Goal: Task Accomplishment & Management: Complete application form

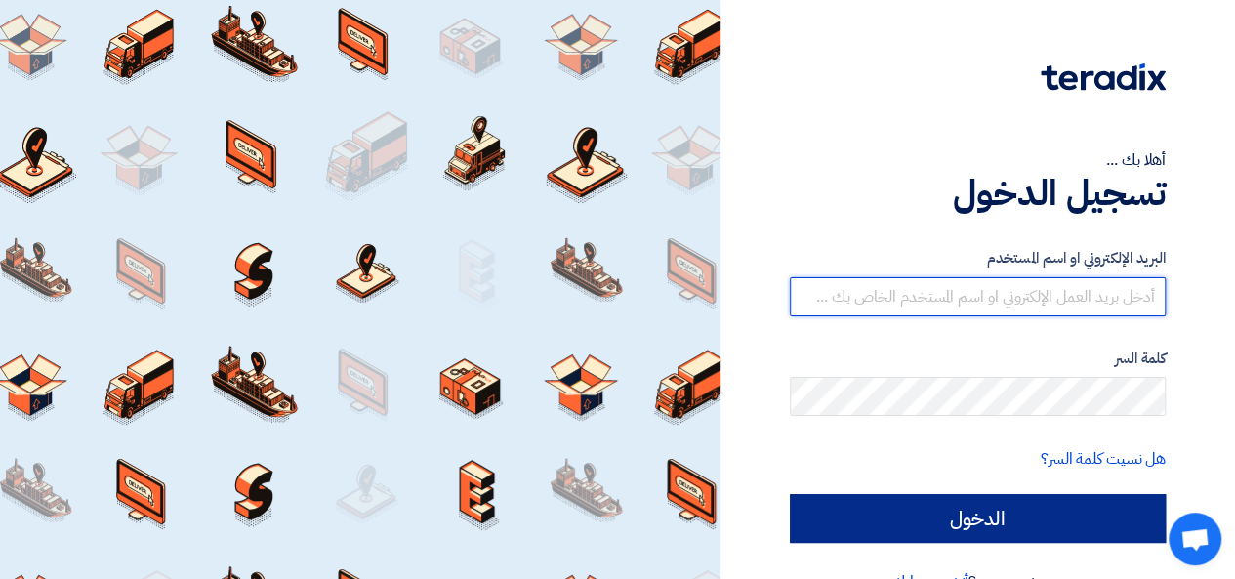
type input "[EMAIL_ADDRESS][DOMAIN_NAME]"
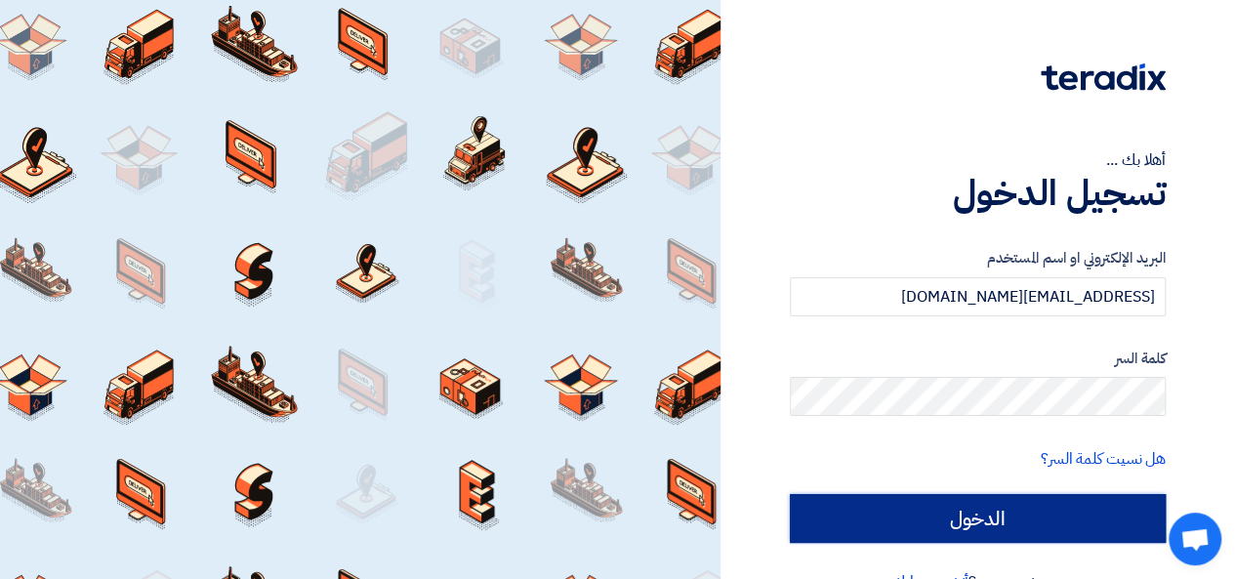
click at [1109, 528] on input "الدخول" at bounding box center [978, 518] width 376 height 49
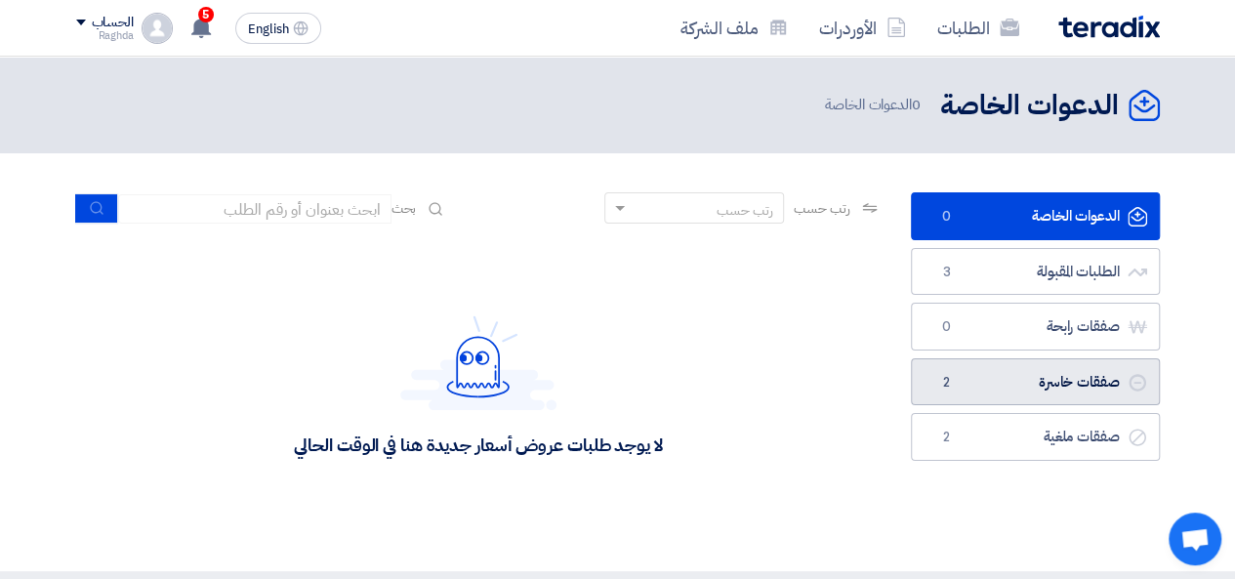
click at [1033, 387] on link "صفقات خاسرة صفقات خاسرة 2" at bounding box center [1035, 382] width 249 height 48
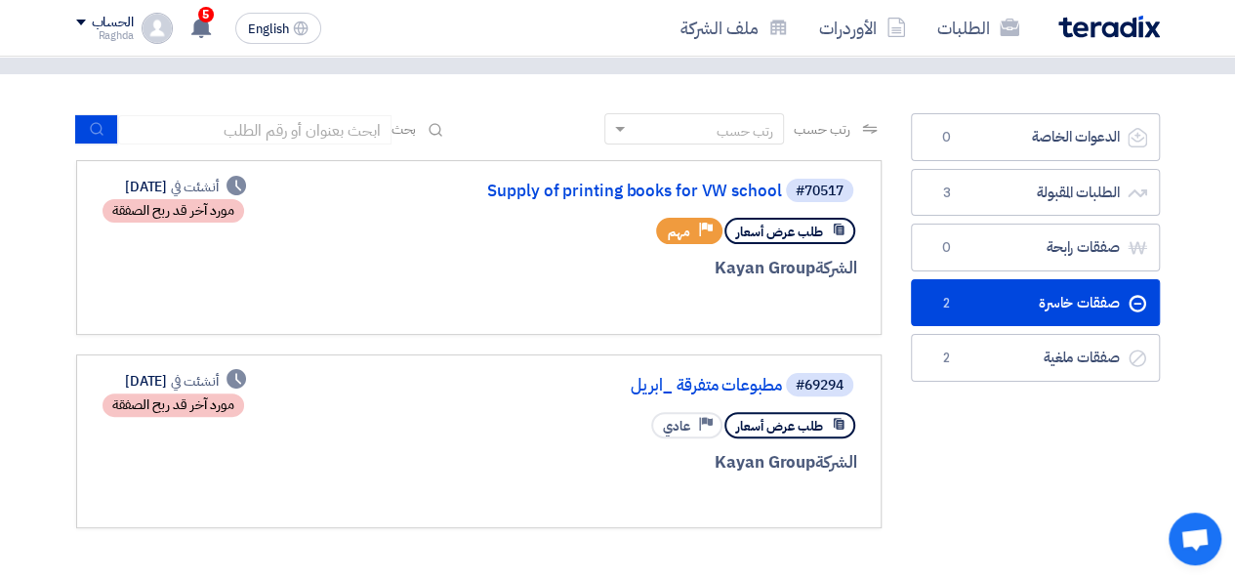
scroll to position [86, 0]
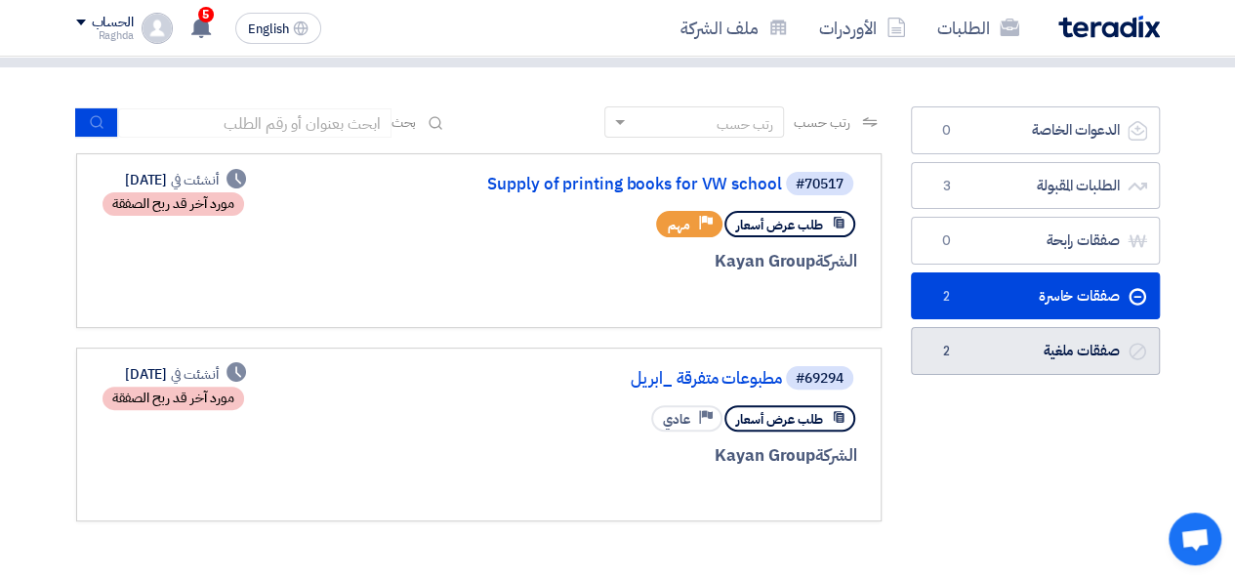
click at [1045, 347] on link "صفقات ملغية صفقات ملغية 2" at bounding box center [1035, 351] width 249 height 48
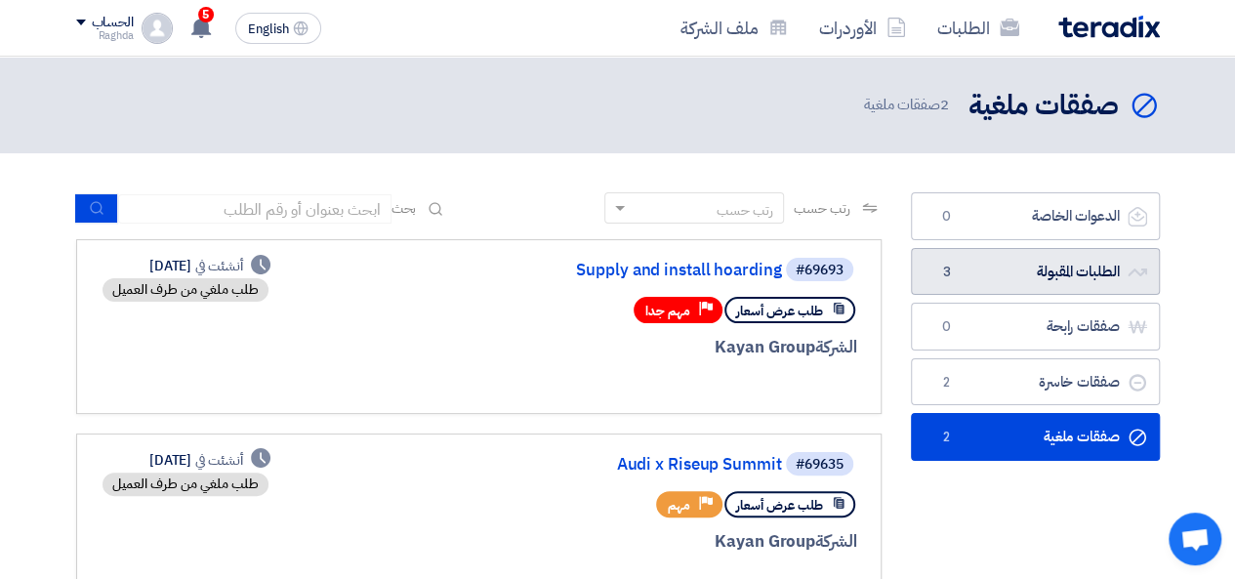
click at [1073, 275] on link "الطلبات المقبولة الطلبات المقبولة 3" at bounding box center [1035, 272] width 249 height 48
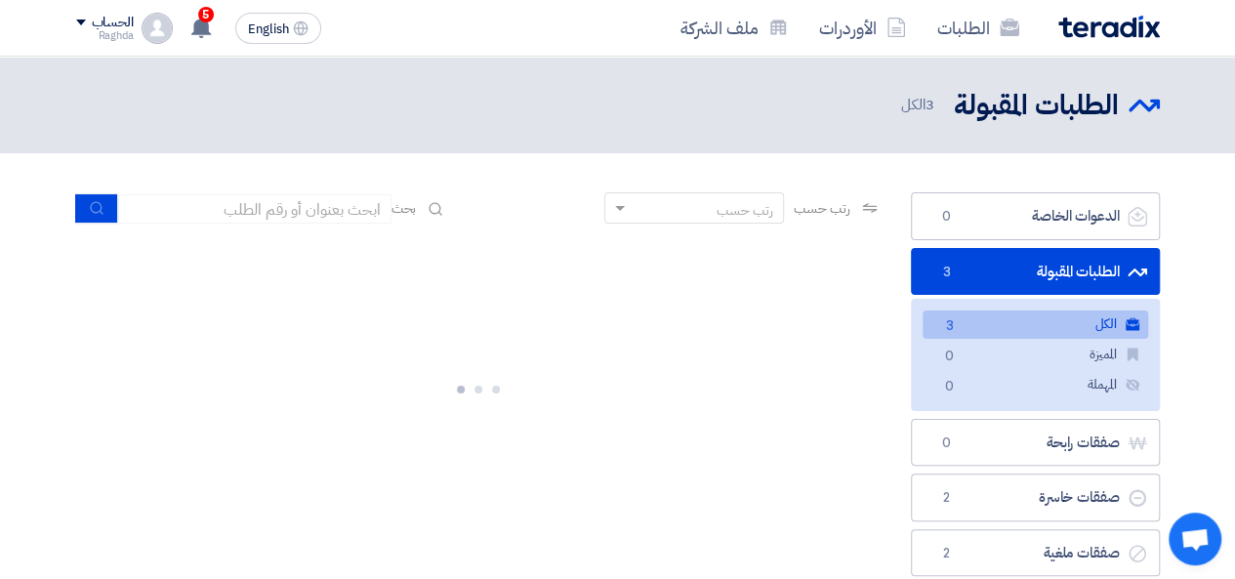
click at [1073, 275] on link "الطلبات المقبولة الطلبات المقبولة 3" at bounding box center [1035, 272] width 249 height 48
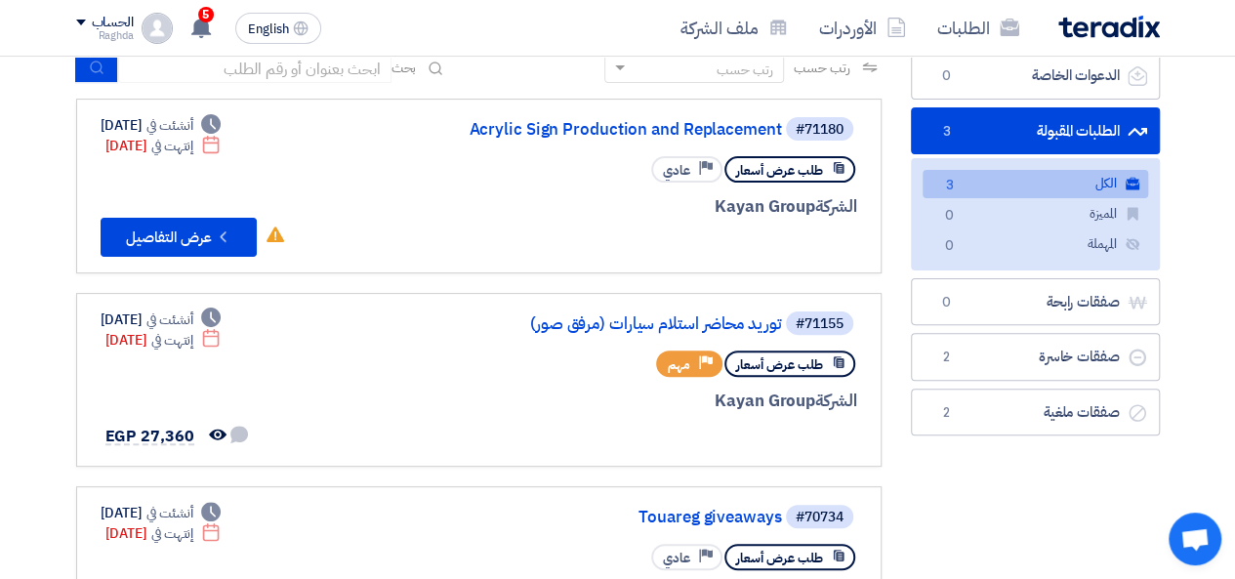
scroll to position [93, 0]
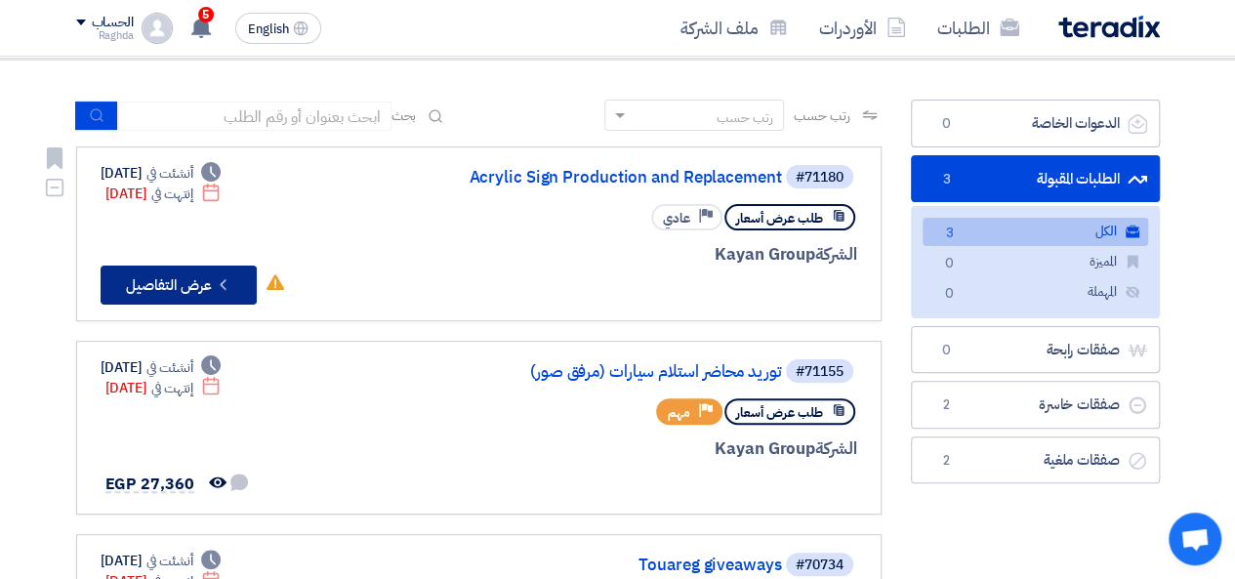
click at [172, 277] on button "Check details عرض التفاصيل" at bounding box center [179, 285] width 156 height 39
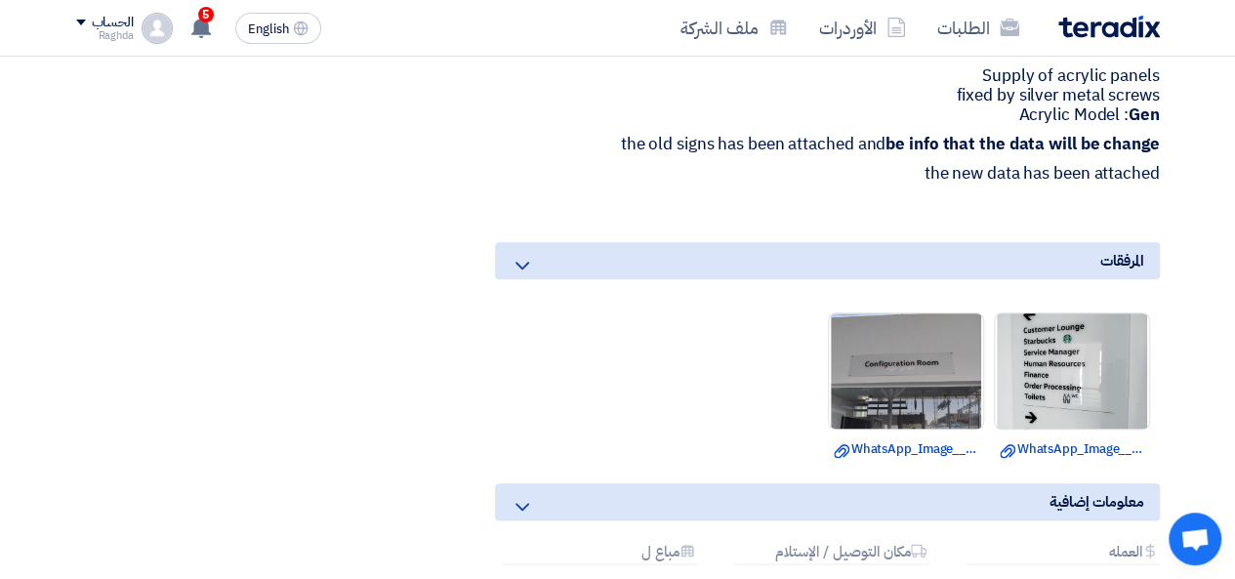
scroll to position [904, 0]
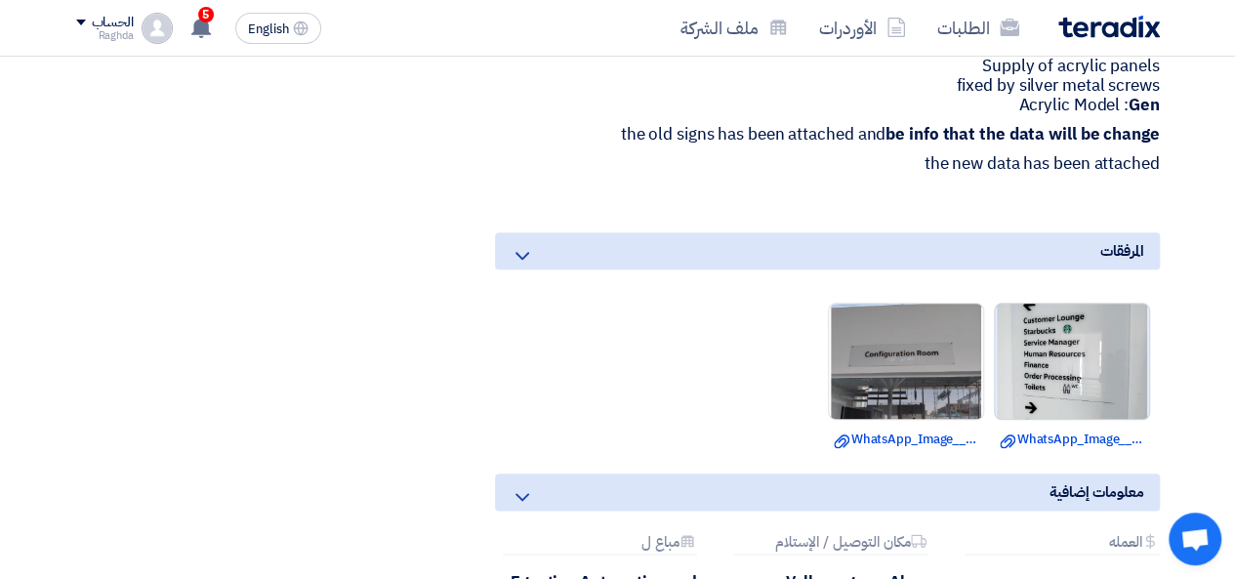
click at [1101, 354] on img at bounding box center [1072, 361] width 154 height 204
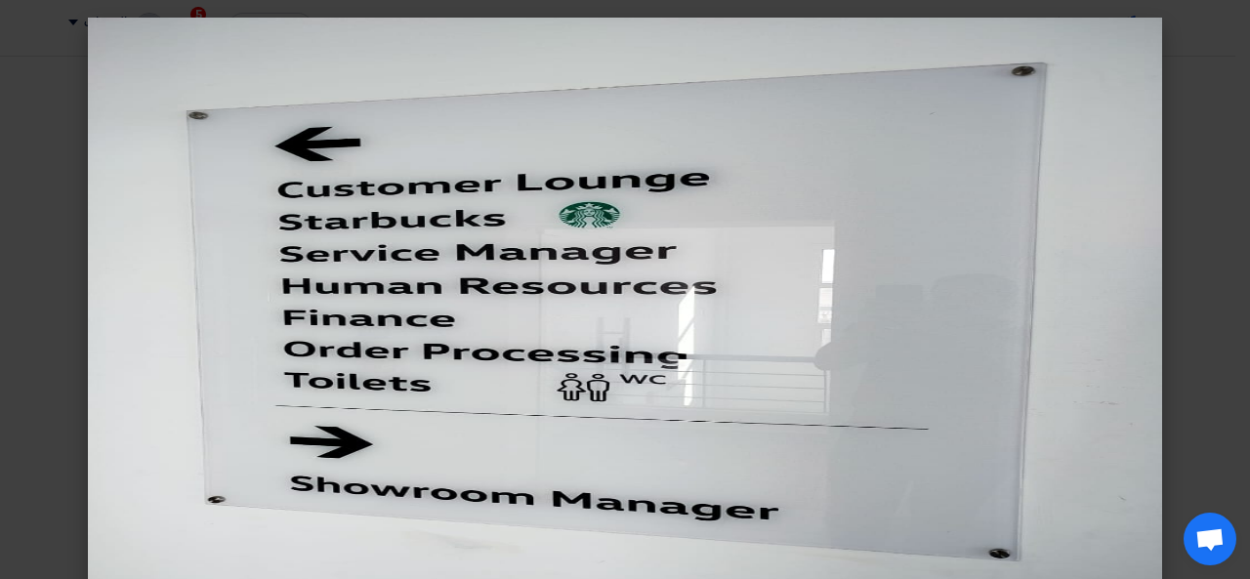
click at [1213, 371] on modal-container at bounding box center [625, 289] width 1250 height 579
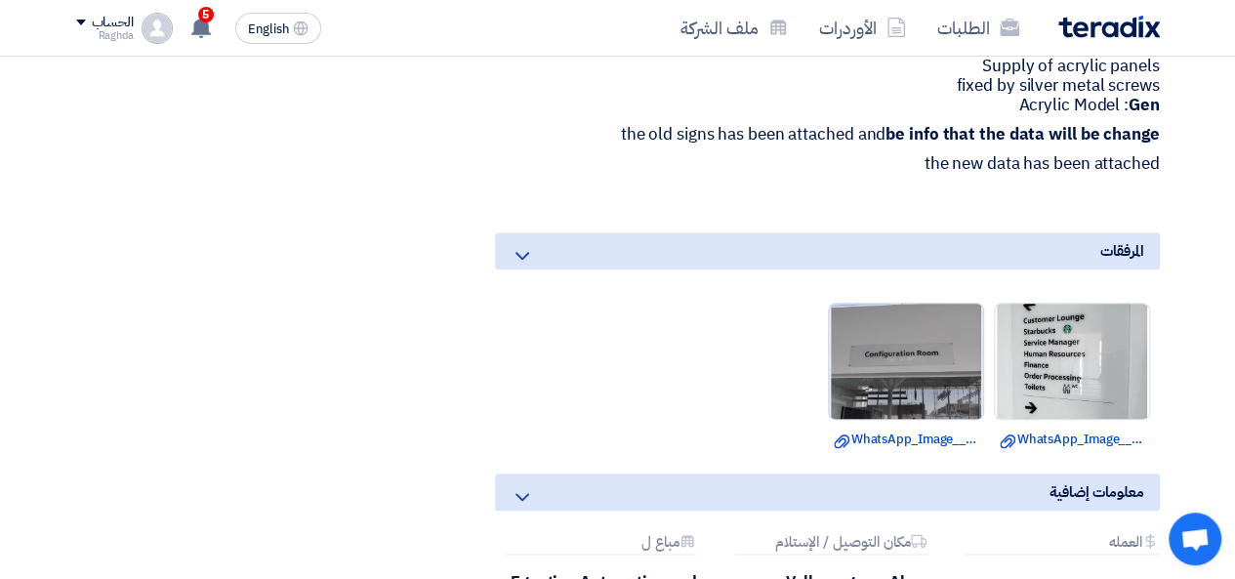
click at [907, 319] on img at bounding box center [906, 361] width 154 height 204
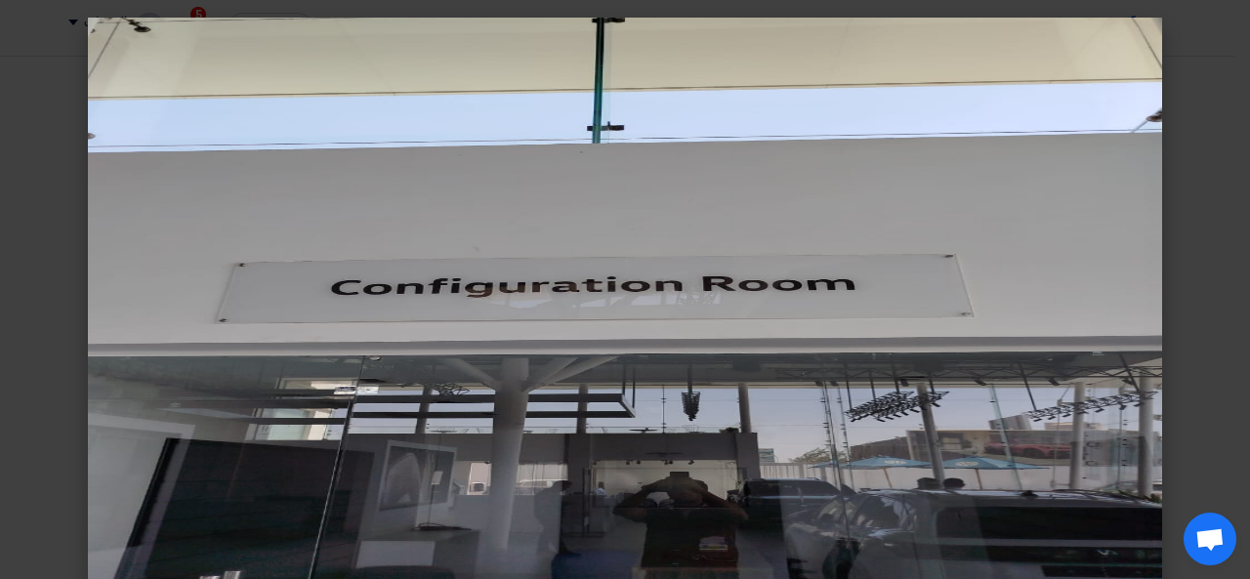
click at [1041, 200] on img at bounding box center [625, 307] width 1074 height 579
click at [1193, 218] on modal-container at bounding box center [625, 289] width 1250 height 579
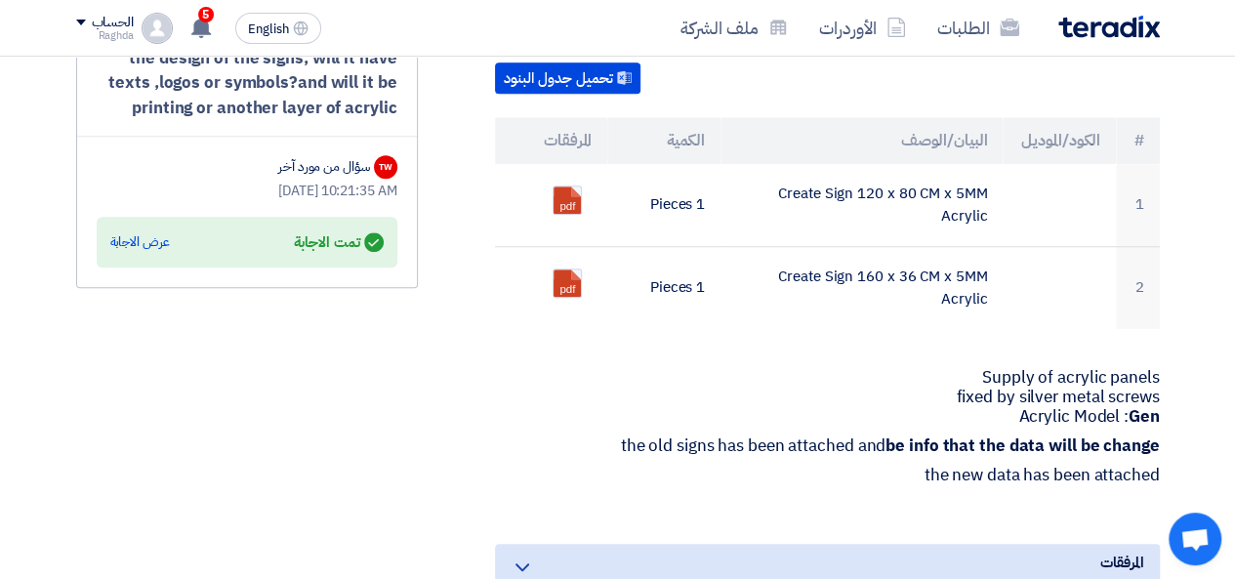
scroll to position [662, 0]
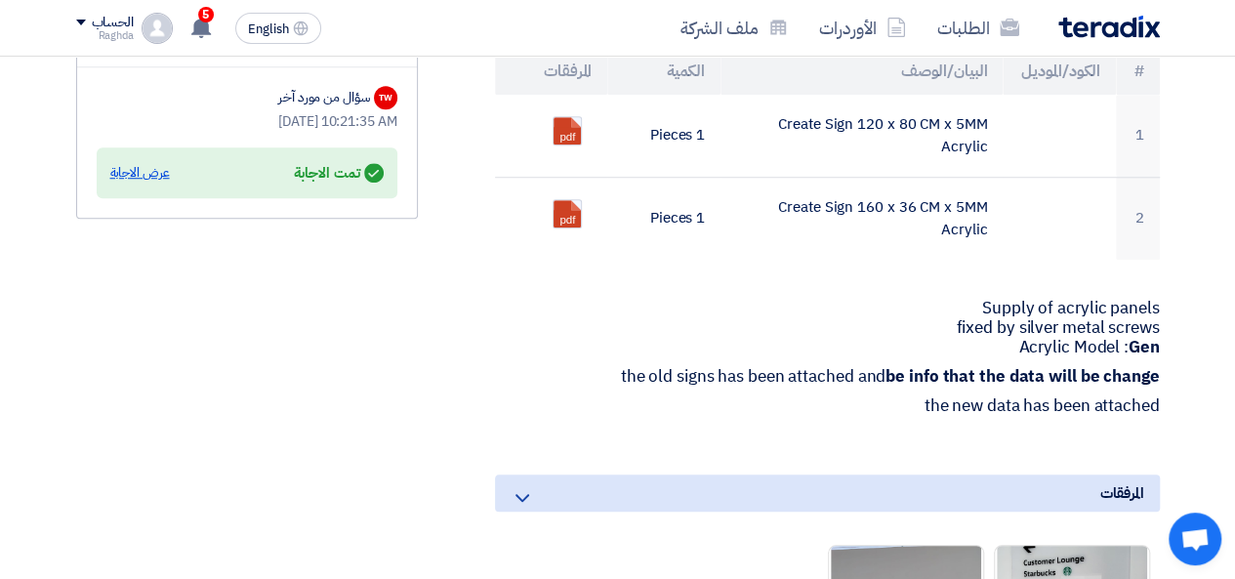
click at [148, 176] on div "عرض الاجابة" at bounding box center [140, 173] width 60 height 20
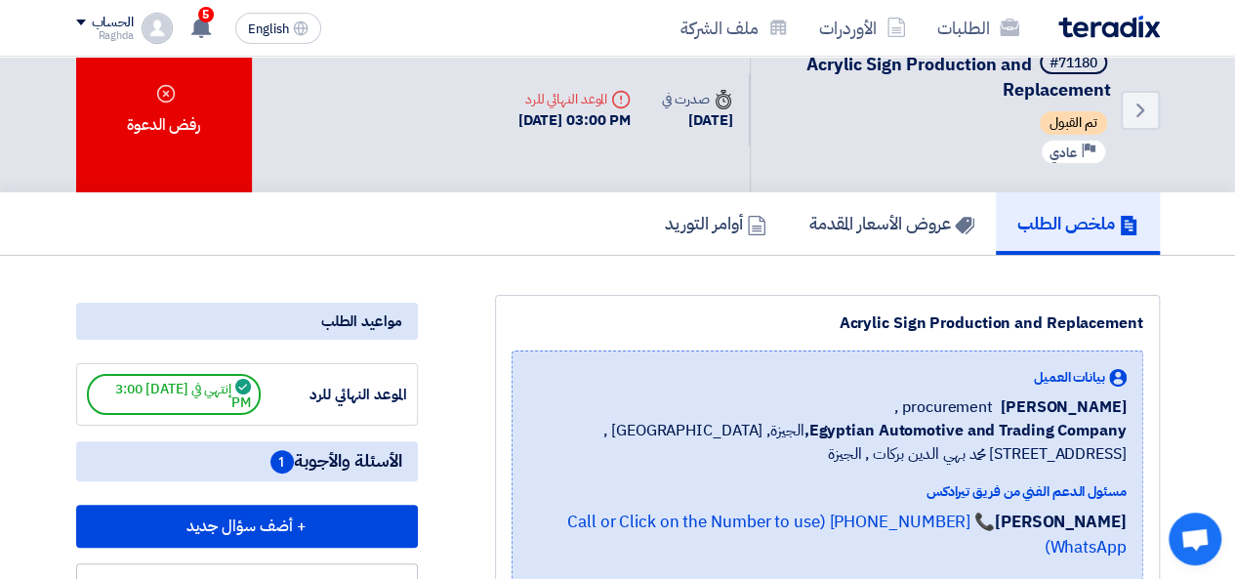
scroll to position [0, 0]
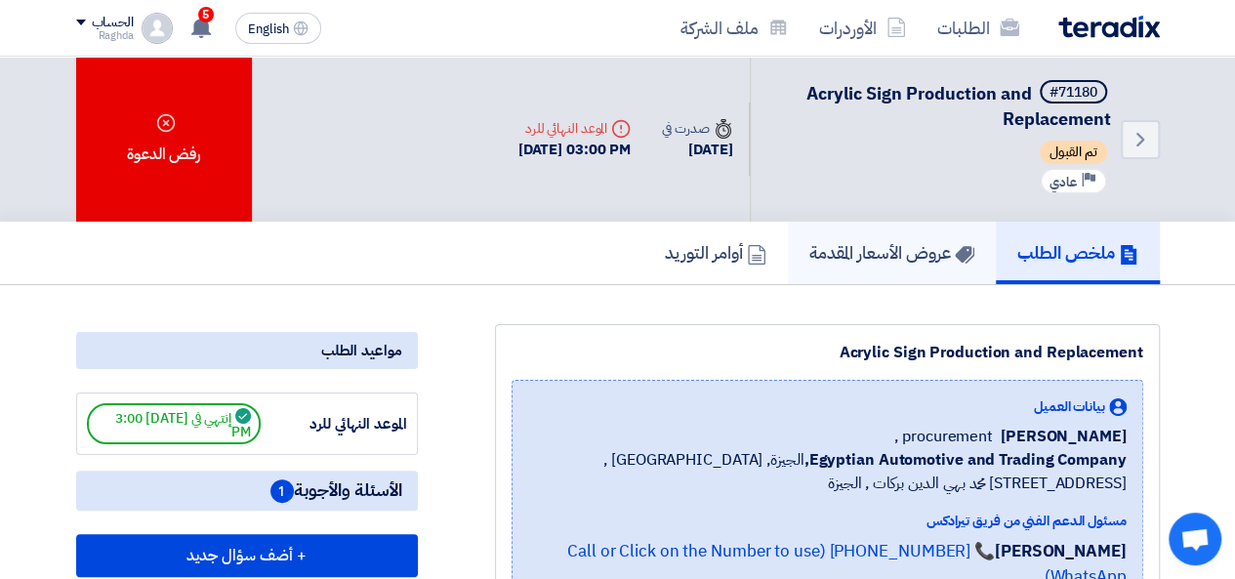
click at [858, 261] on h5 "عروض الأسعار المقدمة" at bounding box center [891, 252] width 165 height 22
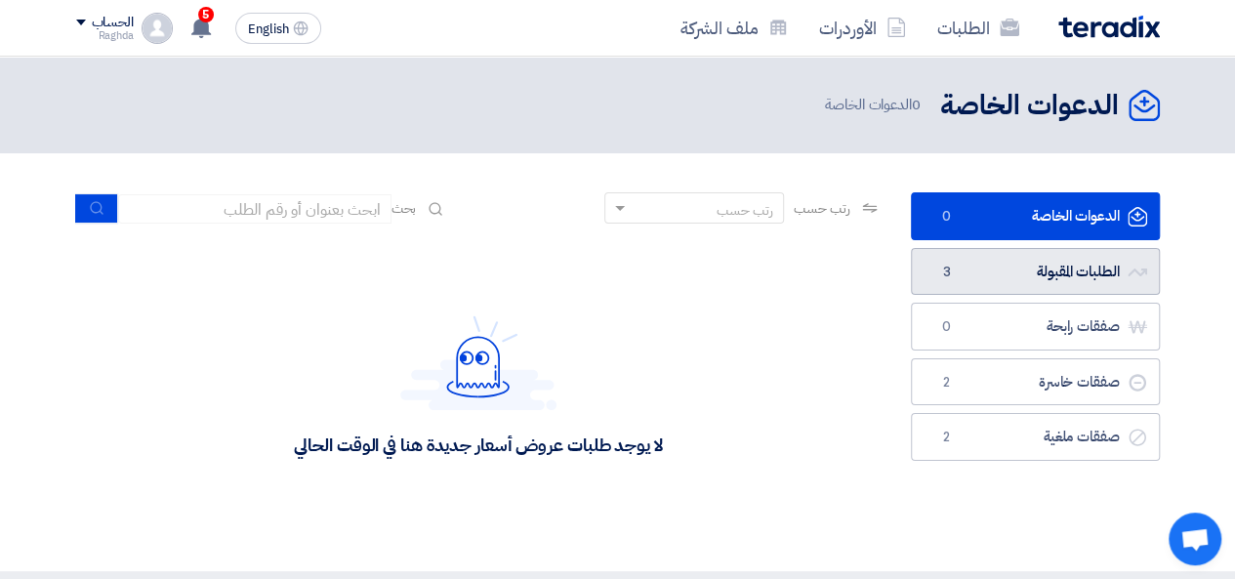
click at [1117, 265] on link "الطلبات المقبولة الطلبات المقبولة 3" at bounding box center [1035, 272] width 249 height 48
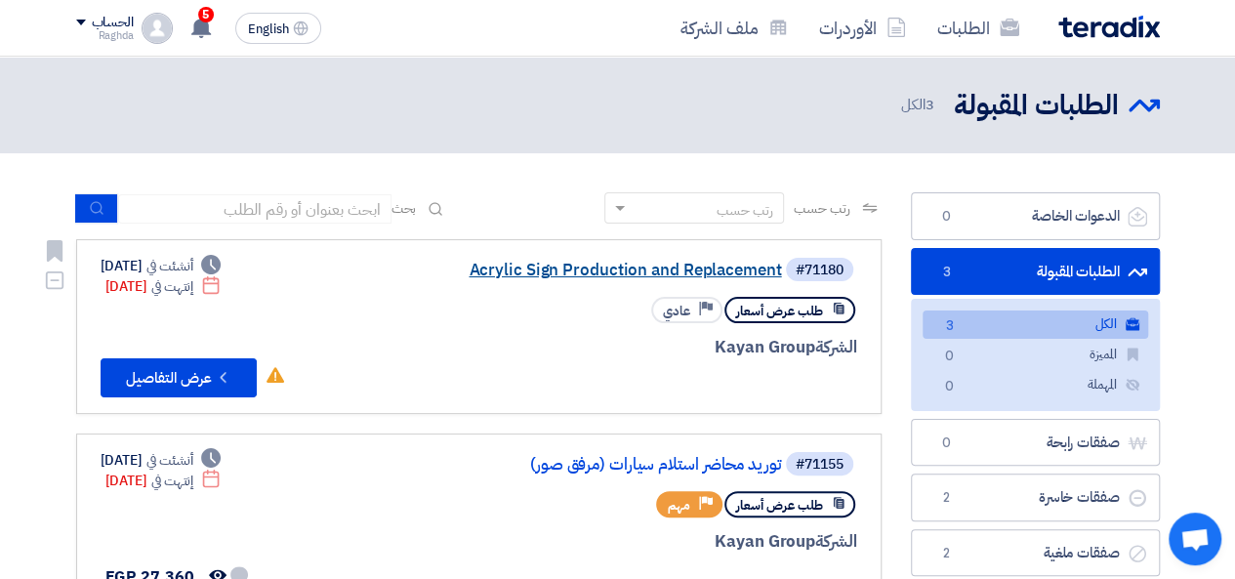
click at [685, 276] on link "Acrylic Sign Production and Replacement" at bounding box center [587, 271] width 391 height 18
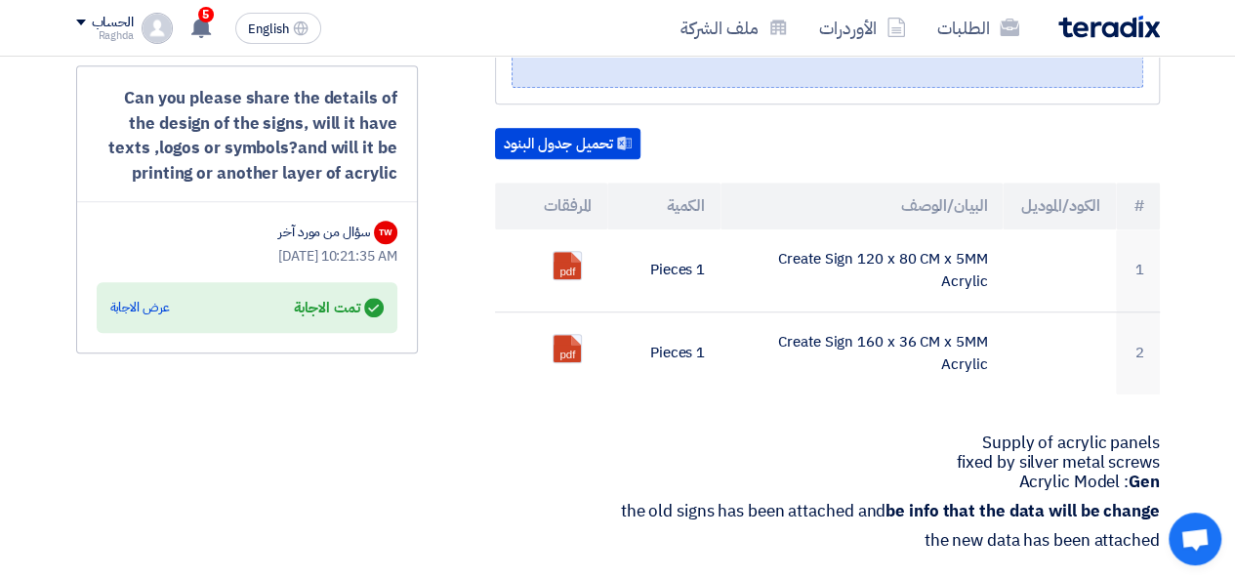
scroll to position [547, 0]
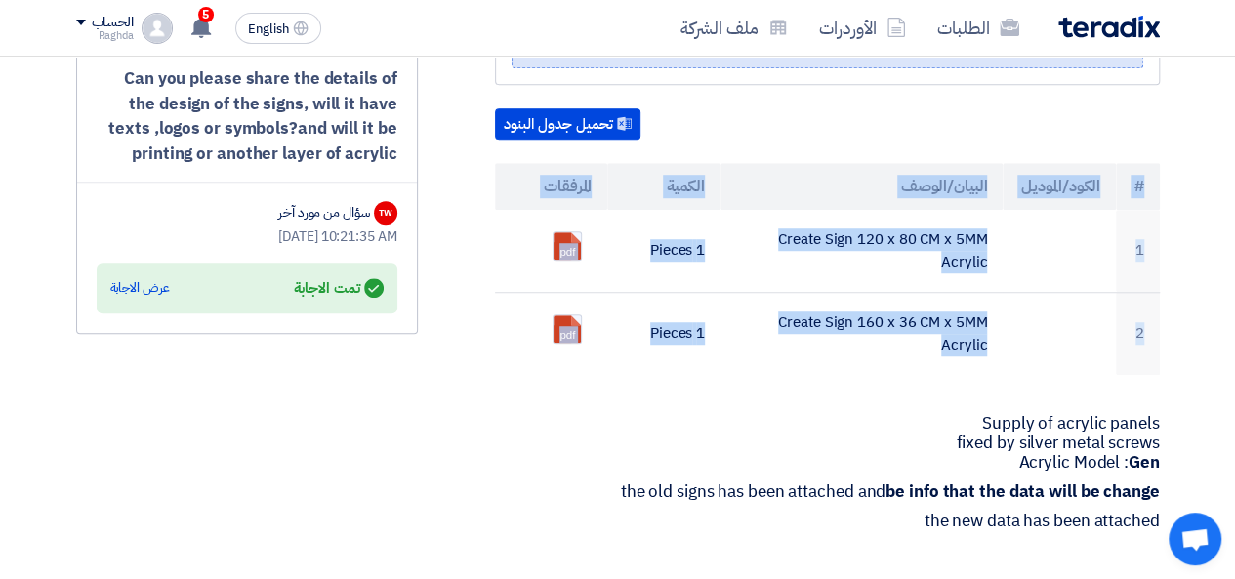
drag, startPoint x: 1228, startPoint y: 288, endPoint x: 1221, endPoint y: 368, distance: 80.4
click at [1221, 363] on section "Acrylic Sign Production and Replacement بيانات العميل [PERSON_NAME] procurement…" at bounding box center [617, 482] width 1235 height 1488
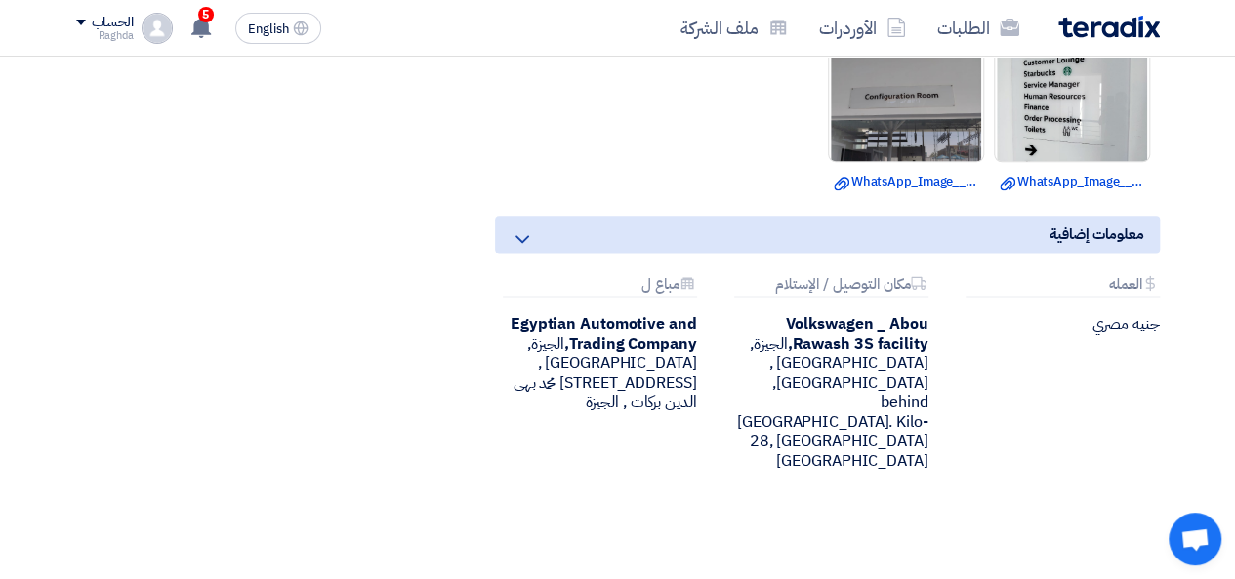
scroll to position [1121, 0]
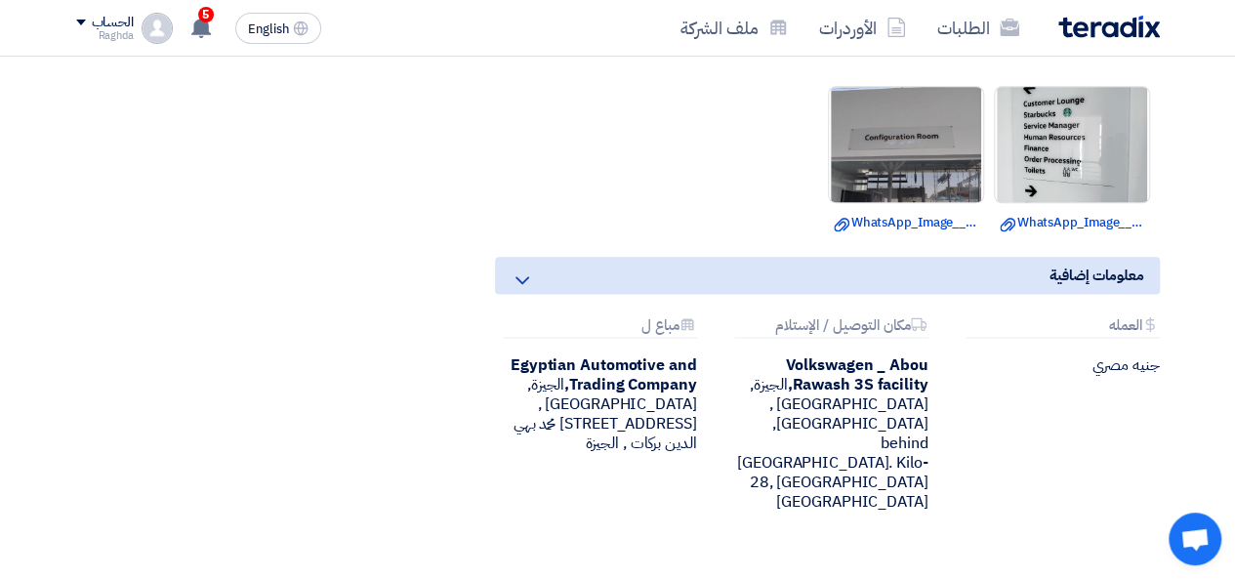
drag, startPoint x: 1232, startPoint y: 392, endPoint x: 1208, endPoint y: 283, distance: 111.1
click at [203, 19] on span "5" at bounding box center [206, 15] width 16 height 16
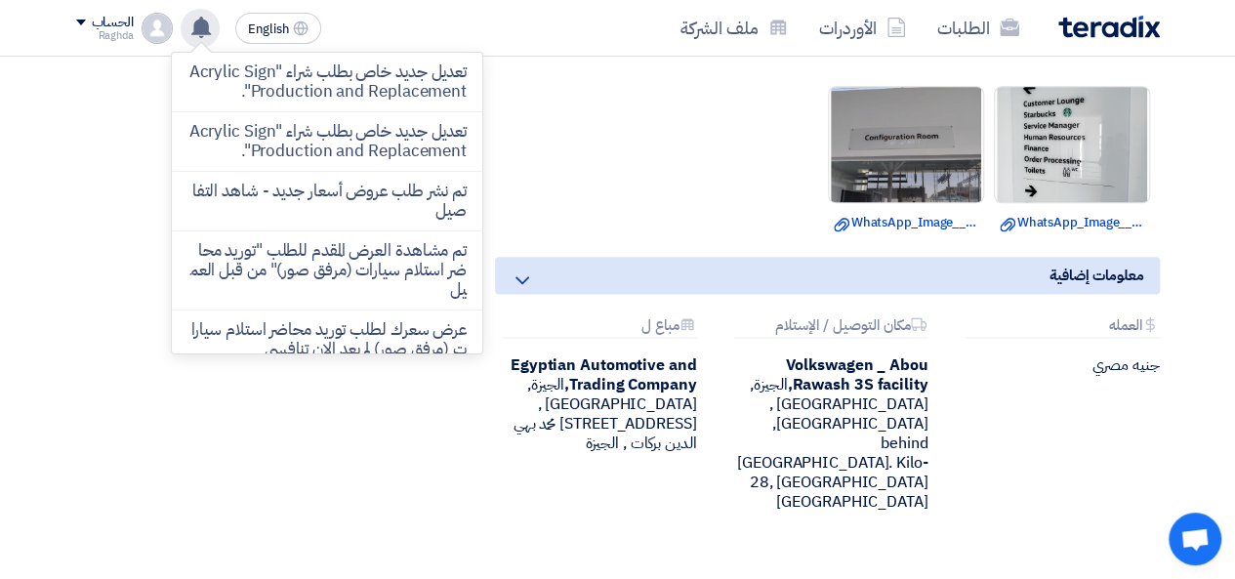
click at [578, 107] on ul "Download file WhatsApp_Image__at_ad.jpg Download file WhatsApp_Image__at_dde.jpg" at bounding box center [827, 159] width 665 height 166
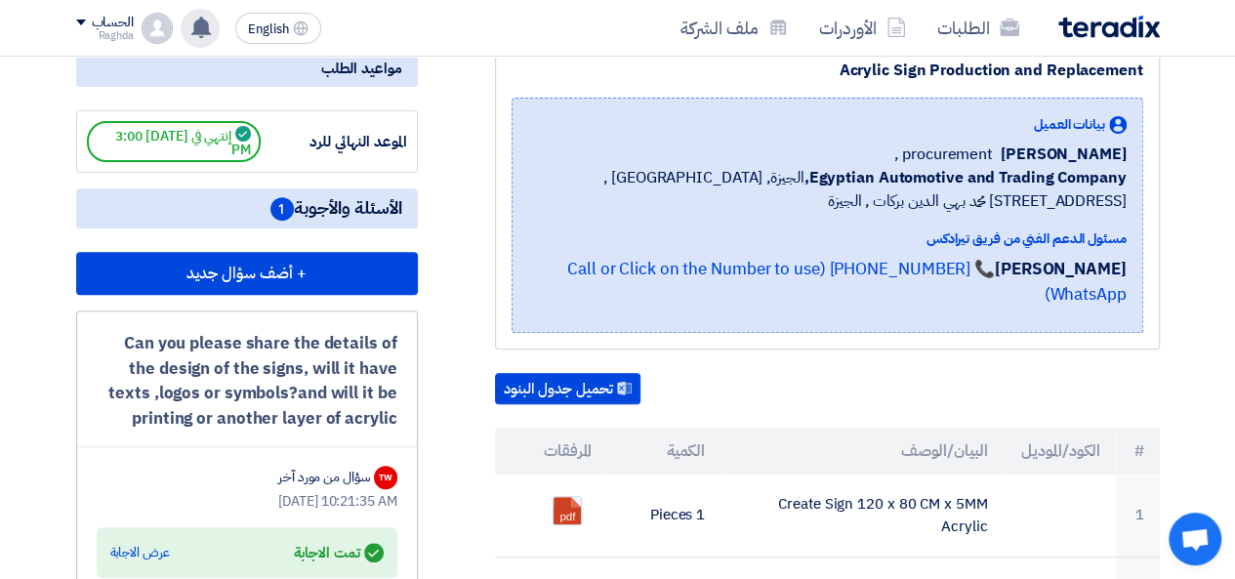
scroll to position [197, 0]
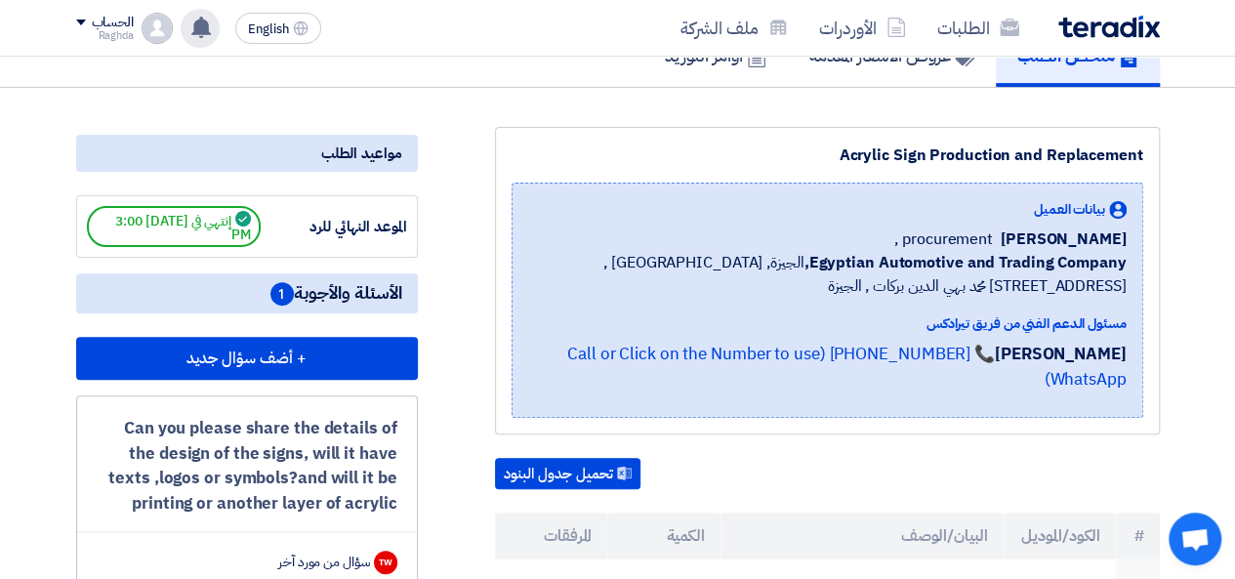
click at [357, 212] on div "الموعد النهائي للرد إنتهي في [DATE] 3:00 PM" at bounding box center [247, 226] width 320 height 41
click at [195, 226] on span "إنتهي في [DATE] 3:00 PM" at bounding box center [174, 226] width 174 height 41
drag, startPoint x: 339, startPoint y: 282, endPoint x: 275, endPoint y: 302, distance: 66.4
click at [275, 302] on span "الأسئلة والأجوبة 1" at bounding box center [336, 293] width 132 height 24
click at [275, 302] on span "1" at bounding box center [281, 293] width 23 height 23
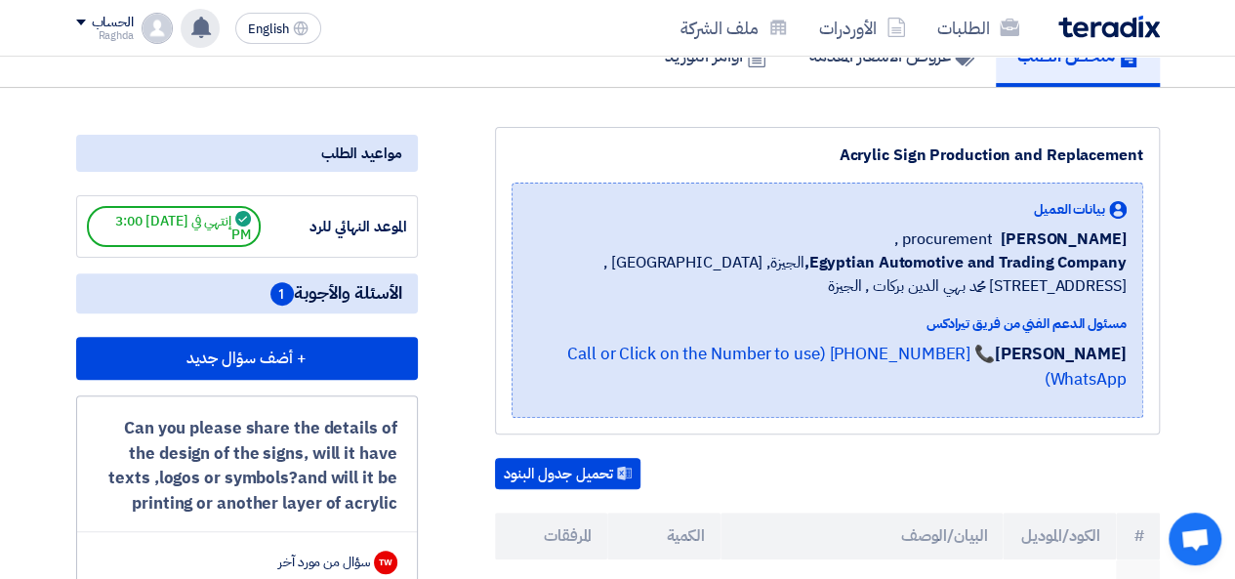
click at [275, 302] on span "1" at bounding box center [281, 293] width 23 height 23
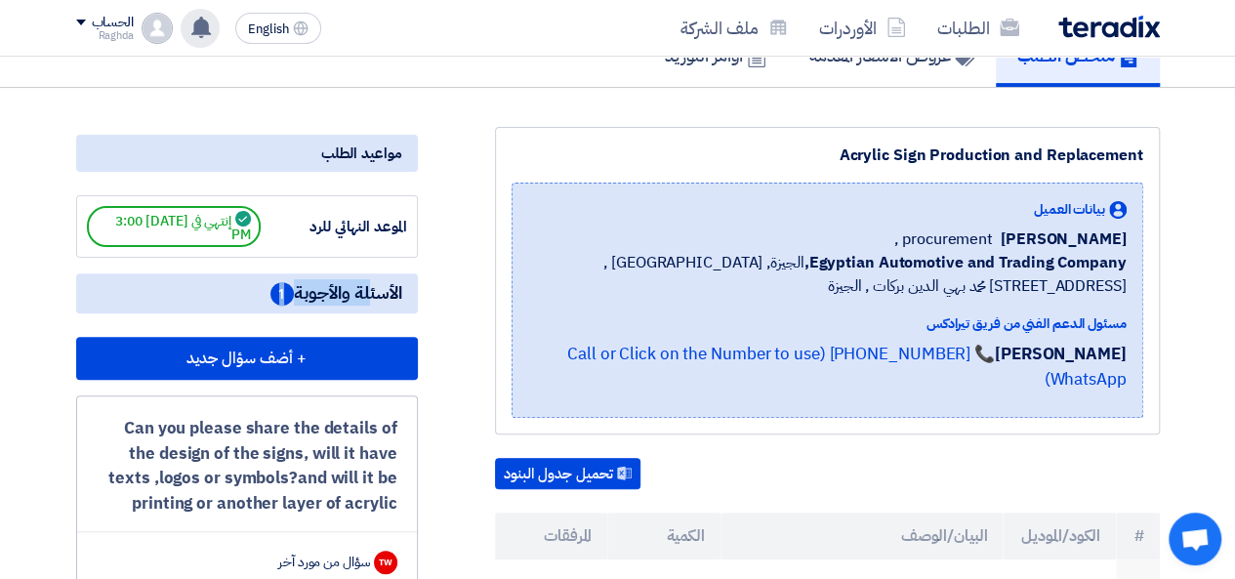
click at [275, 302] on span "1" at bounding box center [281, 293] width 23 height 23
click at [373, 300] on span "الأسئلة والأجوبة 1" at bounding box center [336, 293] width 132 height 24
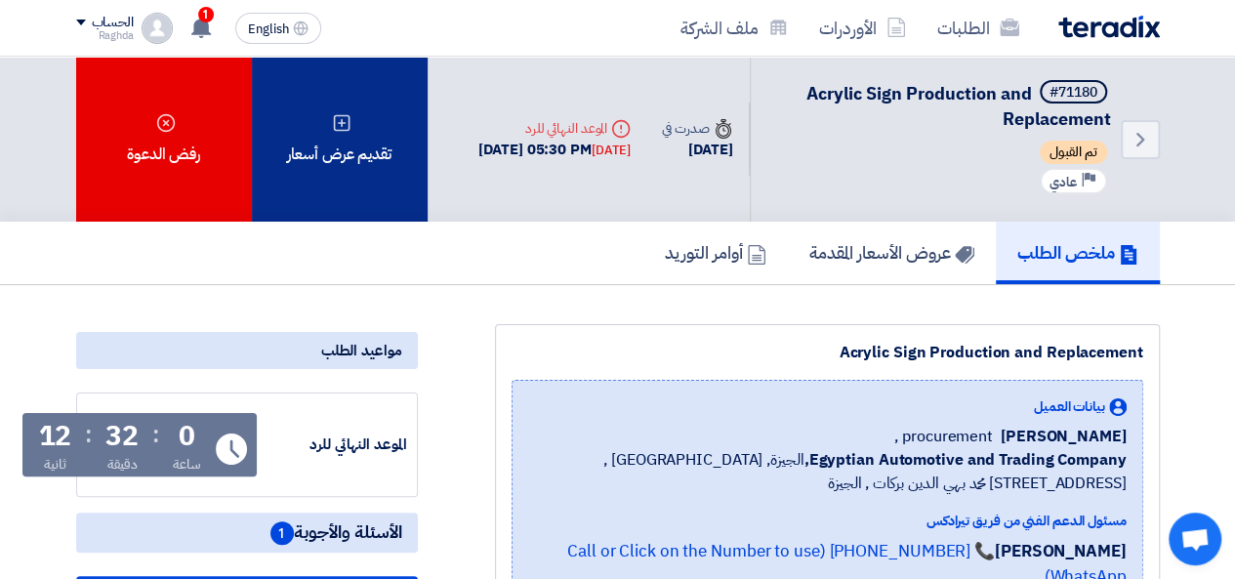
click at [351, 126] on div "تقديم عرض أسعار" at bounding box center [340, 139] width 176 height 165
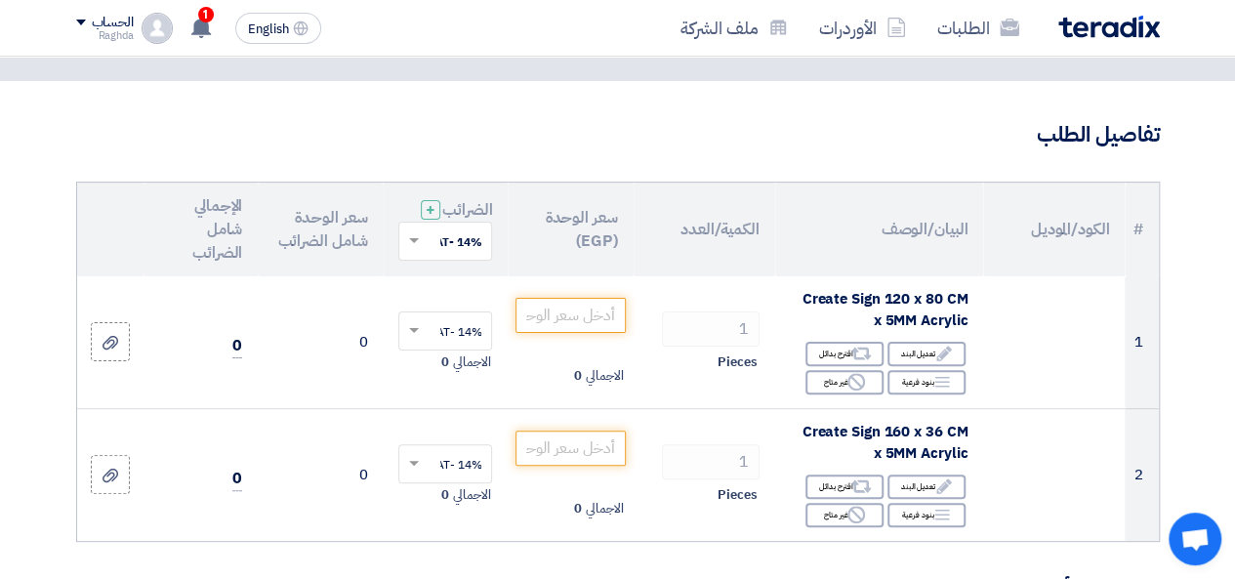
scroll to position [105, 0]
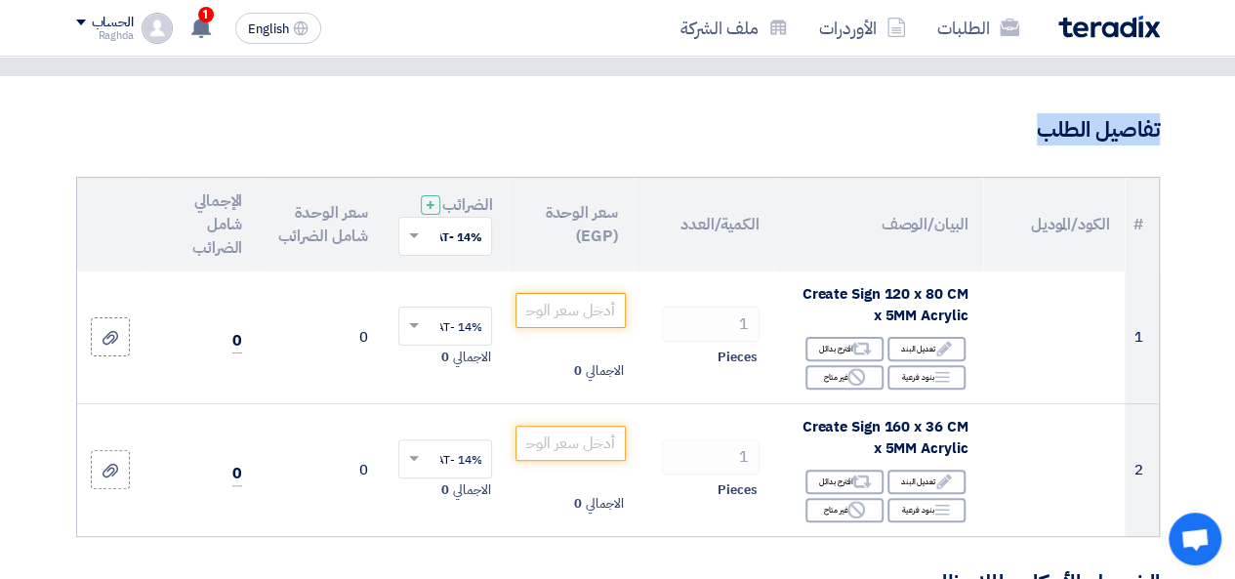
drag, startPoint x: 1230, startPoint y: 185, endPoint x: 1249, endPoint y: 77, distance: 109.0
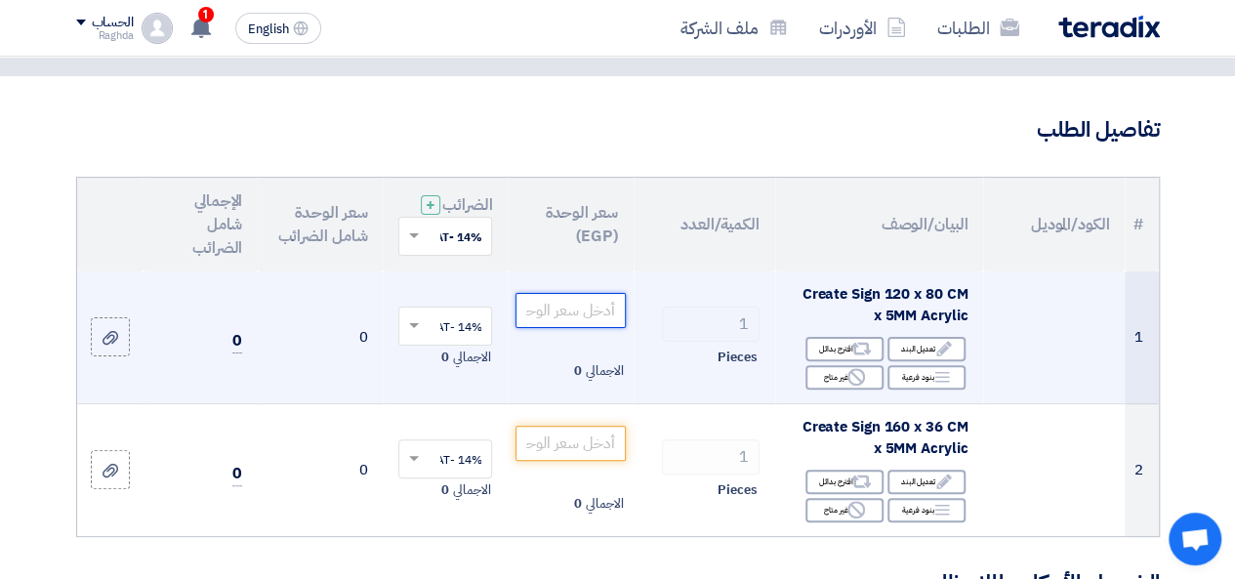
click at [568, 326] on input "number" at bounding box center [570, 310] width 109 height 35
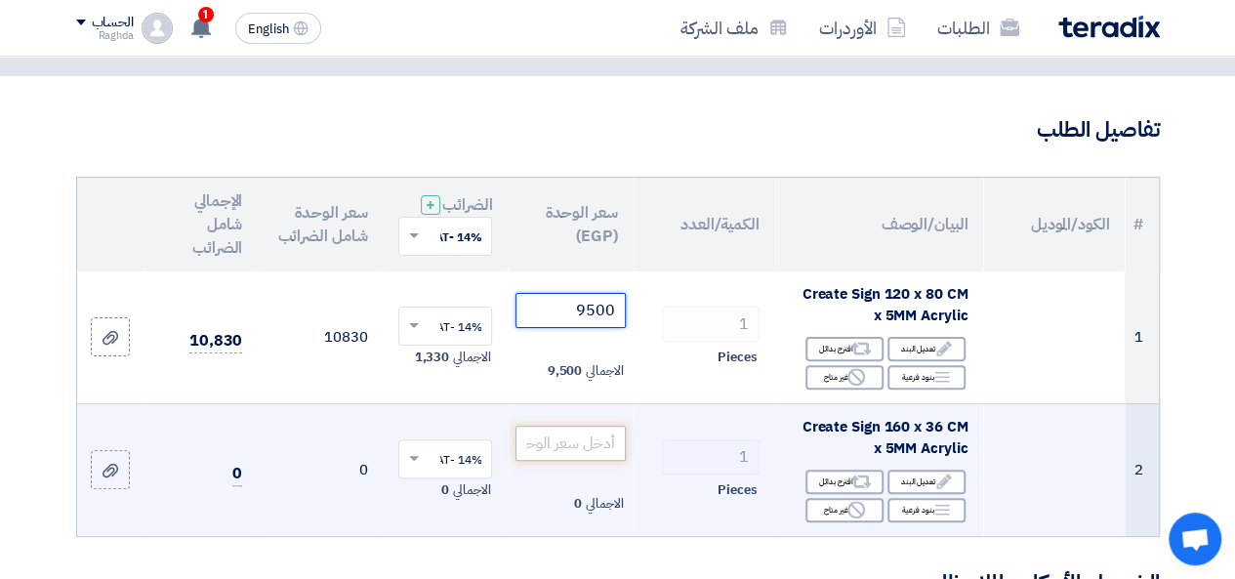
type input "9500"
click at [560, 461] on input "number" at bounding box center [570, 443] width 109 height 35
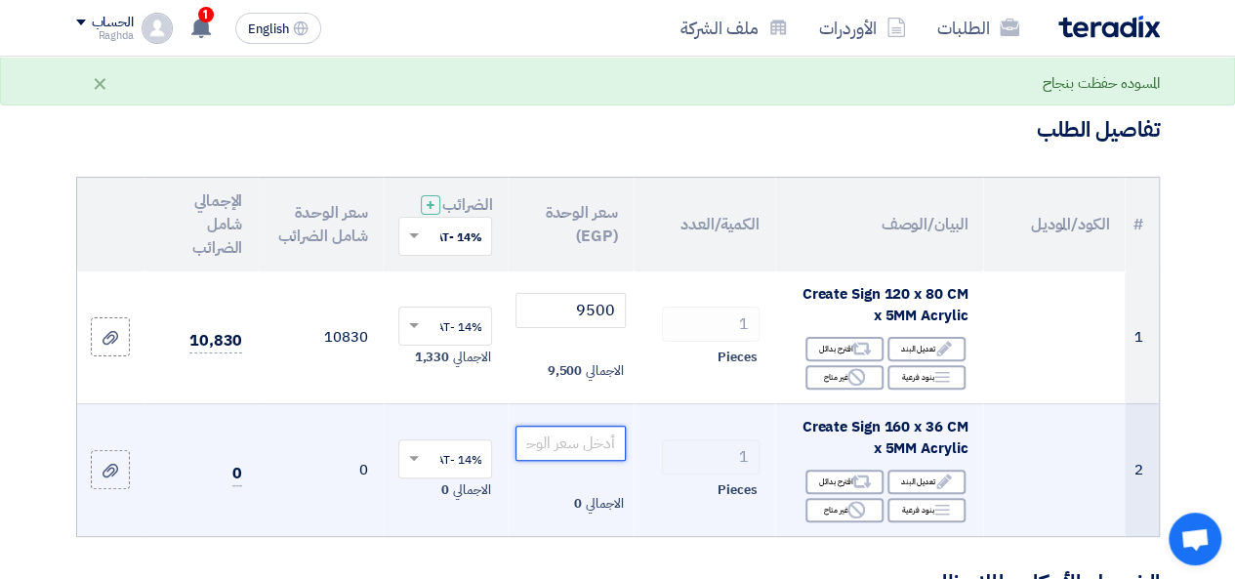
type input "7"
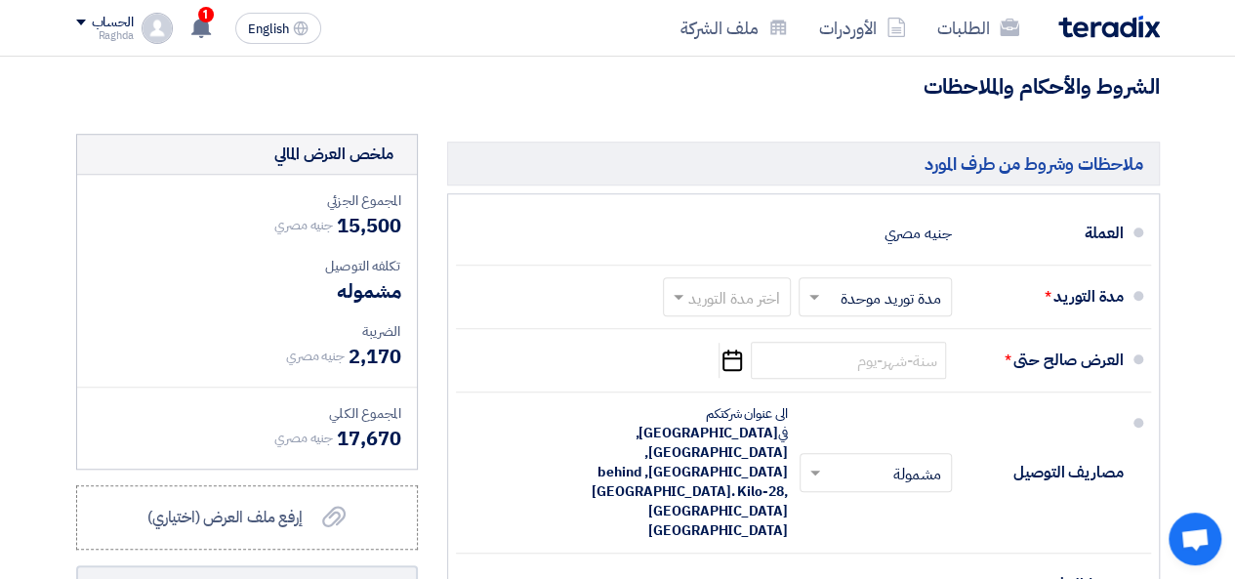
scroll to position [657, 0]
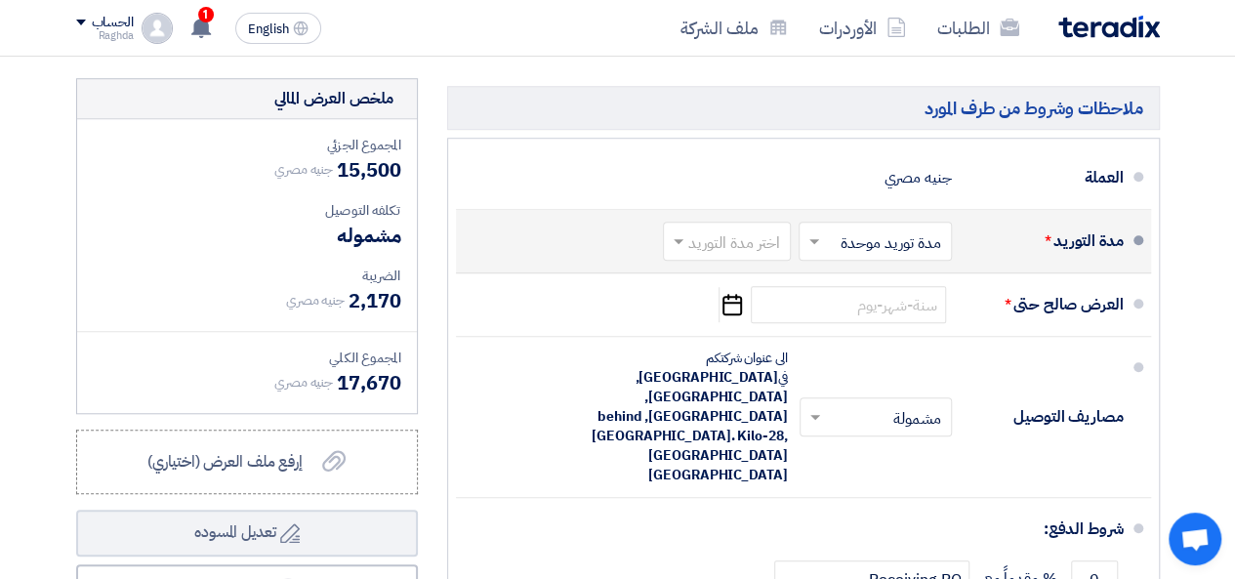
type input "6000"
click at [826, 257] on input "text" at bounding box center [872, 243] width 144 height 28
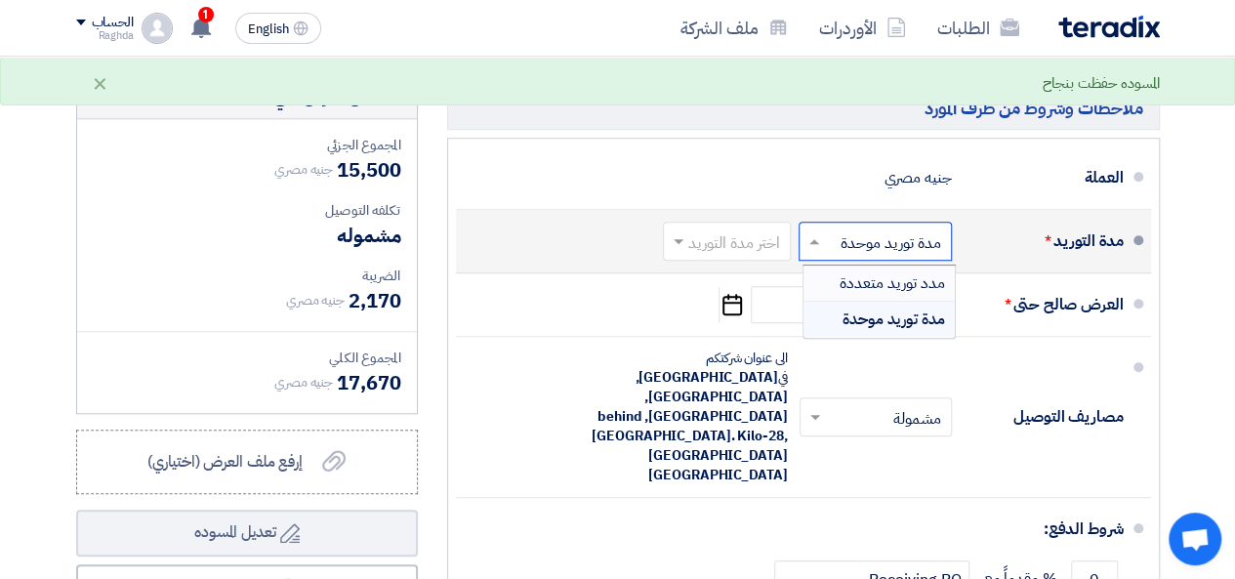
click at [780, 258] on input "text" at bounding box center [723, 243] width 118 height 28
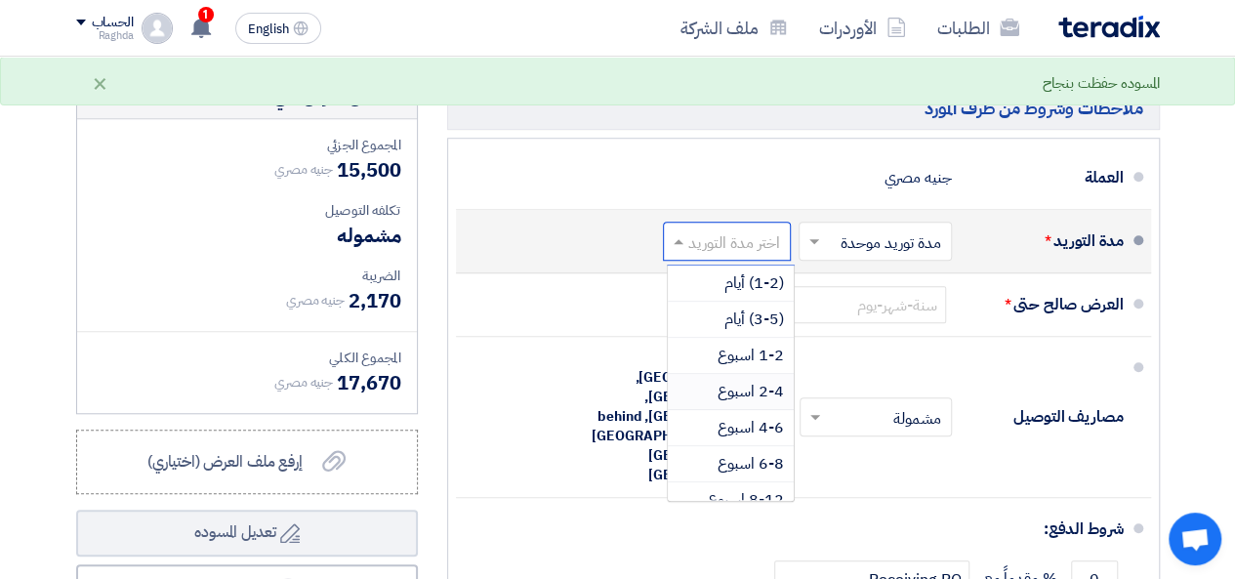
click at [771, 390] on div "2-4 اسبوع" at bounding box center [731, 392] width 126 height 36
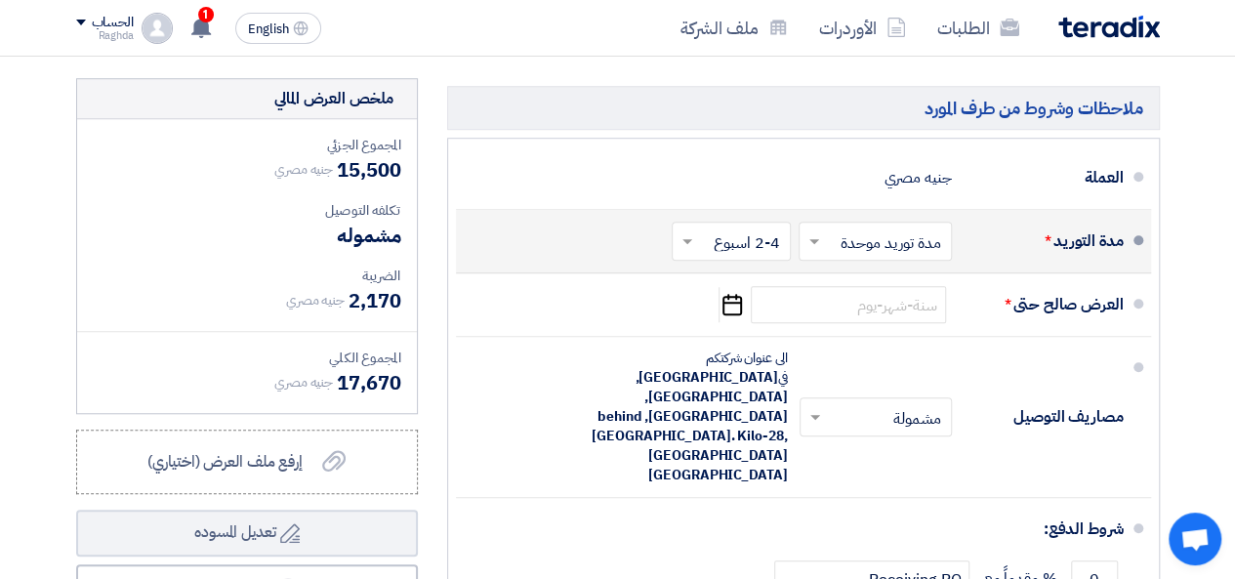
click at [711, 253] on input "text" at bounding box center [727, 243] width 109 height 28
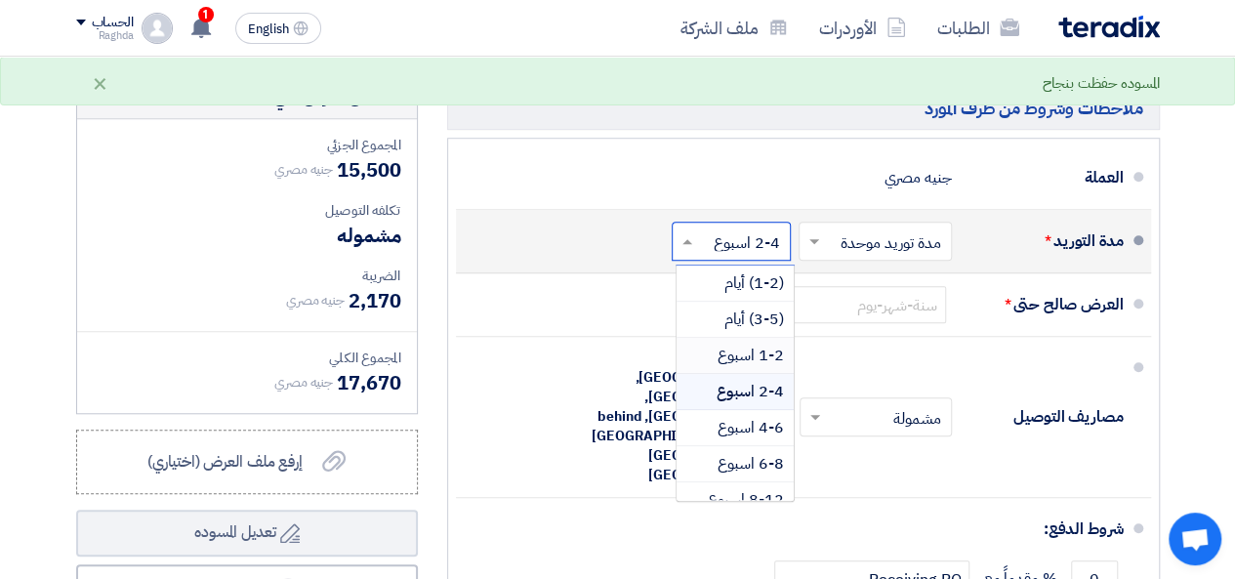
click at [741, 367] on span "1-2 اسبوع" at bounding box center [751, 355] width 66 height 23
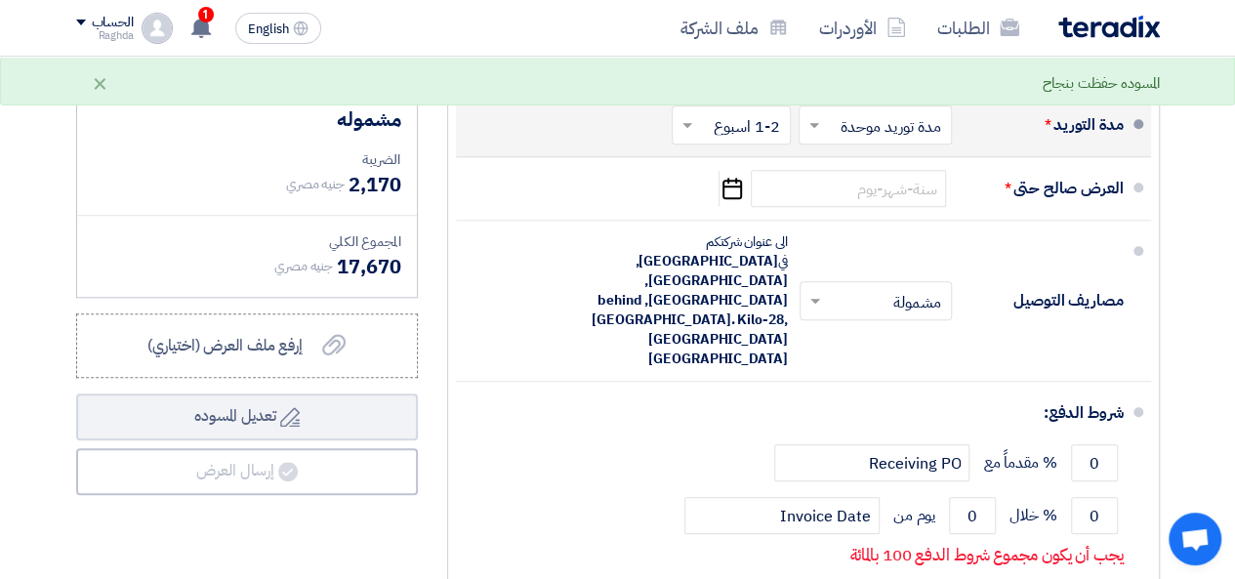
scroll to position [790, 0]
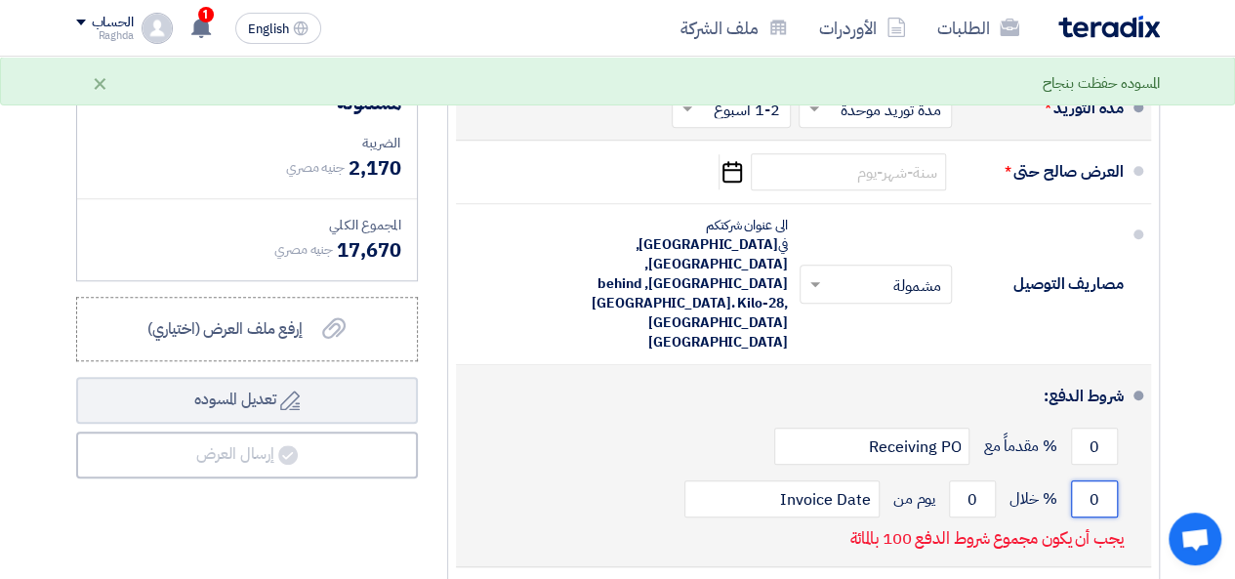
click at [1077, 480] on input "0" at bounding box center [1094, 498] width 47 height 37
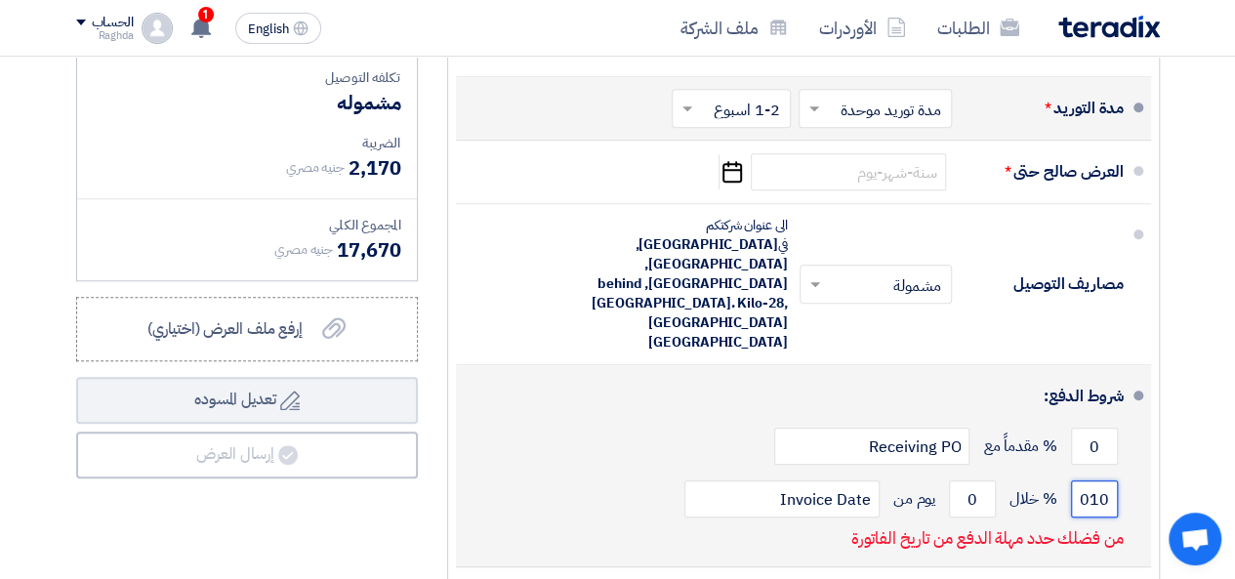
scroll to position [0, 0]
type input "0"
type input "2"
type input "1"
type input "100"
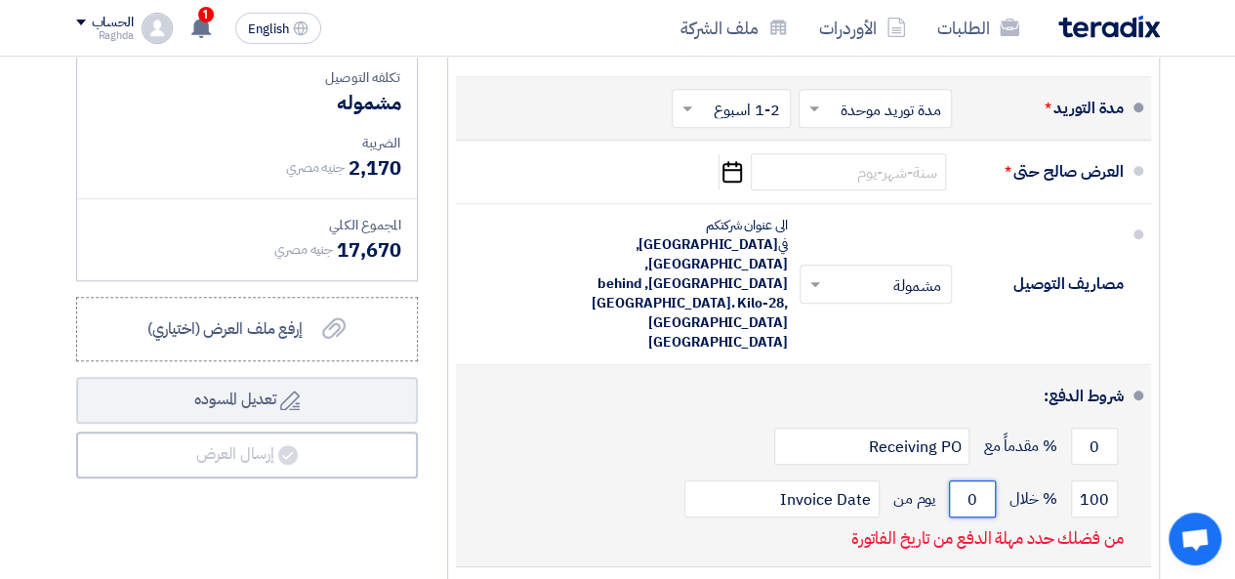
click at [977, 480] on input "0" at bounding box center [972, 498] width 47 height 37
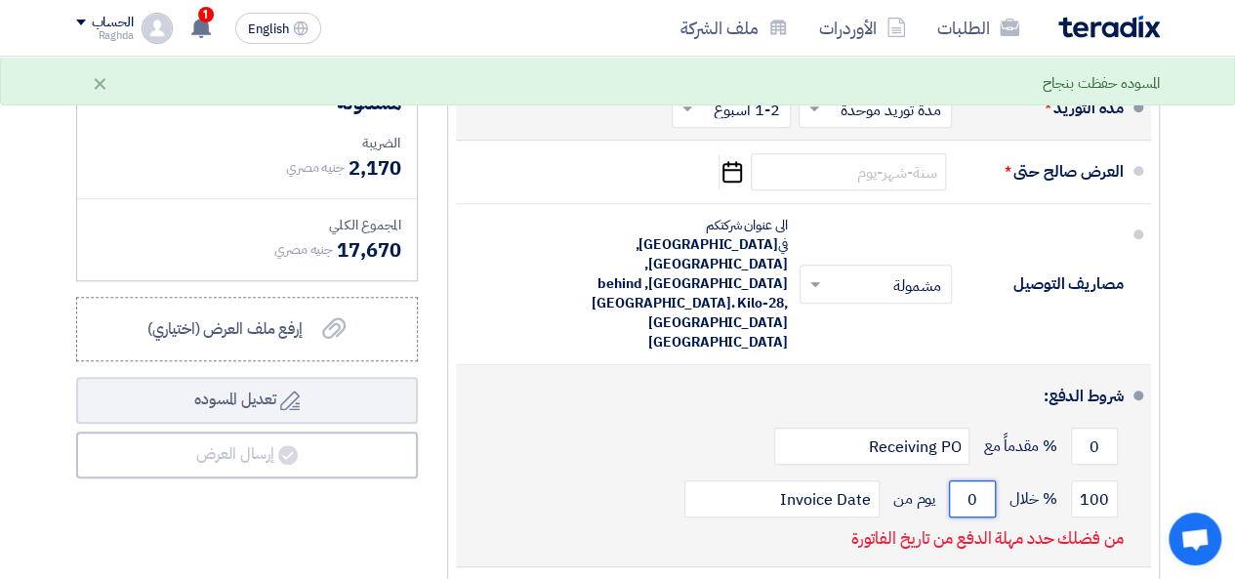
drag, startPoint x: 977, startPoint y: 444, endPoint x: 967, endPoint y: 450, distance: 12.2
click at [967, 480] on input "0" at bounding box center [972, 498] width 47 height 37
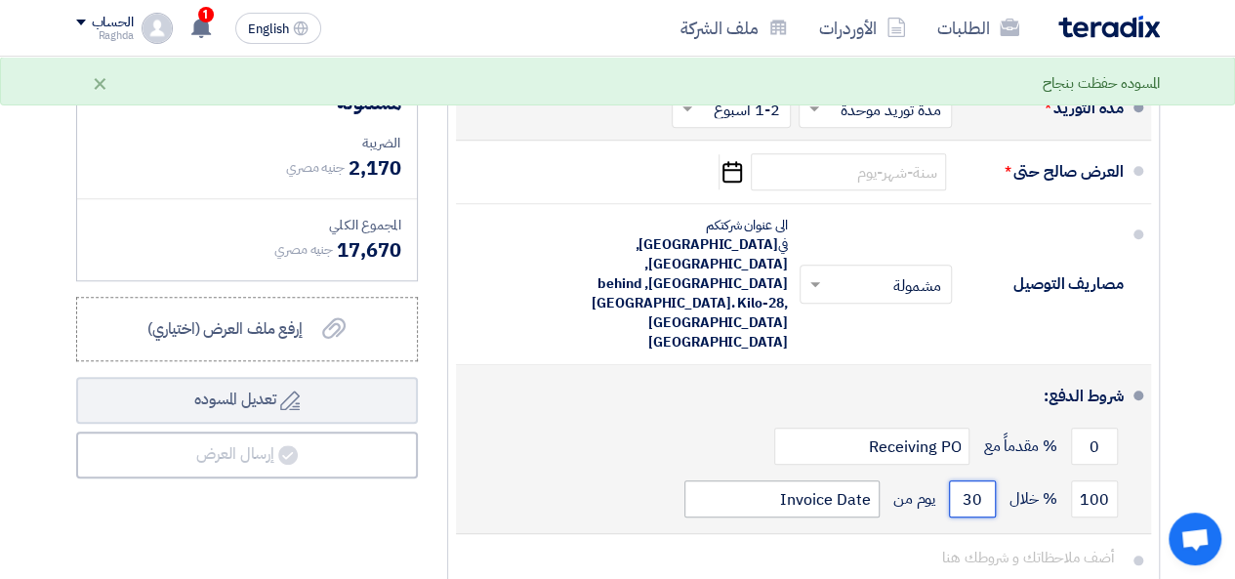
type input "30"
click at [745, 480] on input "Invoice Date" at bounding box center [781, 498] width 195 height 37
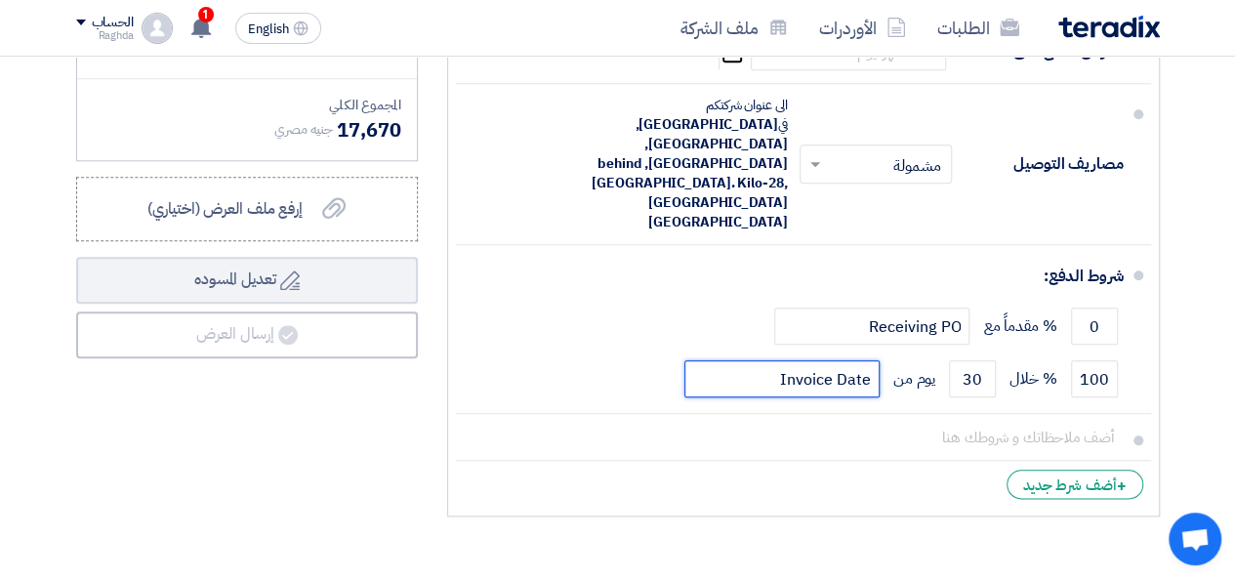
scroll to position [926, 0]
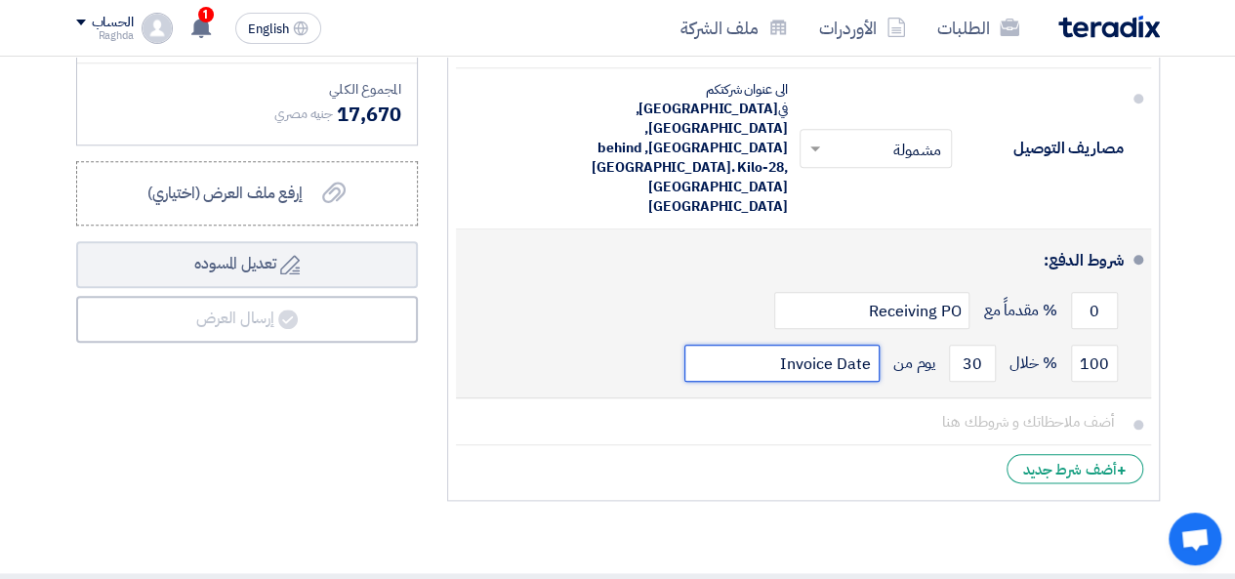
click at [812, 345] on input "Invoice Date" at bounding box center [781, 363] width 195 height 37
click at [812, 345] on input "Iice Date" at bounding box center [781, 363] width 195 height 37
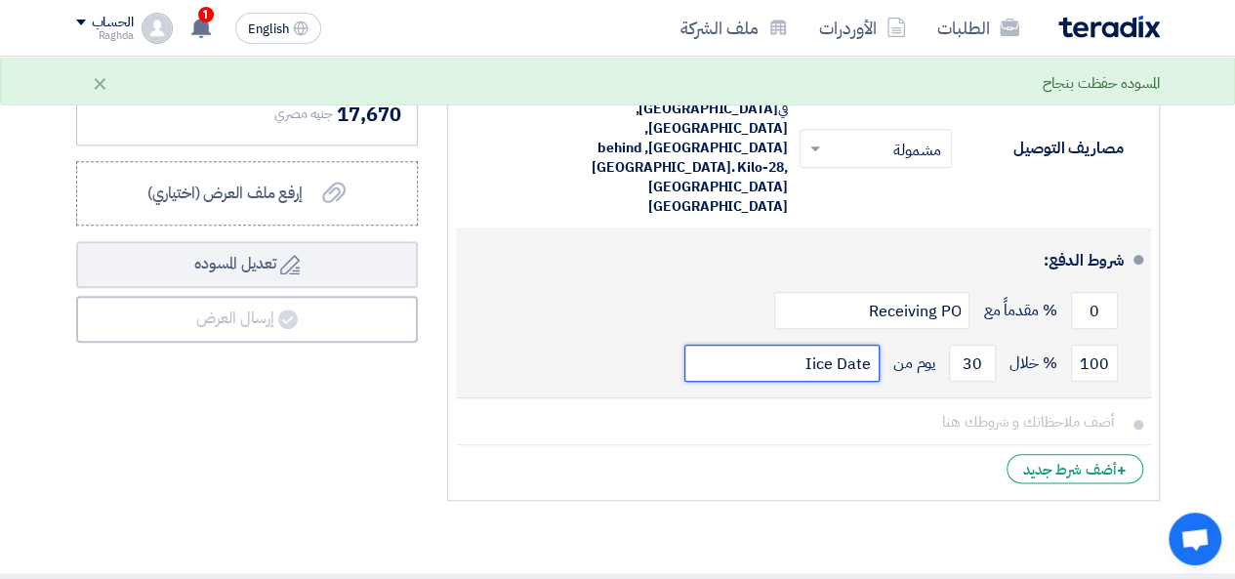
click at [812, 345] on input "Iice Date" at bounding box center [781, 363] width 195 height 37
type input "h"
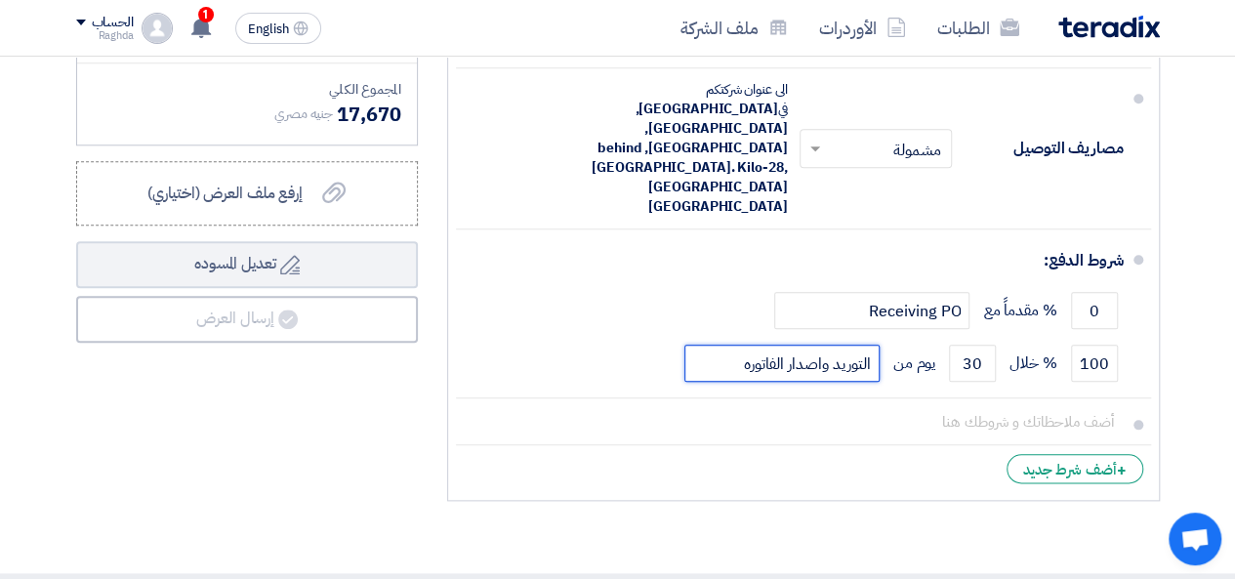
type input "التوريد واصدار الفاتوره"
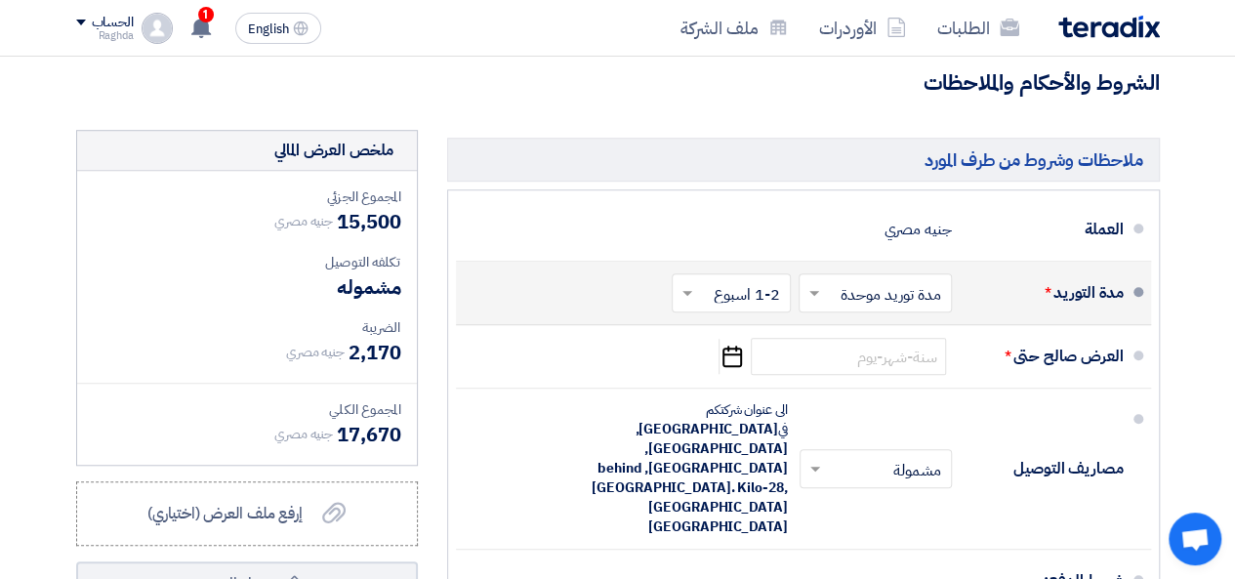
scroll to position [633, 0]
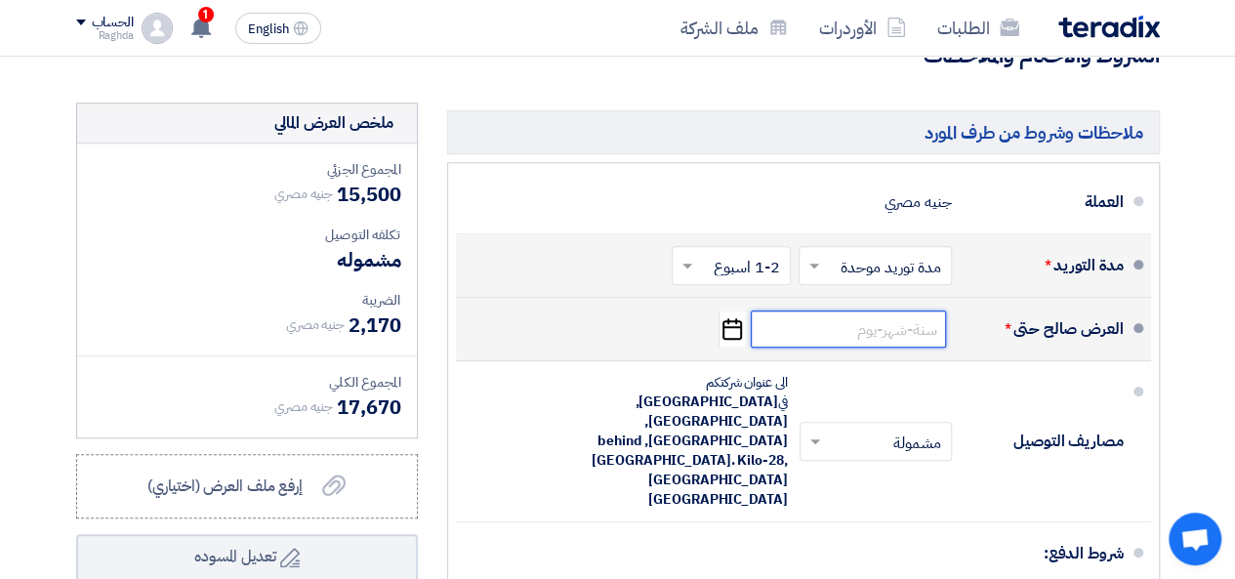
click at [869, 339] on input at bounding box center [848, 328] width 195 height 37
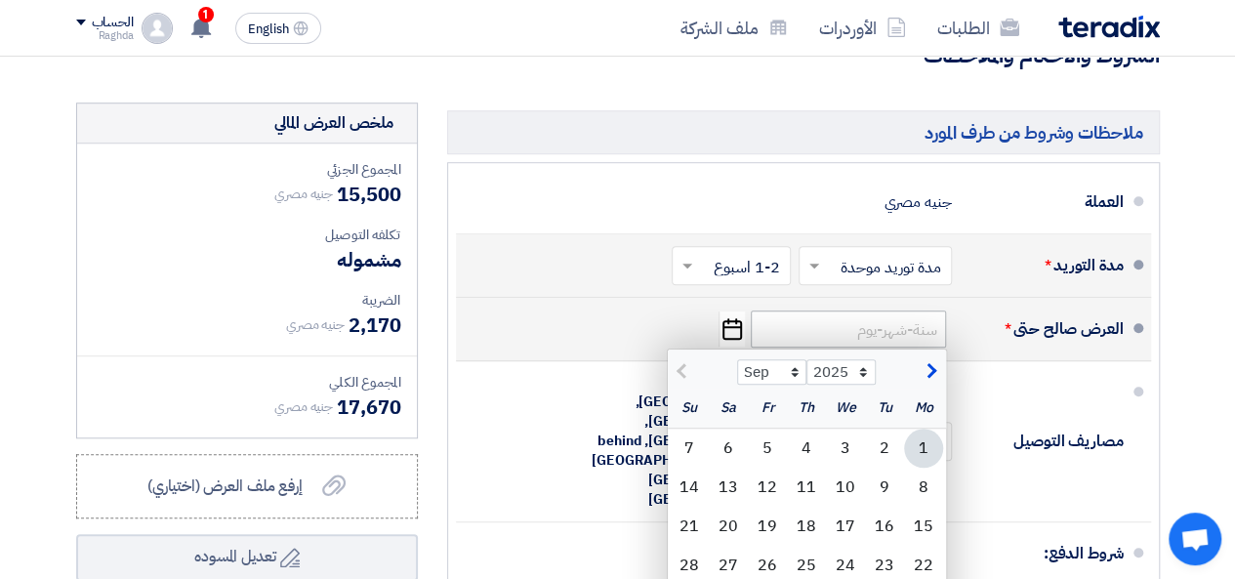
type input "9/1/2025"
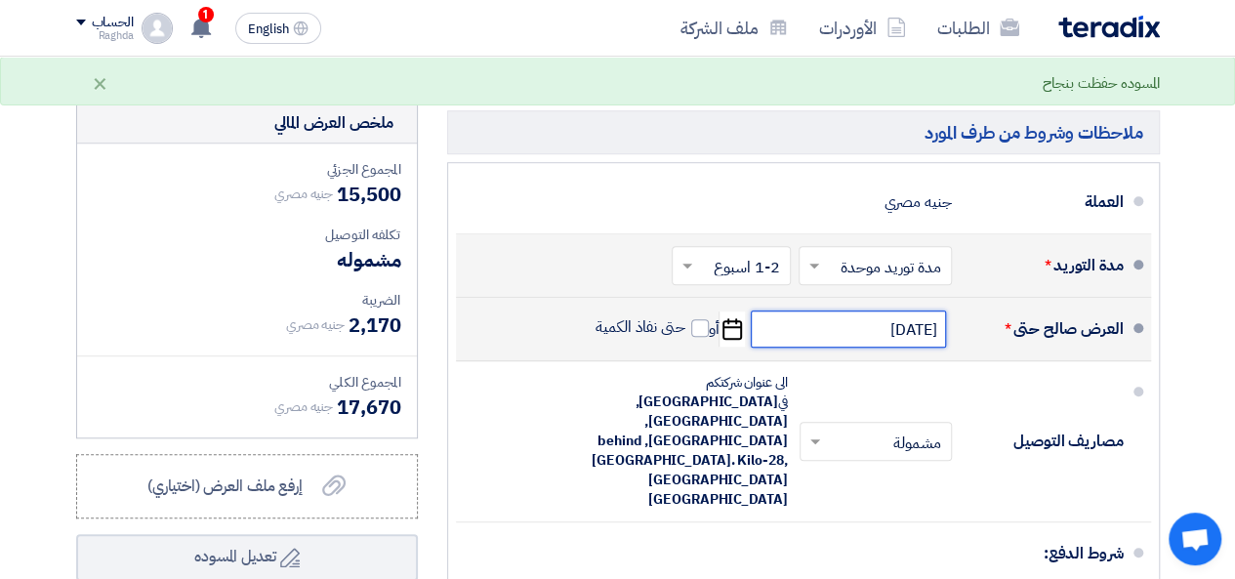
click at [879, 341] on input "9/1/2025" at bounding box center [848, 328] width 195 height 37
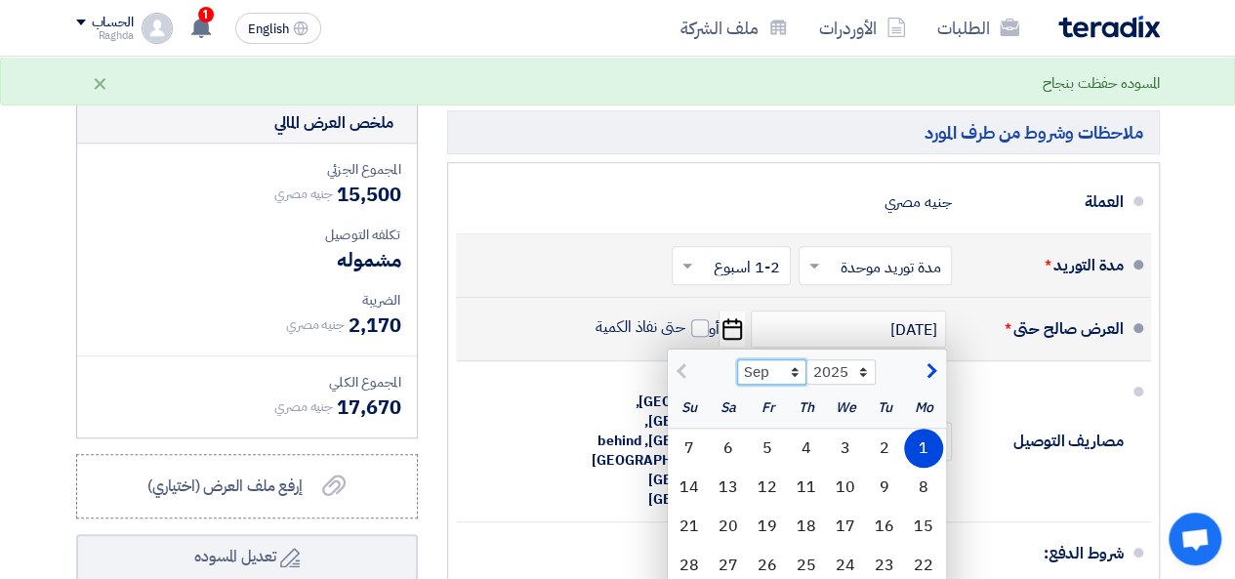
click at [798, 385] on select "Sep Oct Nov Dec" at bounding box center [771, 371] width 69 height 25
select select "10"
click at [737, 371] on select "Sep Oct Nov Dec" at bounding box center [771, 371] width 69 height 25
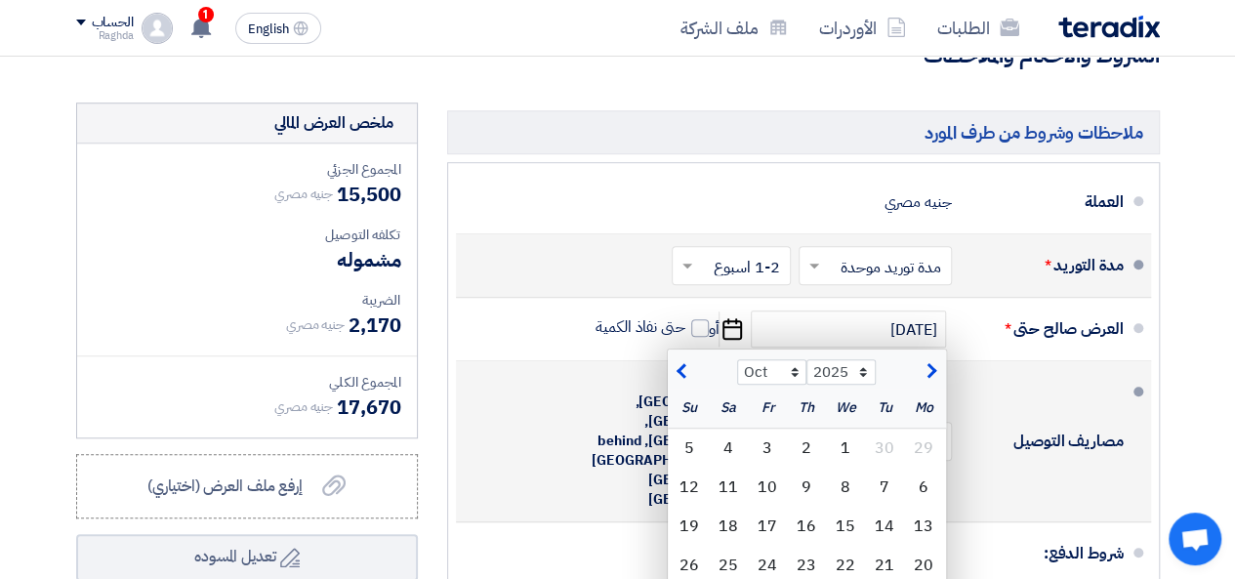
click at [997, 429] on div "مصاريف التوصيل" at bounding box center [1046, 441] width 156 height 47
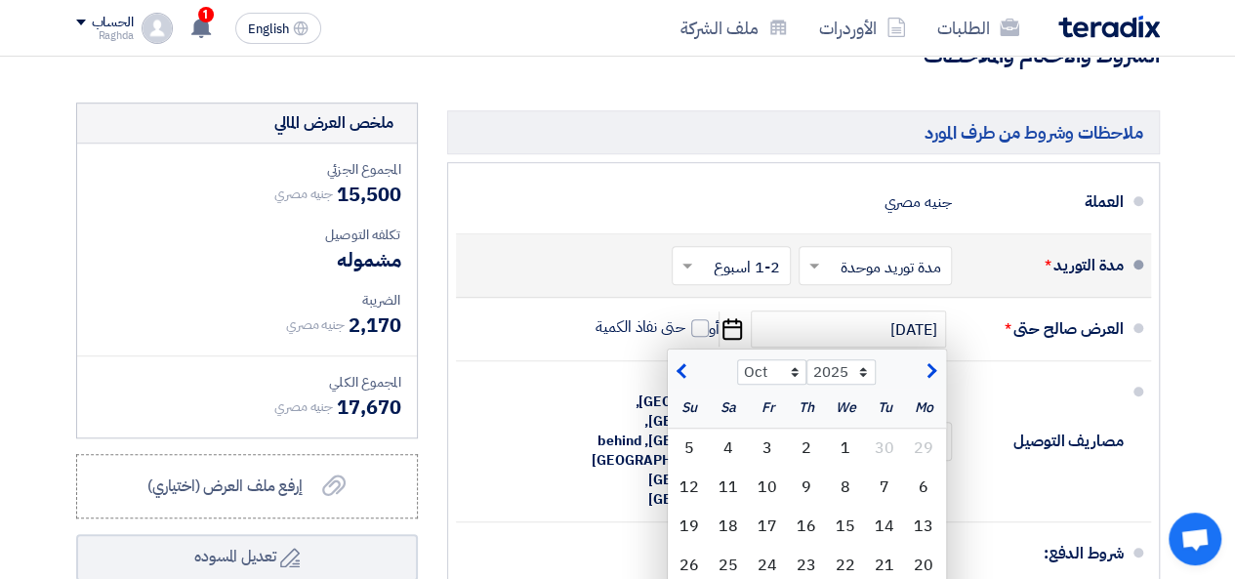
click at [1226, 419] on section "تفاصيل الطلب # الكود/الموديل البيان/الوصف الكمية/العدد سعر الوحدة (EGP) الضرائب…" at bounding box center [617, 207] width 1235 height 1317
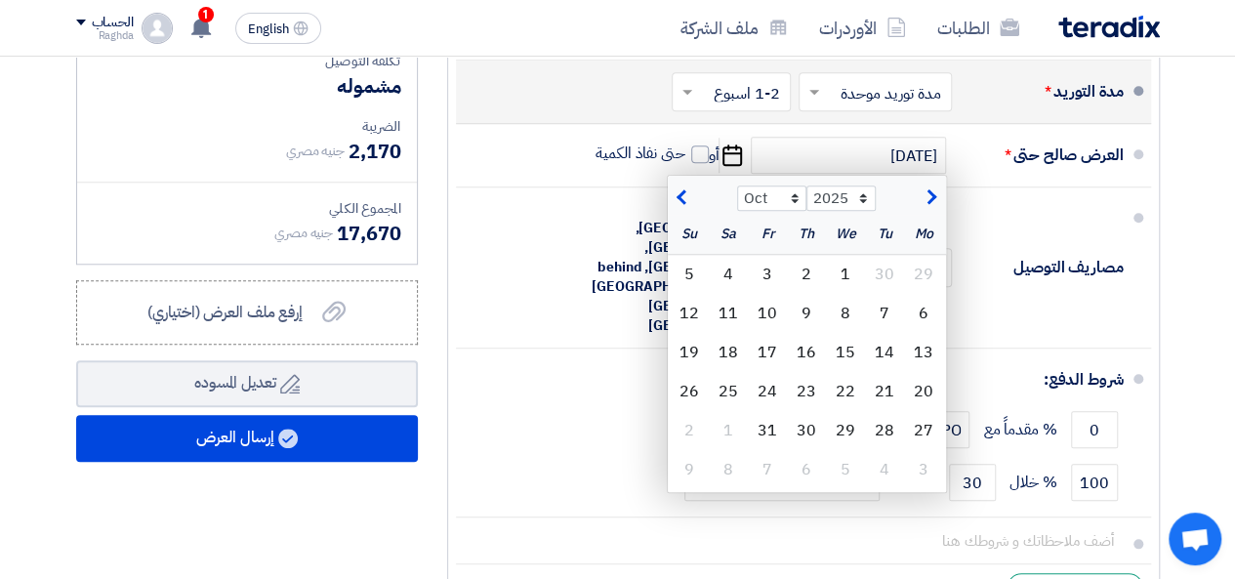
scroll to position [808, 0]
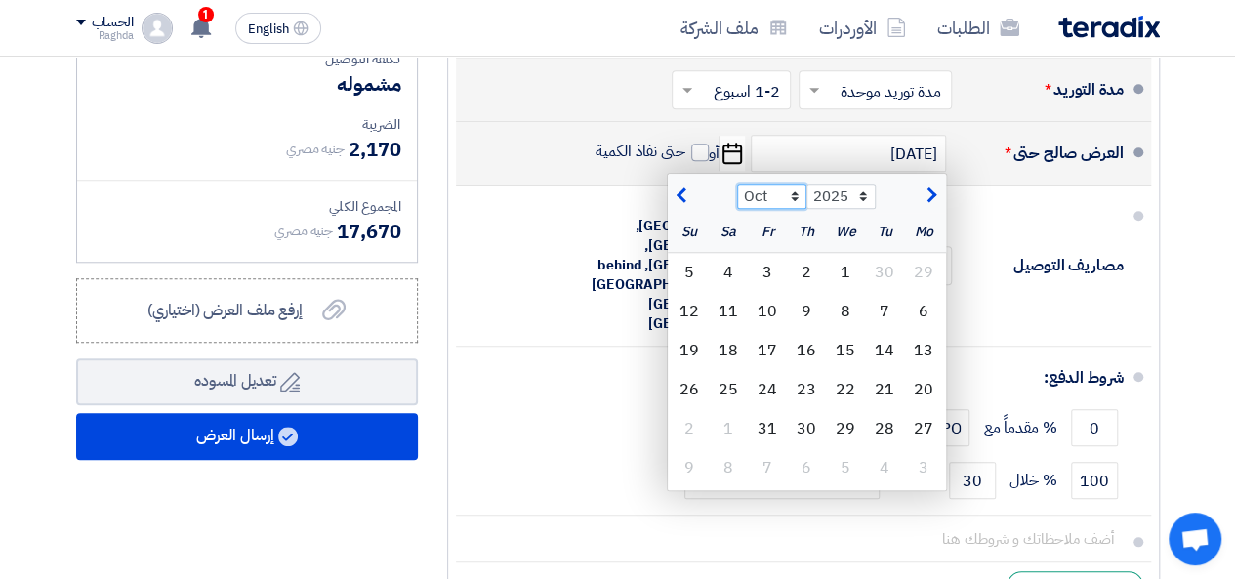
click at [760, 209] on select "Sep Oct Nov Dec" at bounding box center [771, 196] width 69 height 25
click at [737, 195] on select "Sep Oct Nov Dec" at bounding box center [771, 196] width 69 height 25
type input "10/1/2025"
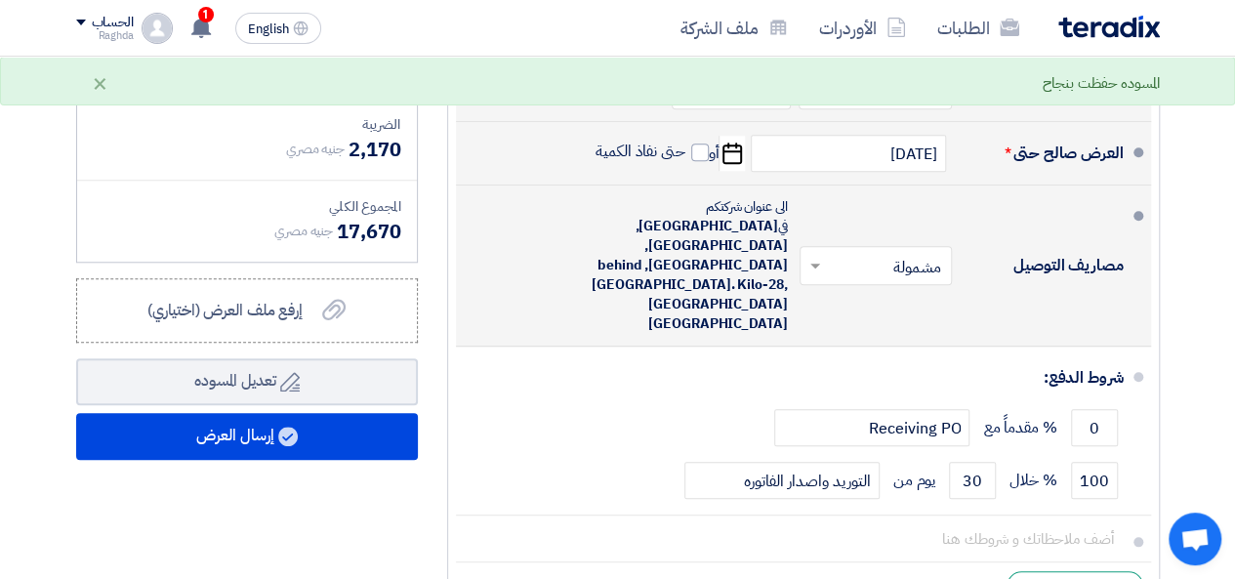
click at [819, 256] on span at bounding box center [813, 266] width 24 height 20
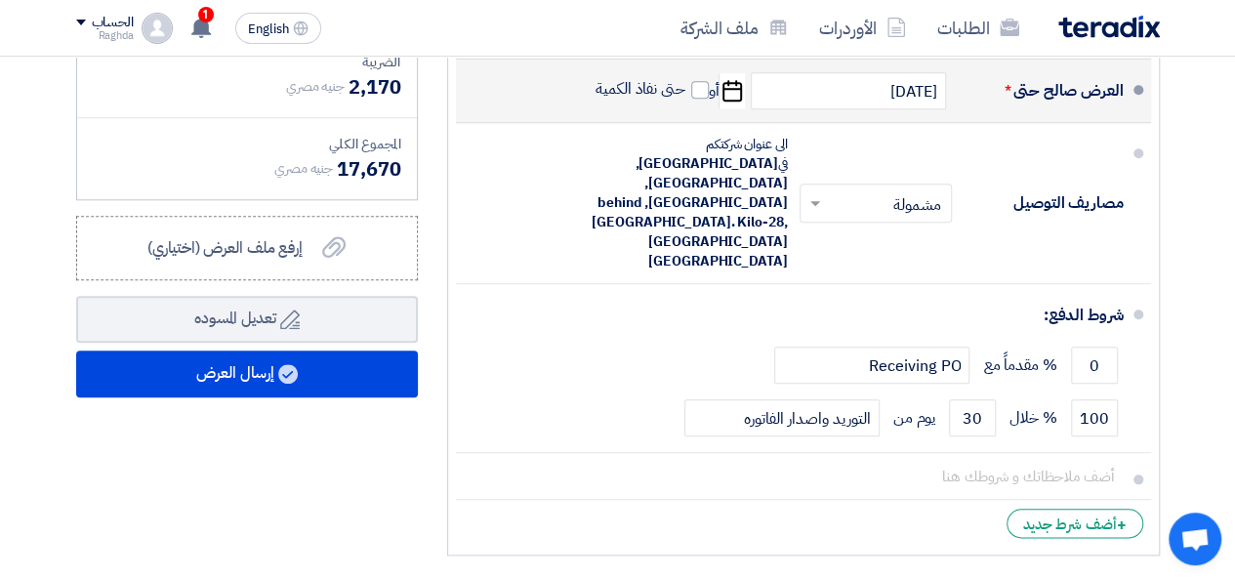
scroll to position [867, 0]
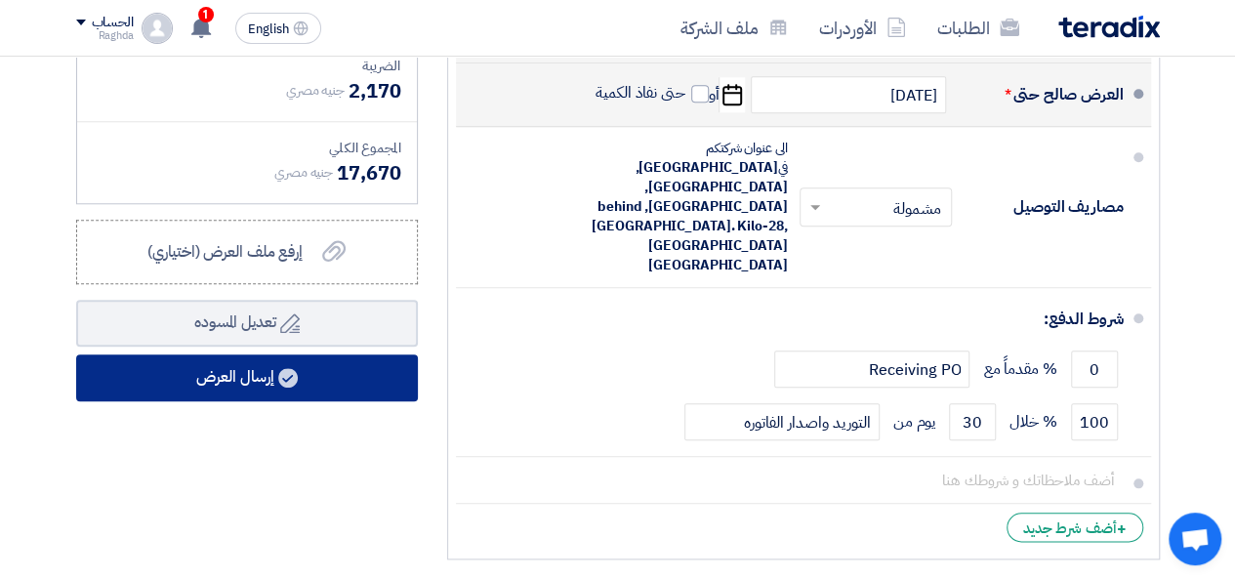
click at [324, 395] on button "إرسال العرض" at bounding box center [247, 377] width 342 height 47
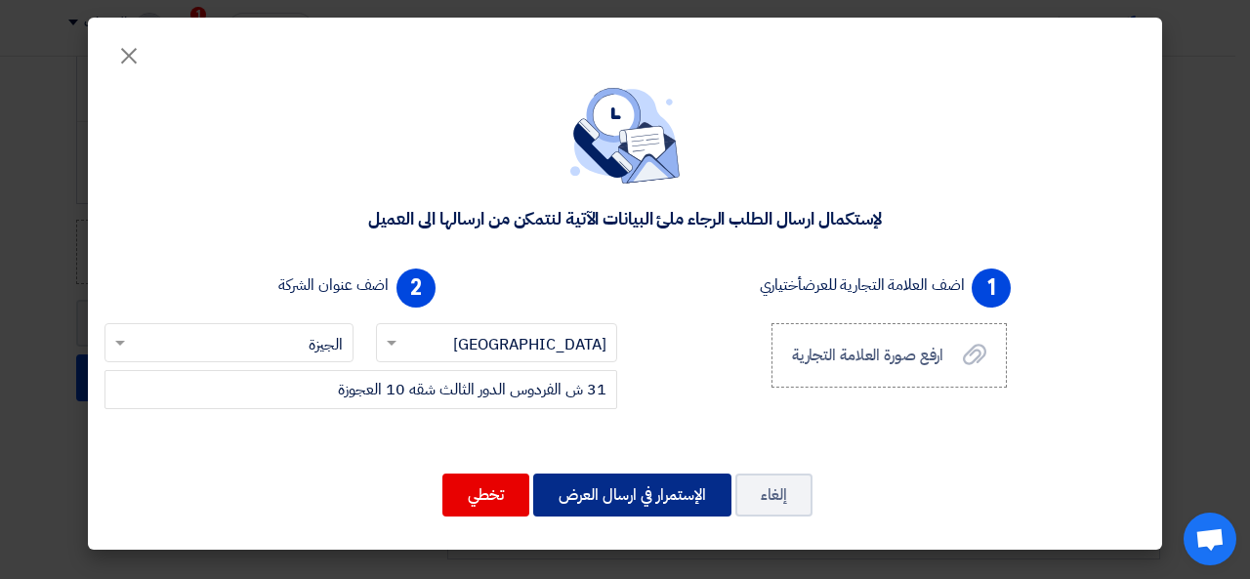
click at [586, 505] on button "الإستمرار في ارسال العرض" at bounding box center [632, 495] width 198 height 43
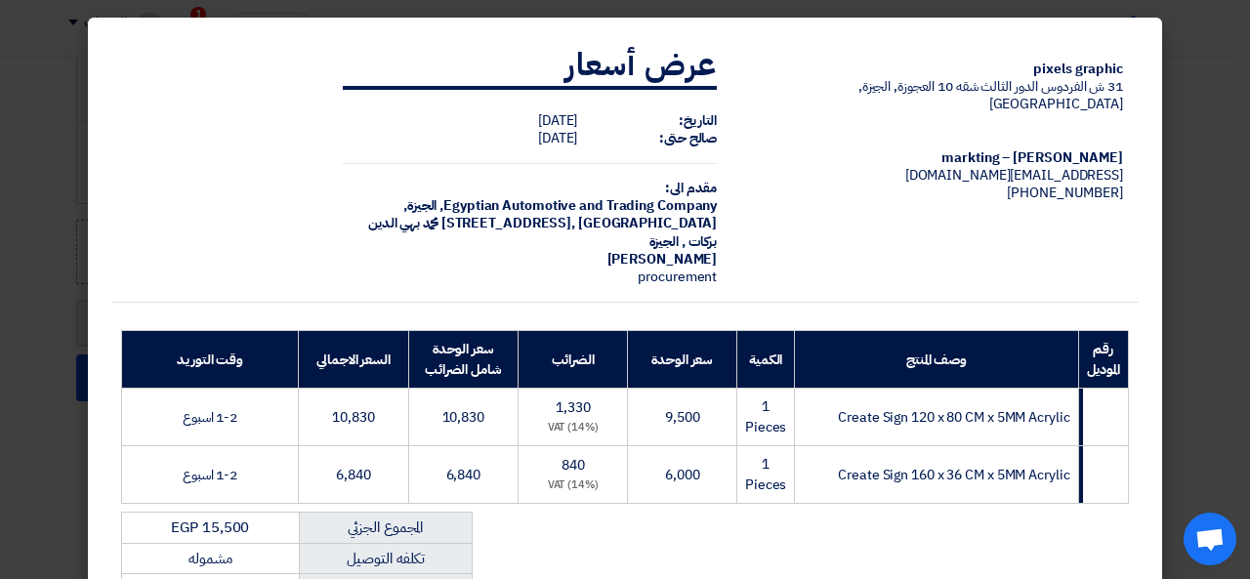
click at [1217, 370] on modal-container "pixels graphic 31 ش الفردوس الدور الثالث شقه 10 العجوزة, الجيزة, Egypt Raghda S…" at bounding box center [625, 289] width 1250 height 579
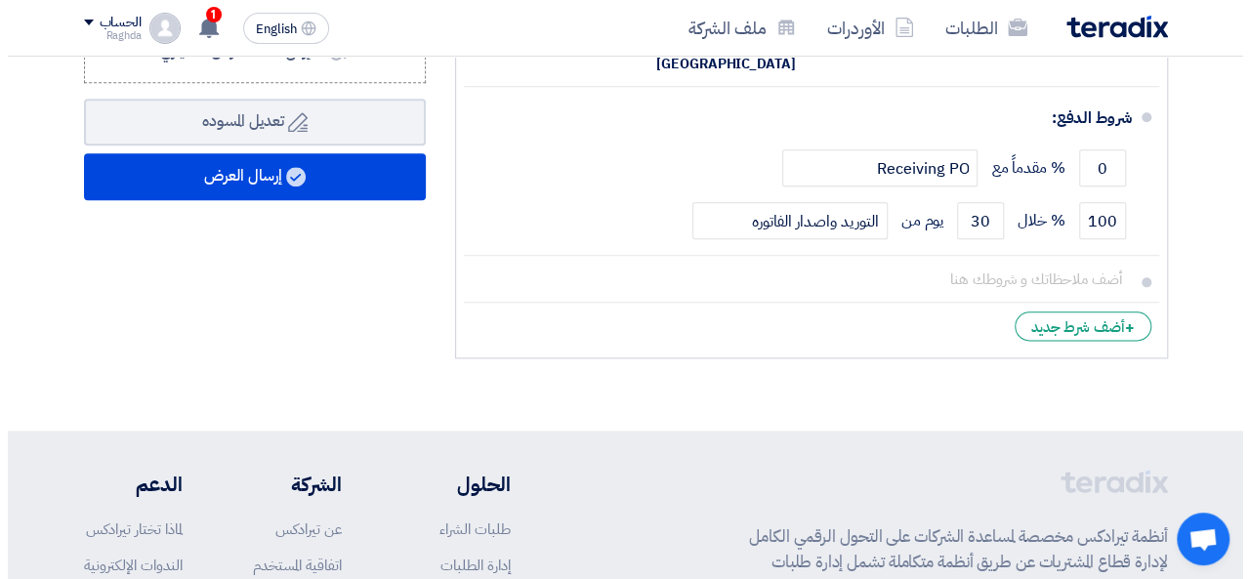
scroll to position [1072, 0]
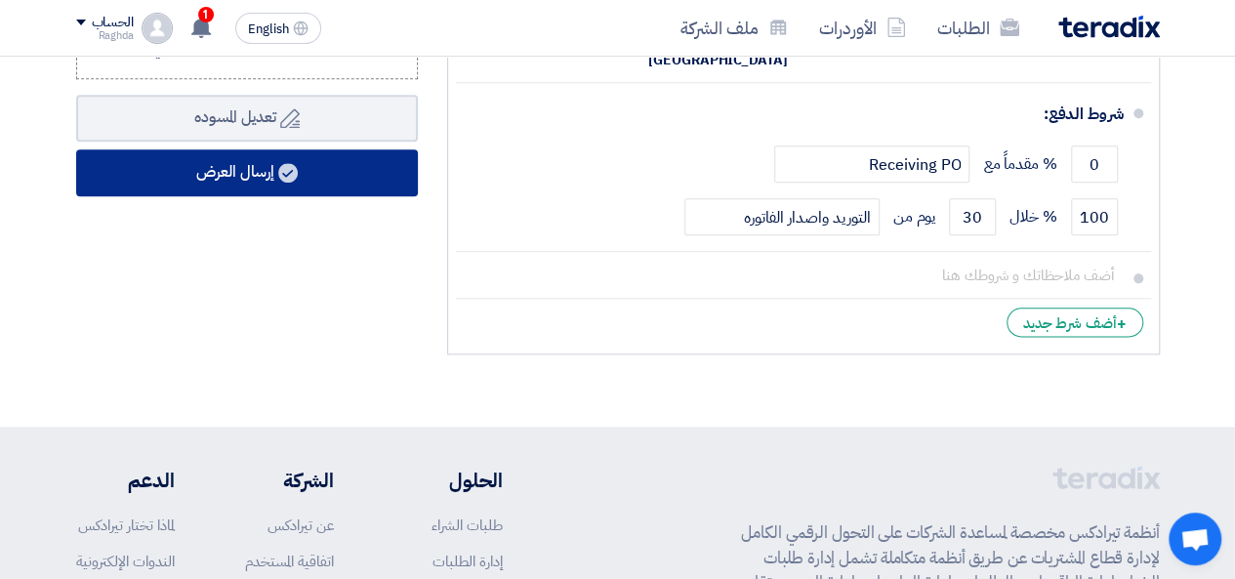
click at [349, 190] on button "إرسال العرض" at bounding box center [247, 172] width 342 height 47
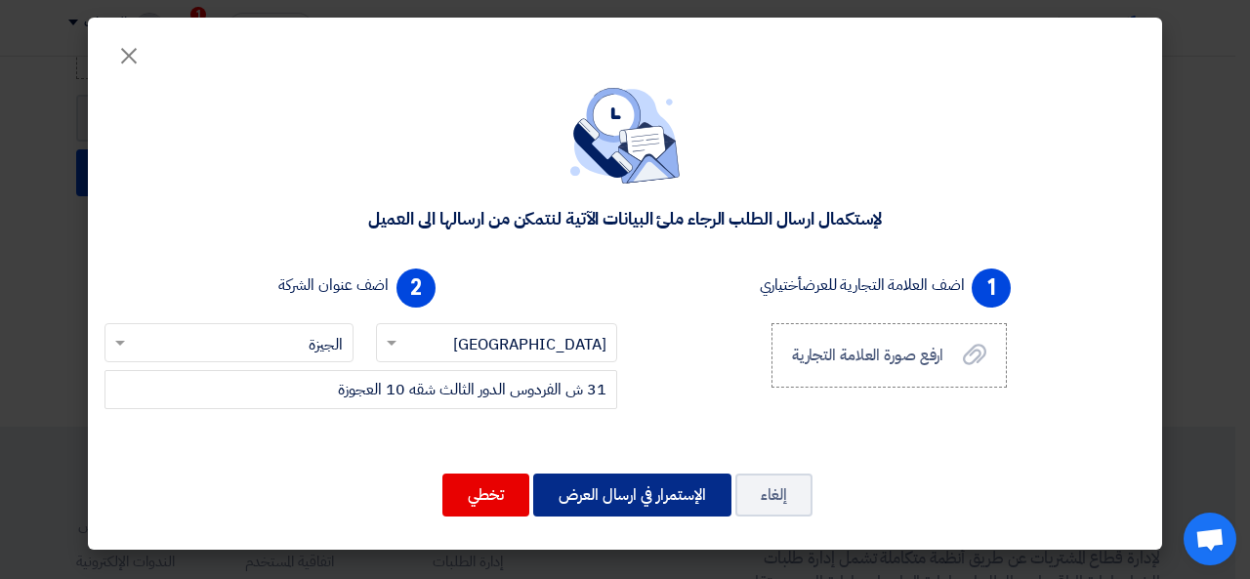
click at [654, 499] on button "الإستمرار في ارسال العرض" at bounding box center [632, 495] width 198 height 43
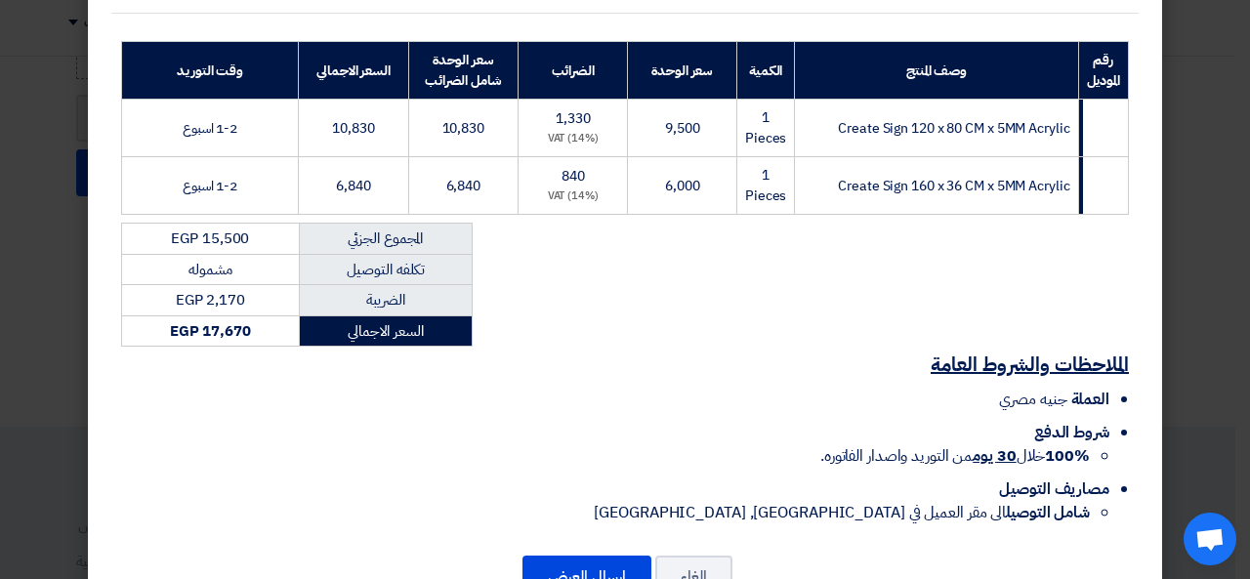
scroll to position [337, 0]
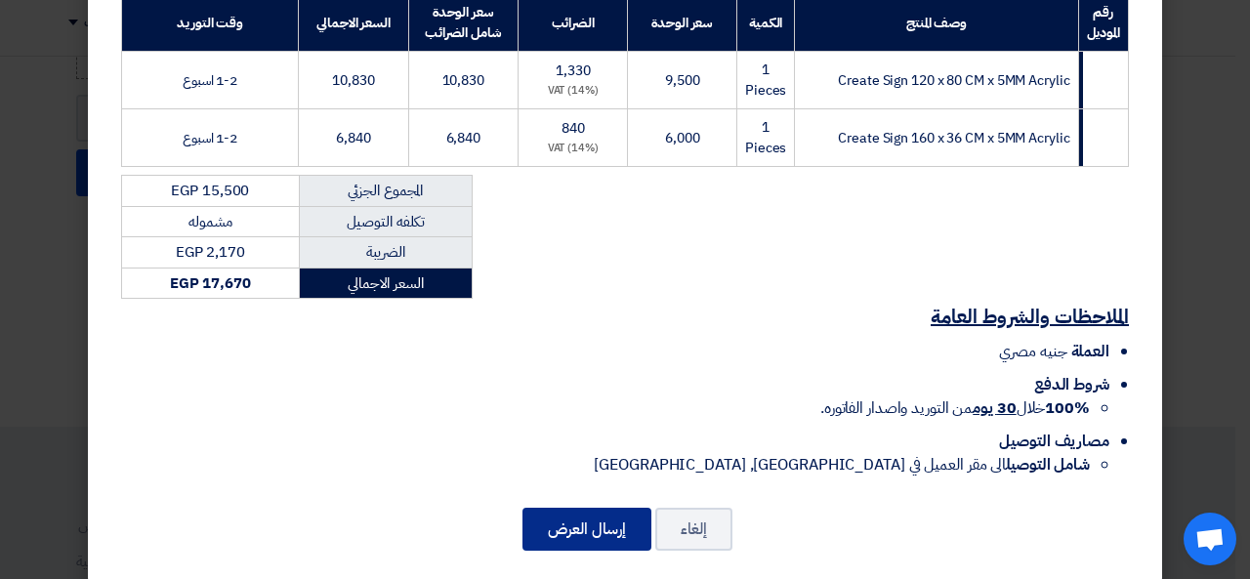
click at [582, 516] on button "إرسال العرض" at bounding box center [586, 529] width 129 height 43
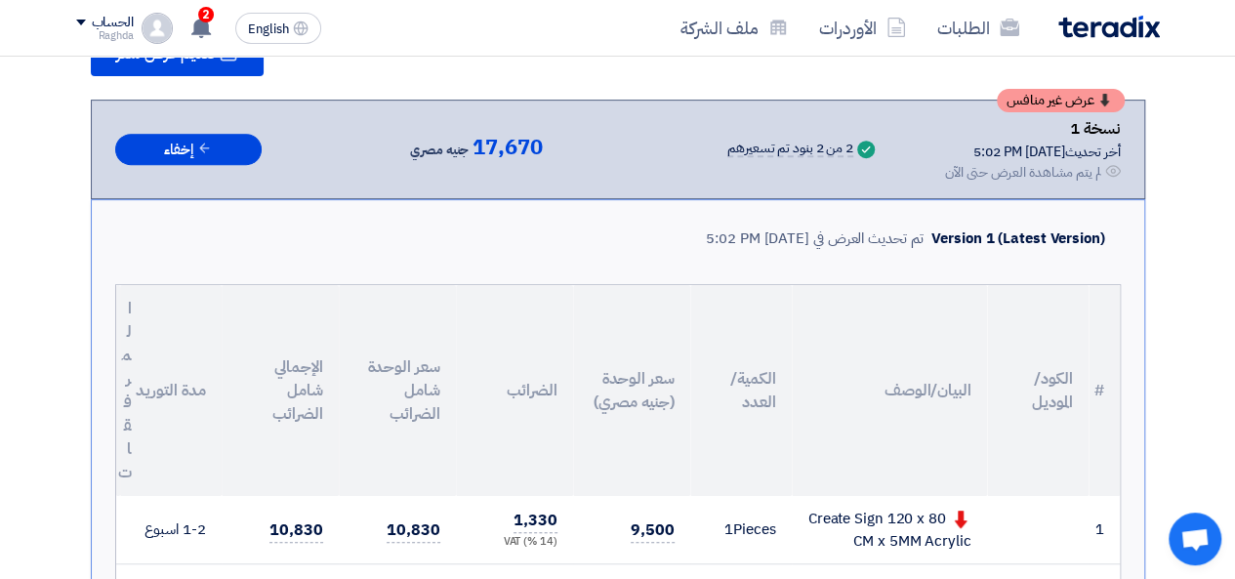
scroll to position [301, 0]
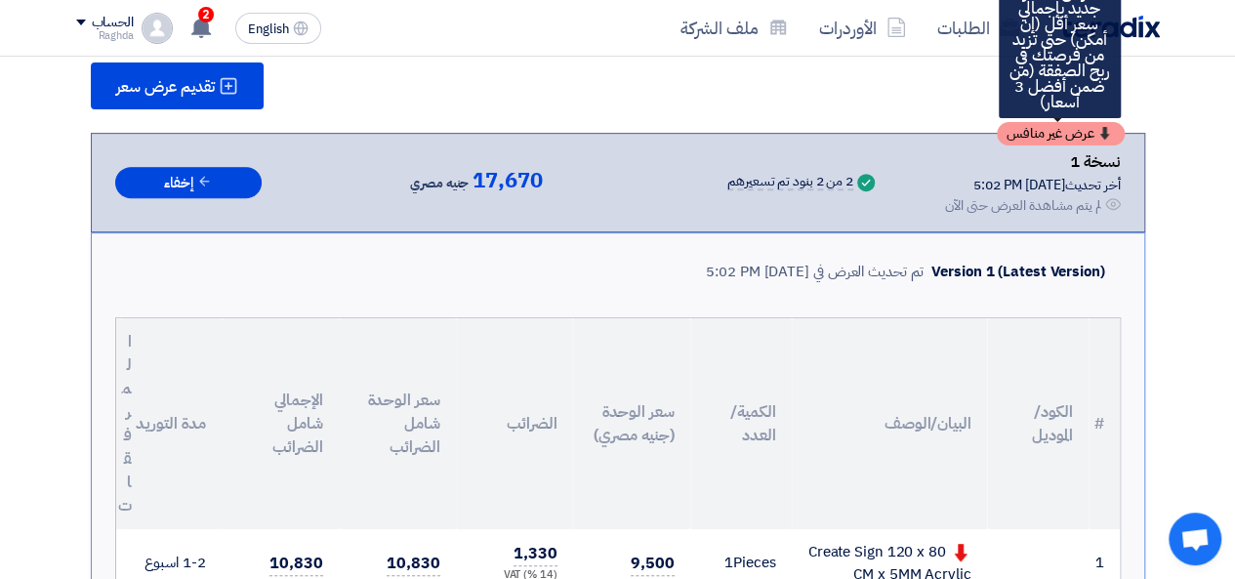
click at [1047, 135] on span "عرض غير منافس" at bounding box center [1051, 134] width 88 height 14
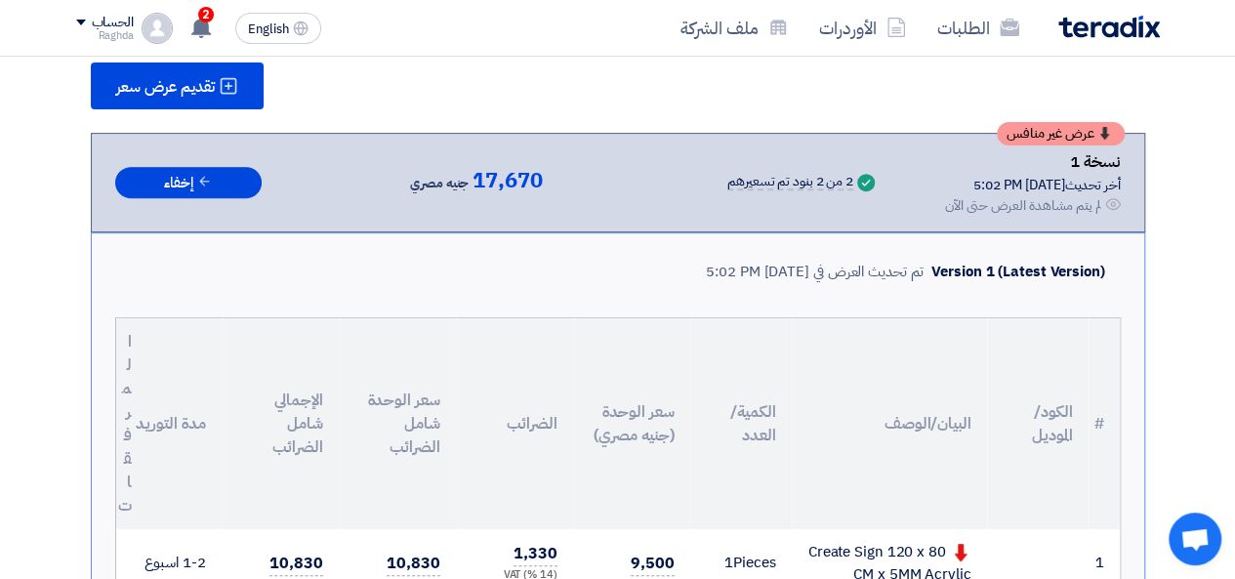
click at [1049, 59] on section "تقديم عرض سعر عرض غير منافس نسخة 1 أخر تحديث 1 Sep 2025, 5:02 PM Offer is Seen …" at bounding box center [618, 589] width 1084 height 1132
click at [506, 179] on span "17,670" at bounding box center [507, 180] width 69 height 23
click at [857, 186] on icon "Success" at bounding box center [866, 183] width 18 height 18
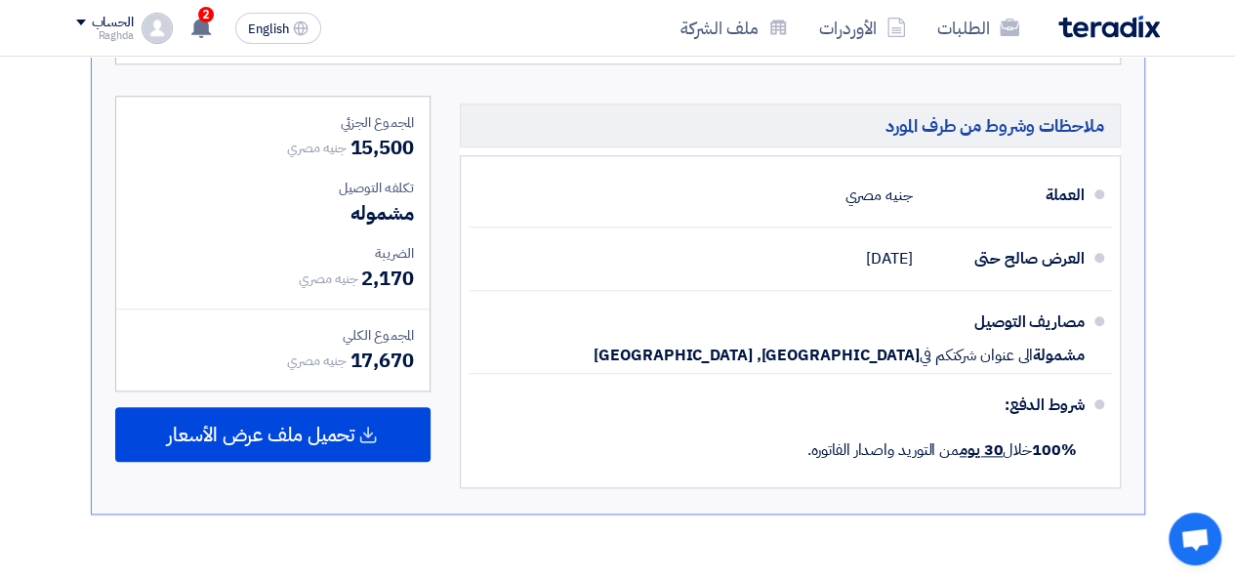
scroll to position [836, 0]
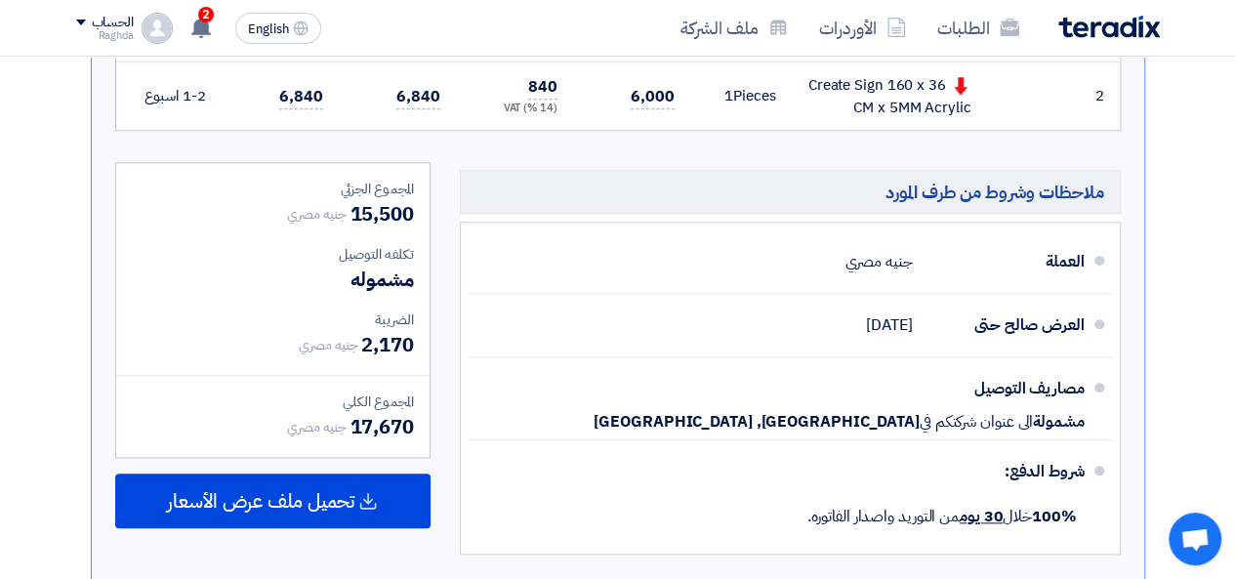
click at [363, 185] on div "المجموع الجزئي" at bounding box center [273, 189] width 282 height 21
click at [1001, 93] on td at bounding box center [1038, 96] width 102 height 68
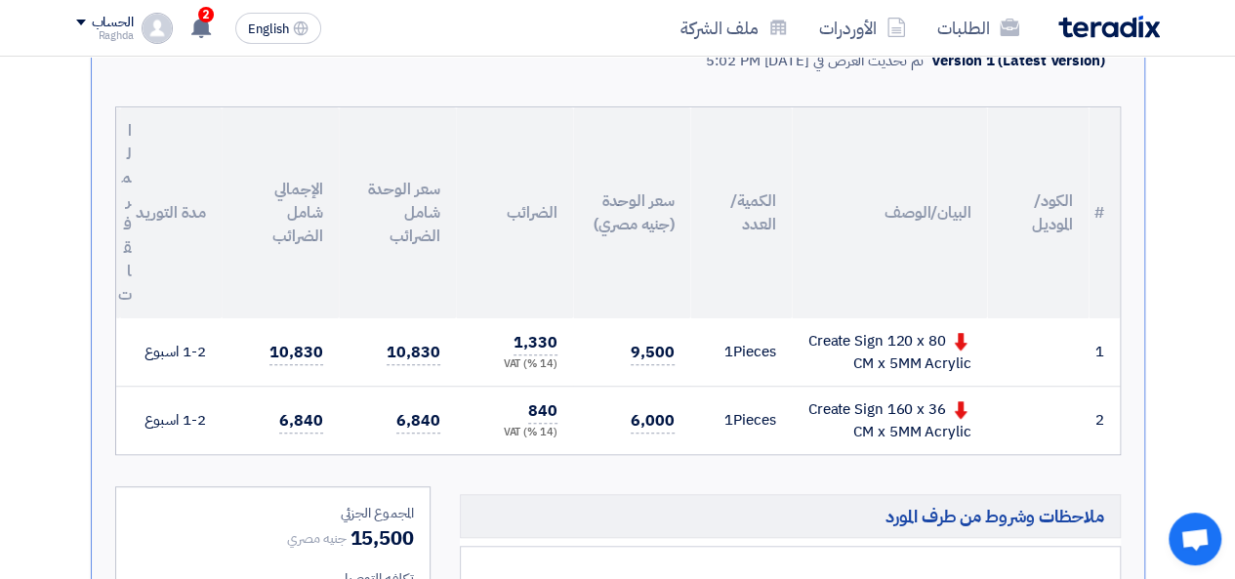
scroll to position [515, 0]
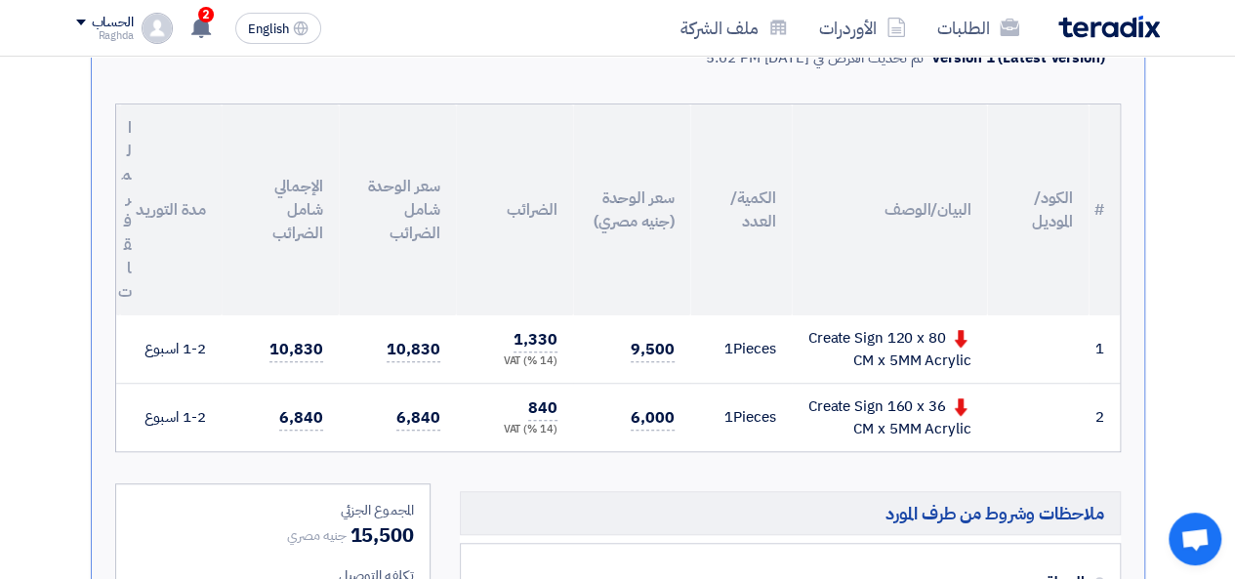
click at [877, 353] on div "Create Sign 120 x 80 CM x 5MM Acrylic" at bounding box center [889, 349] width 164 height 44
click at [1216, 325] on section "تقديم عرض سعر عرض غير منافس نسخة 1 أخر تحديث 1 Sep 2025, 5:02 PM Offer is Seen …" at bounding box center [617, 376] width 1235 height 1210
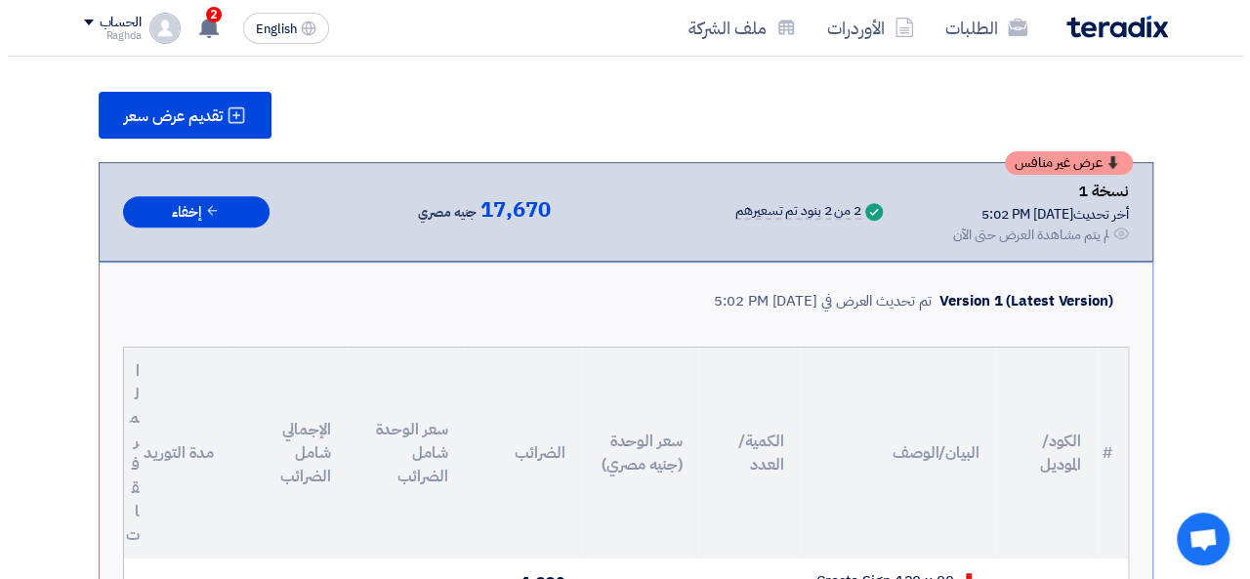
scroll to position [269, 0]
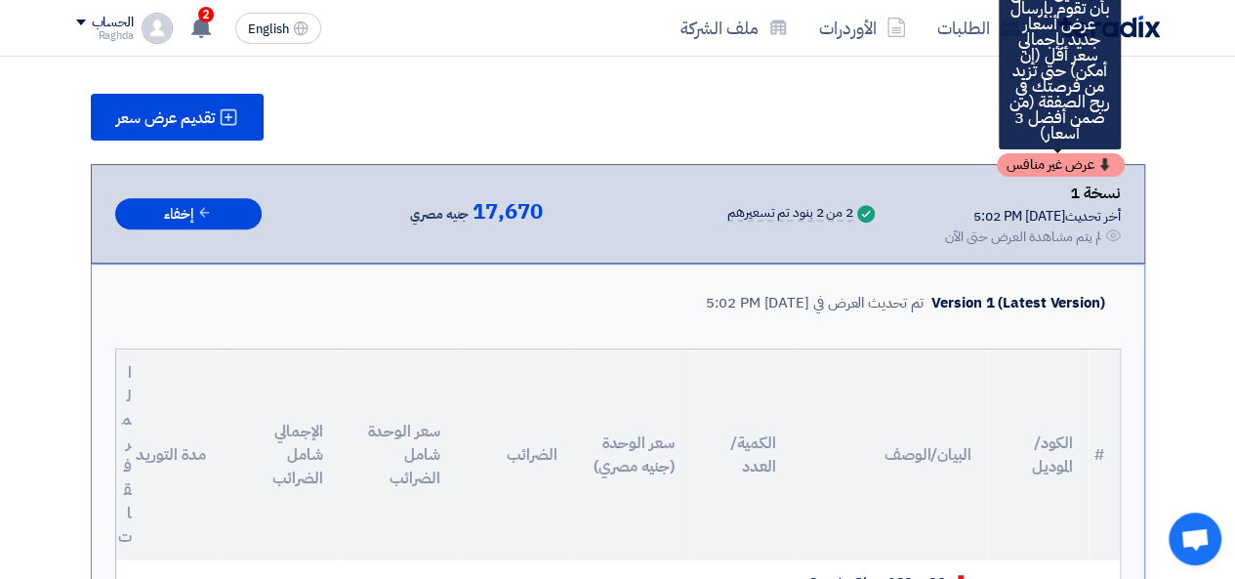
click at [1097, 167] on div "عرض غير منافس" at bounding box center [1061, 164] width 128 height 23
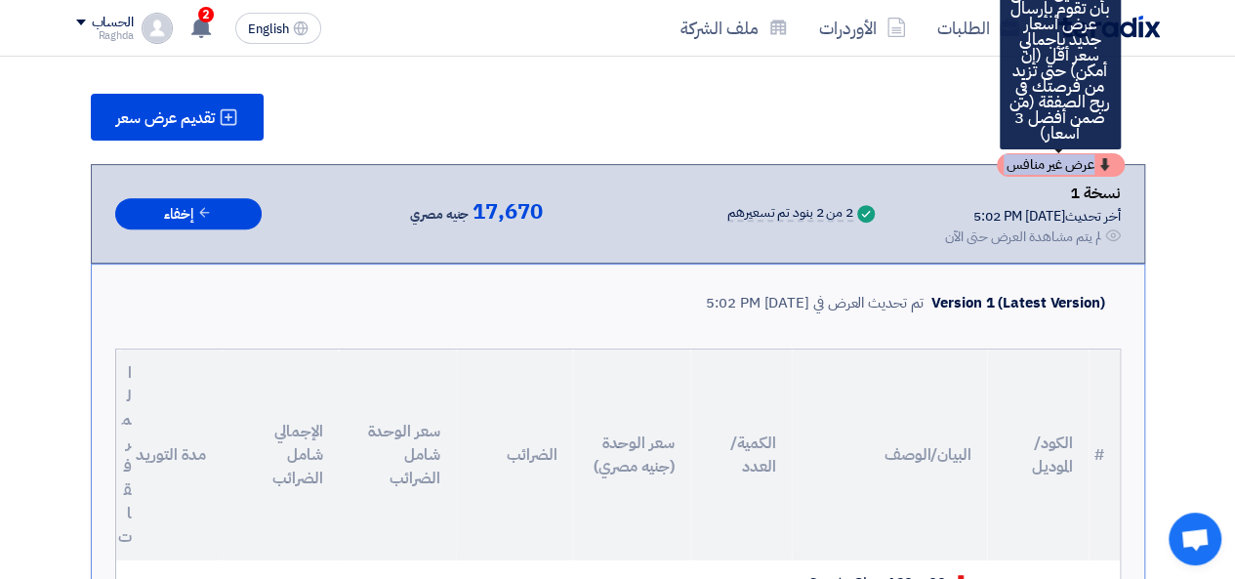
click at [1097, 167] on div "عرض غير منافس" at bounding box center [1061, 164] width 128 height 23
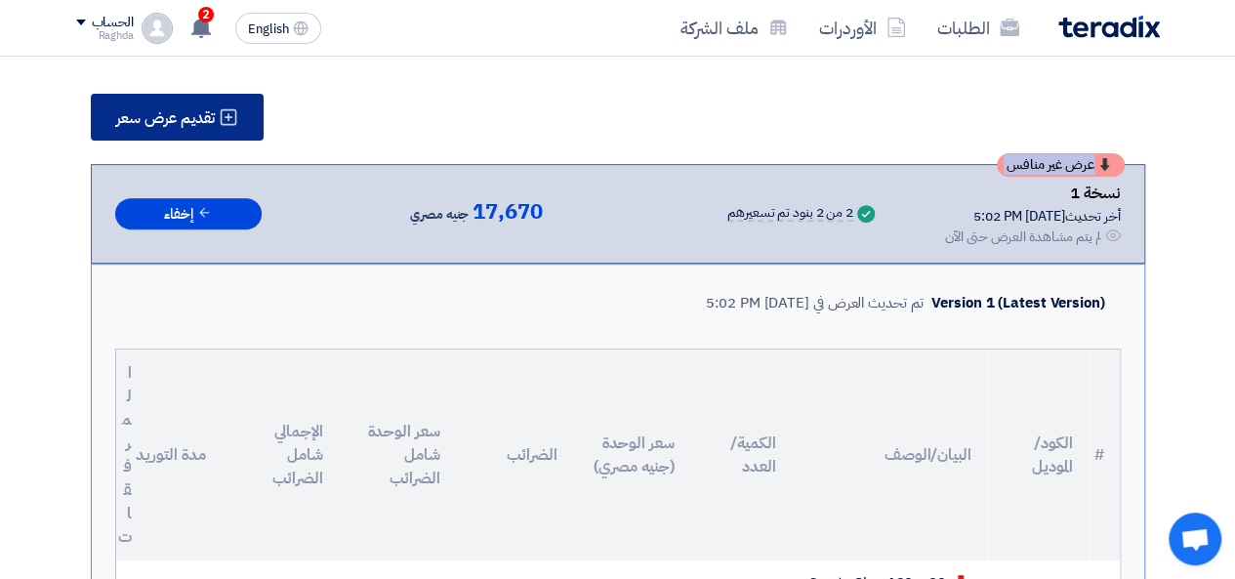
click at [161, 112] on span "تقديم عرض سعر" at bounding box center [165, 118] width 99 height 16
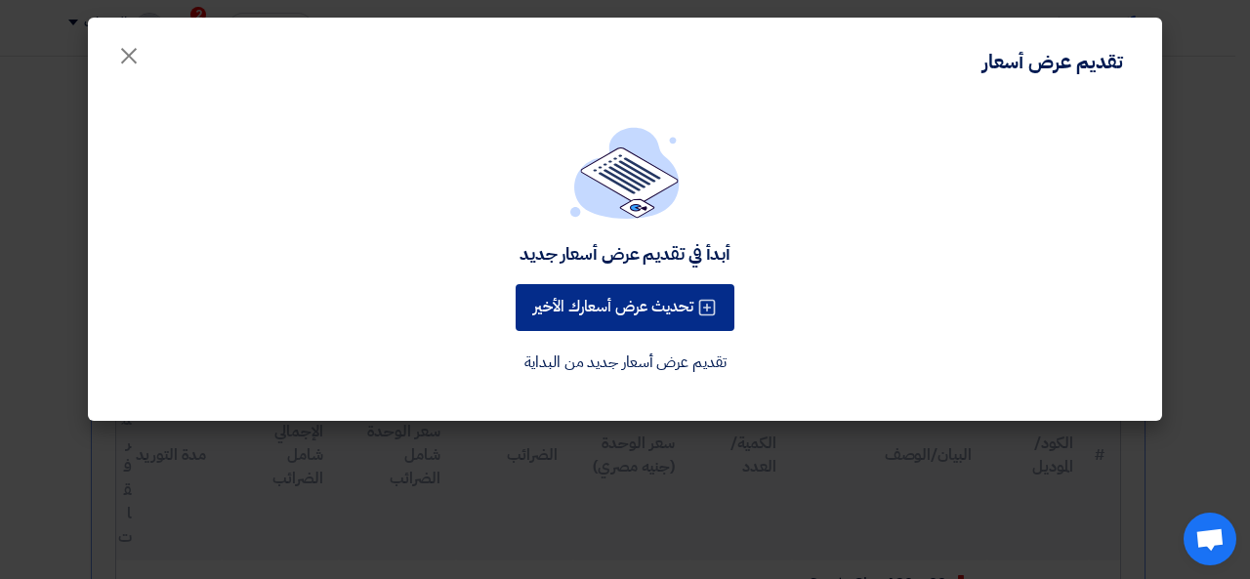
click at [646, 322] on button "تحديث عرض أسعارك الأخير" at bounding box center [625, 307] width 219 height 47
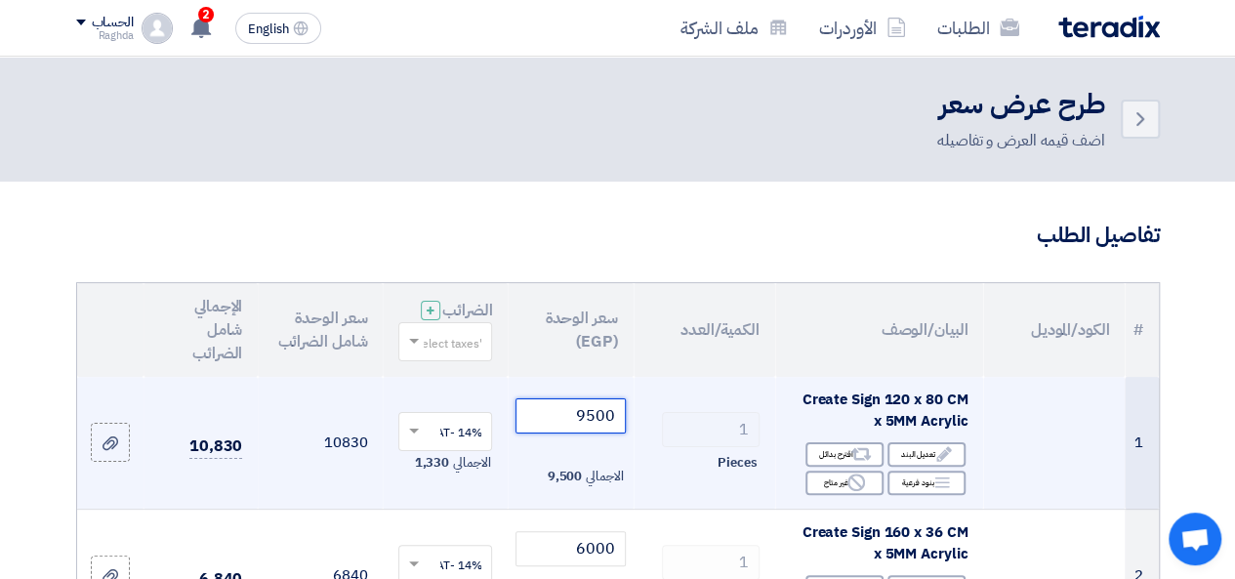
click at [579, 433] on input "9500" at bounding box center [570, 415] width 109 height 35
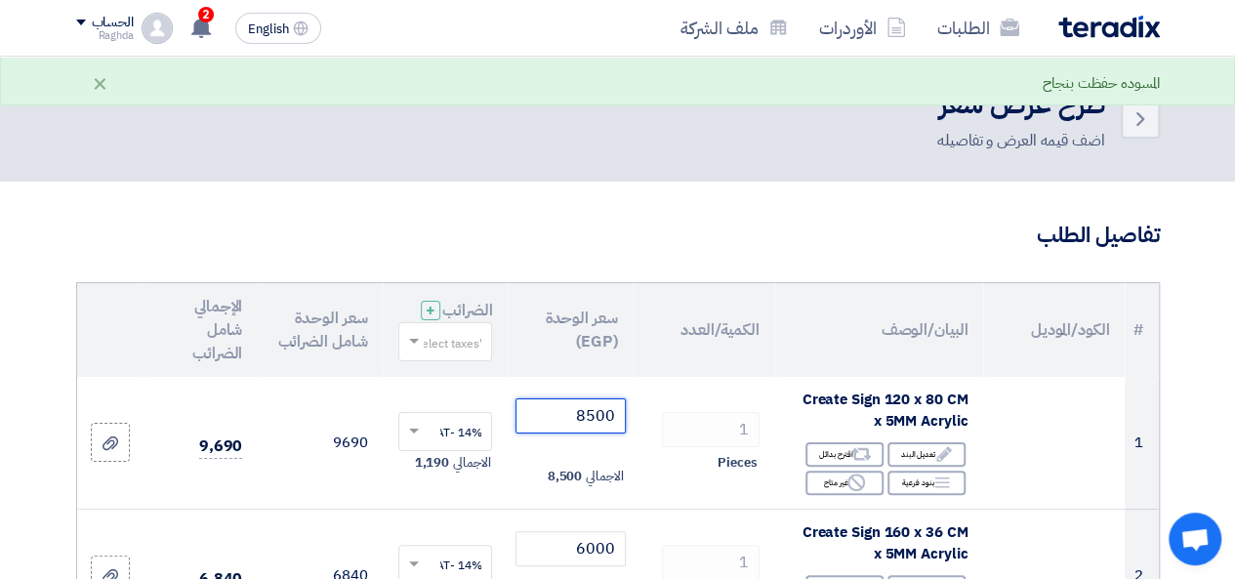
type input "8500"
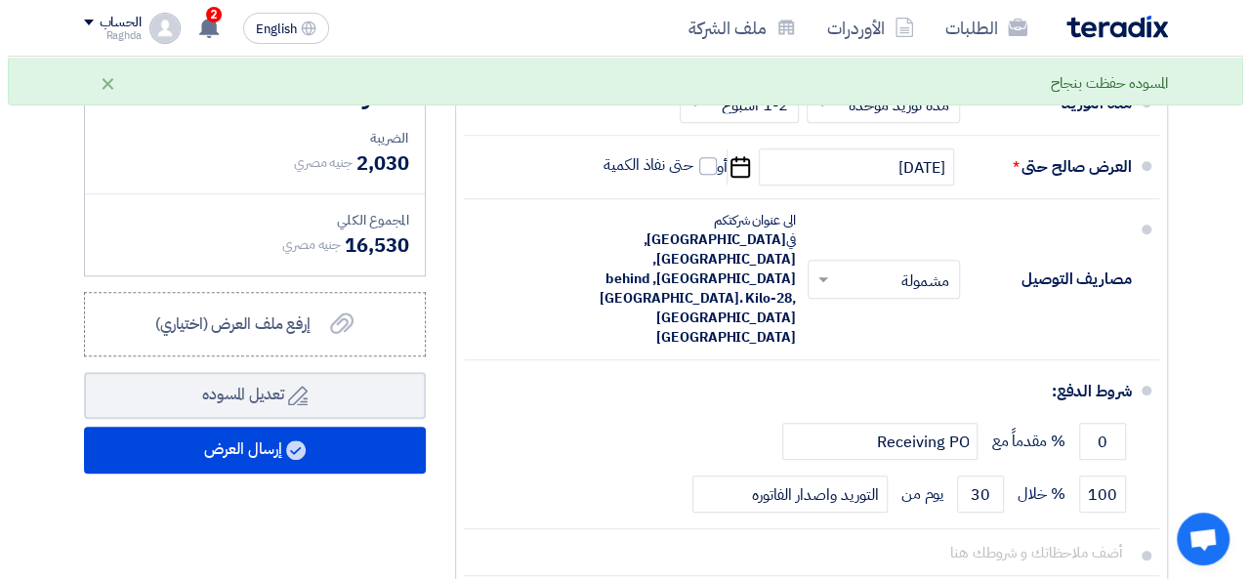
scroll to position [805, 0]
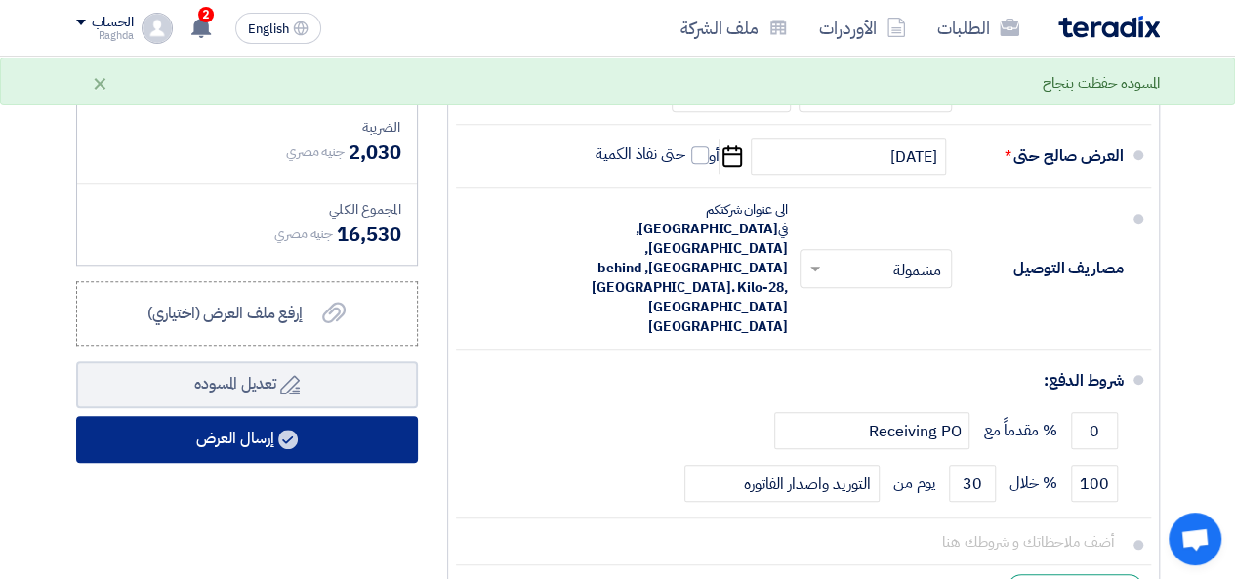
click at [369, 450] on button "إرسال العرض" at bounding box center [247, 439] width 342 height 47
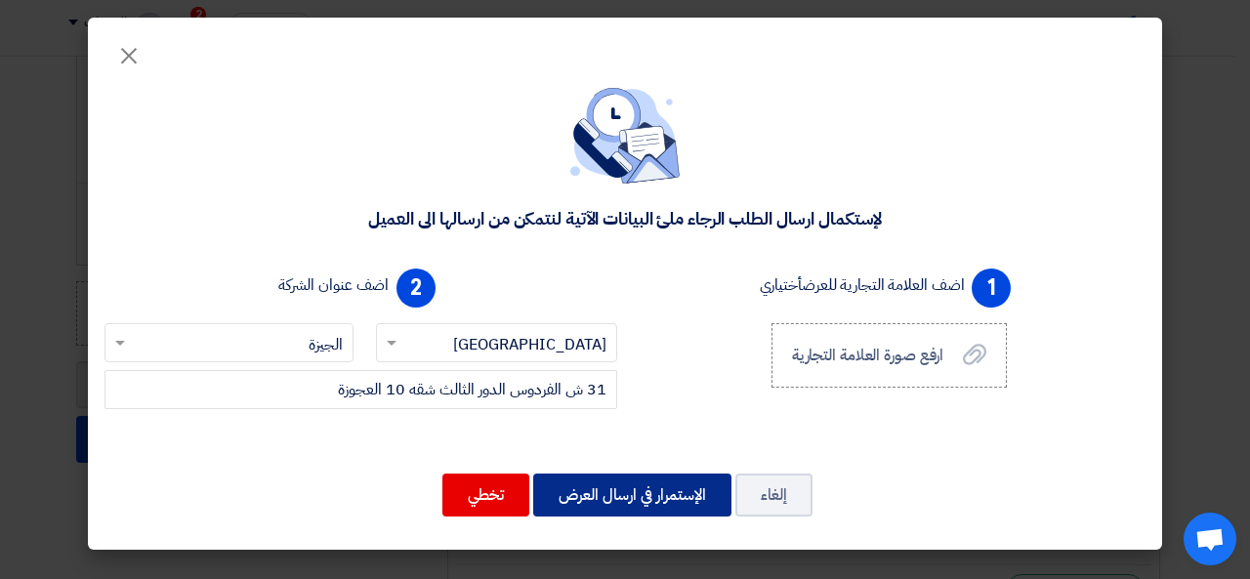
click at [652, 485] on button "الإستمرار في ارسال العرض" at bounding box center [632, 495] width 198 height 43
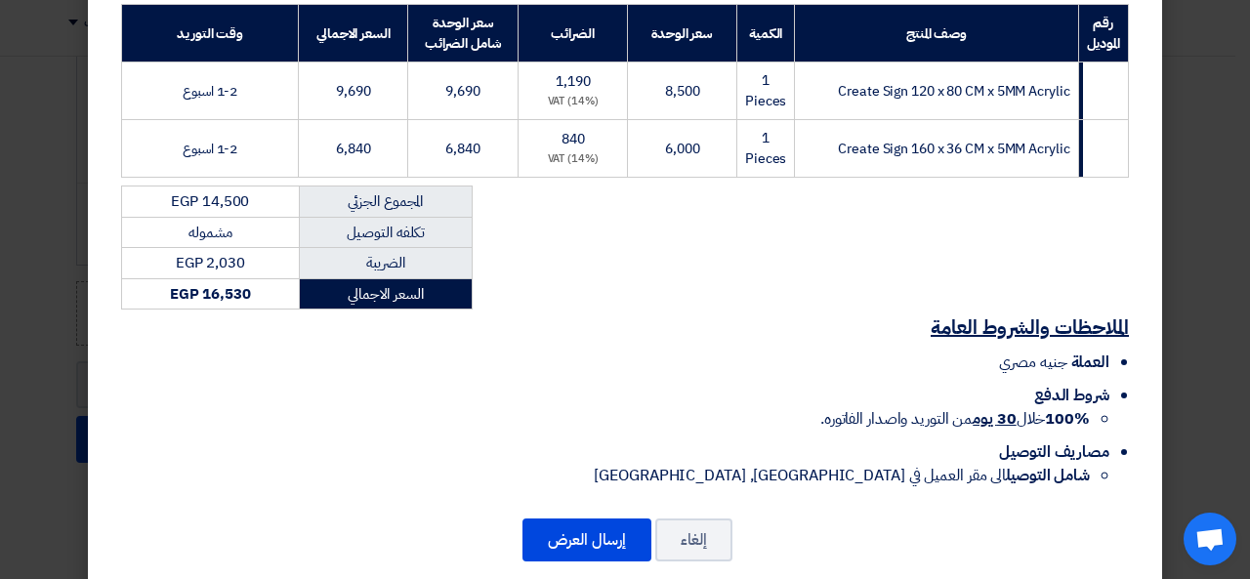
scroll to position [337, 0]
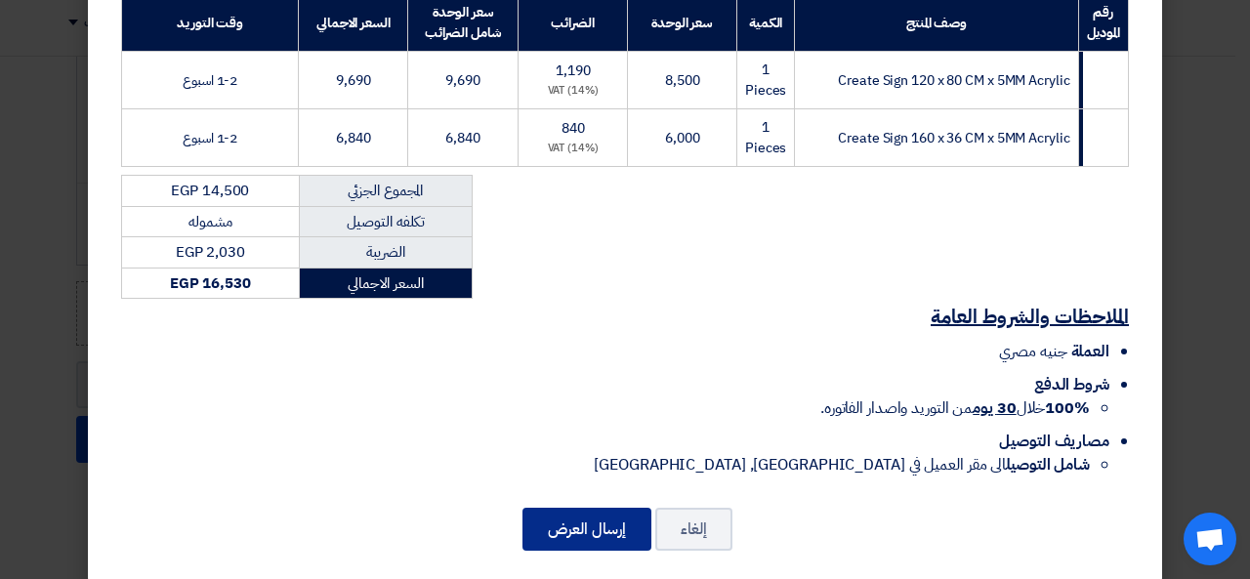
click at [637, 508] on button "إرسال العرض" at bounding box center [586, 529] width 129 height 43
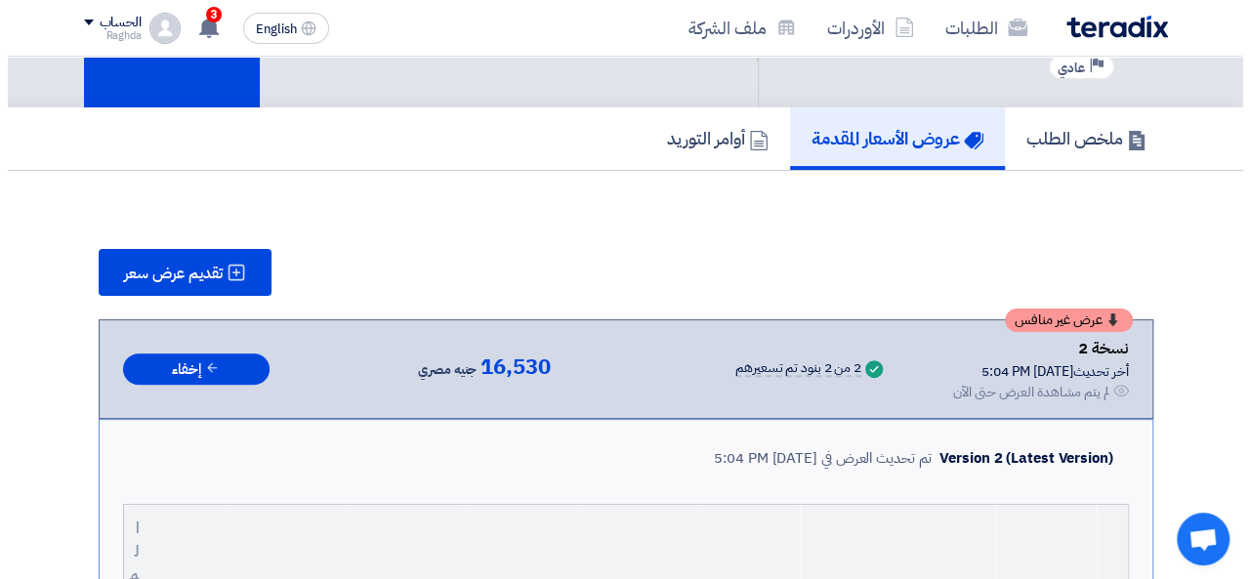
scroll to position [119, 0]
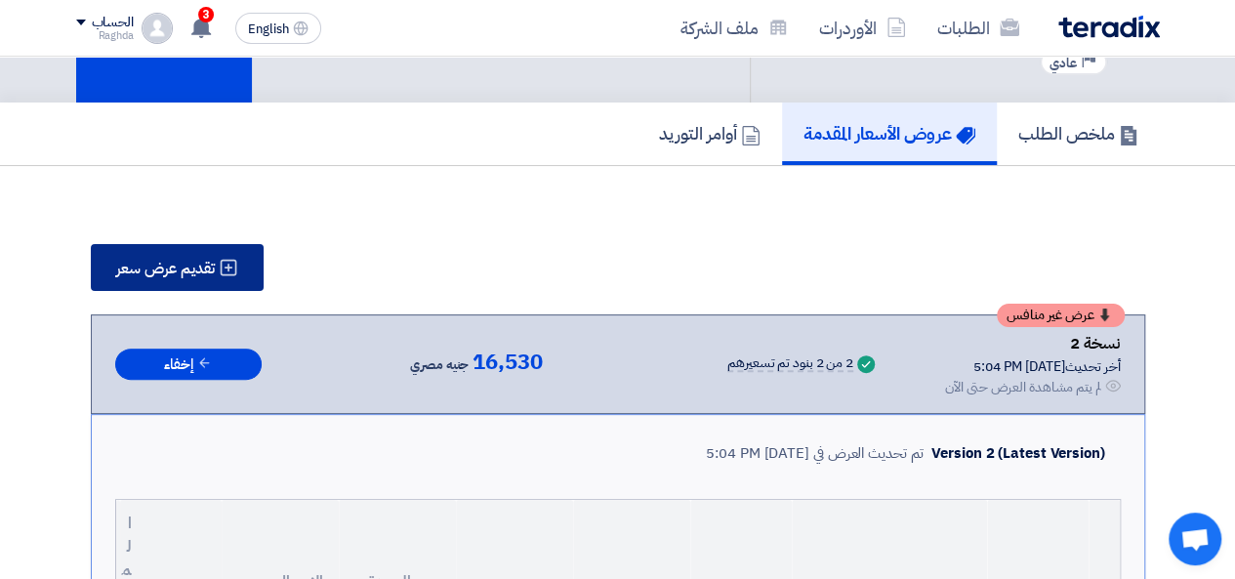
click at [249, 280] on button "تقديم عرض سعر" at bounding box center [177, 267] width 173 height 47
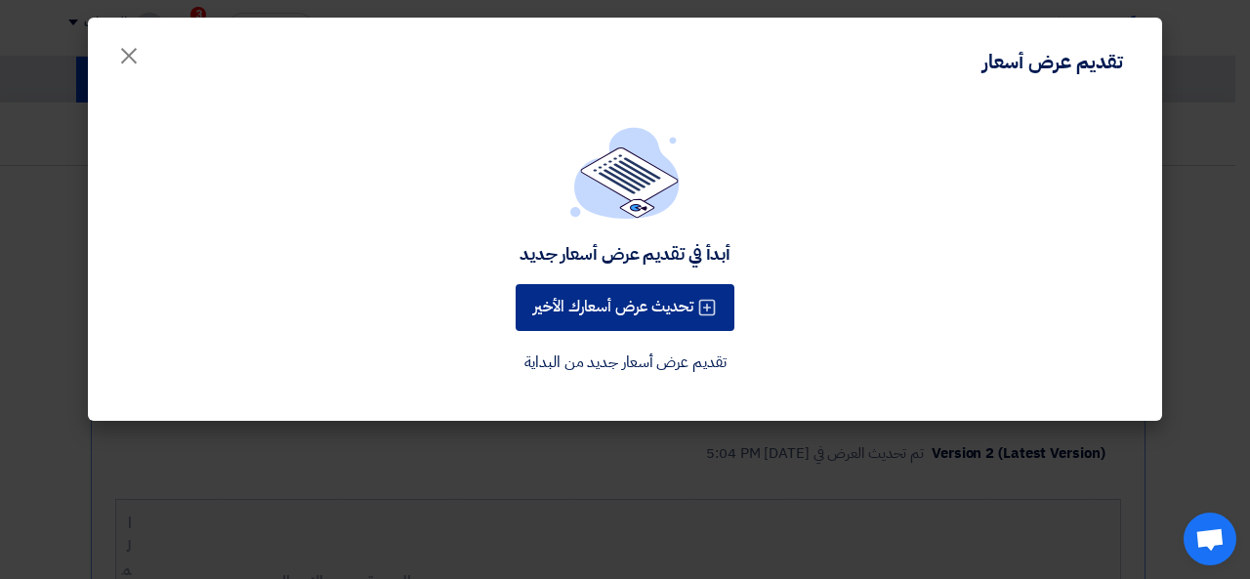
click at [697, 297] on button "تحديث عرض أسعارك الأخير" at bounding box center [625, 307] width 219 height 47
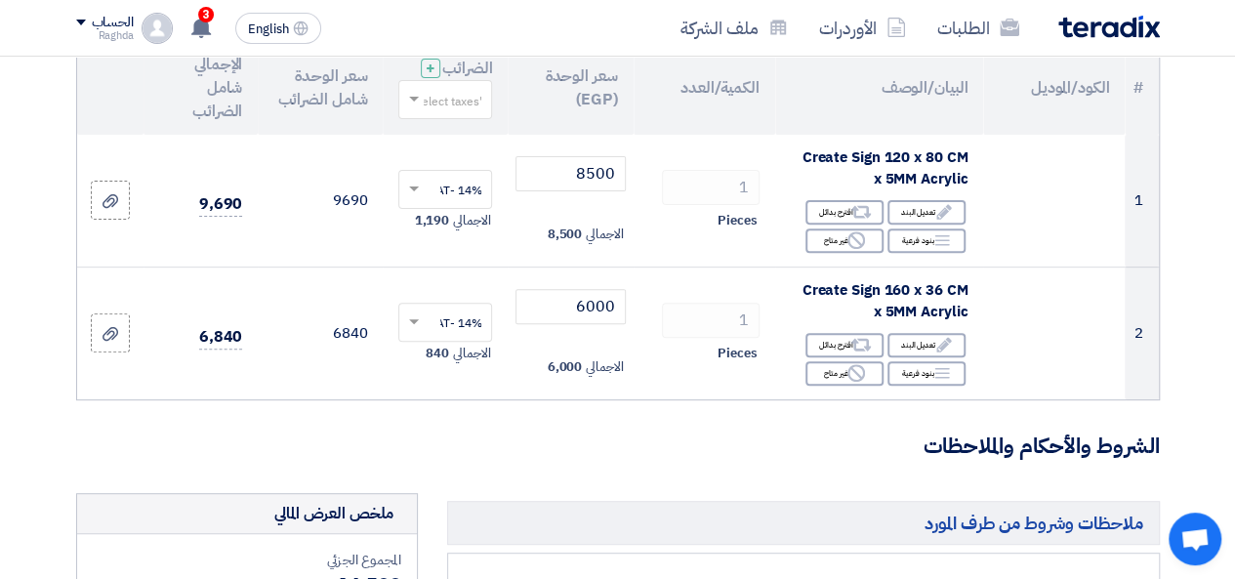
scroll to position [265, 0]
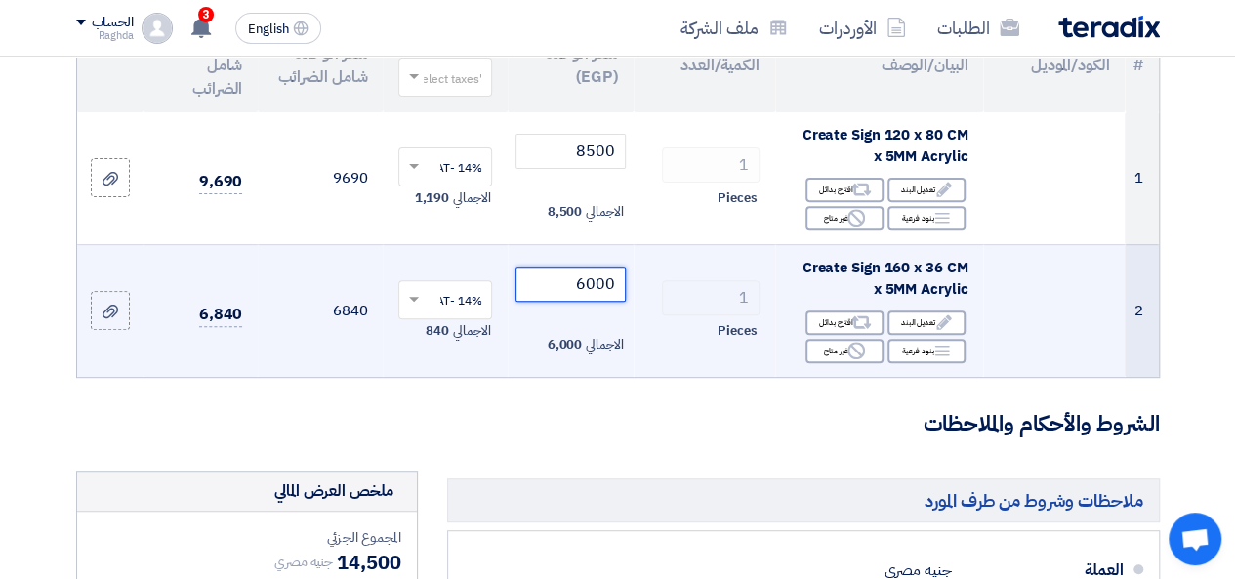
click at [581, 302] on input "6000" at bounding box center [570, 284] width 109 height 35
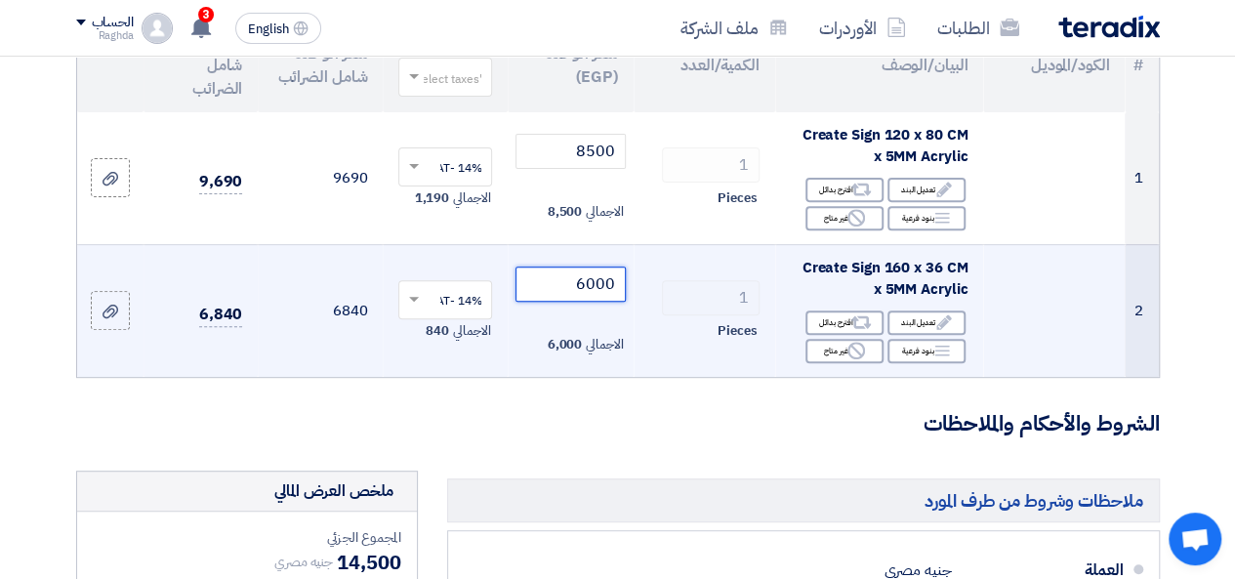
click at [581, 302] on input "6000" at bounding box center [570, 284] width 109 height 35
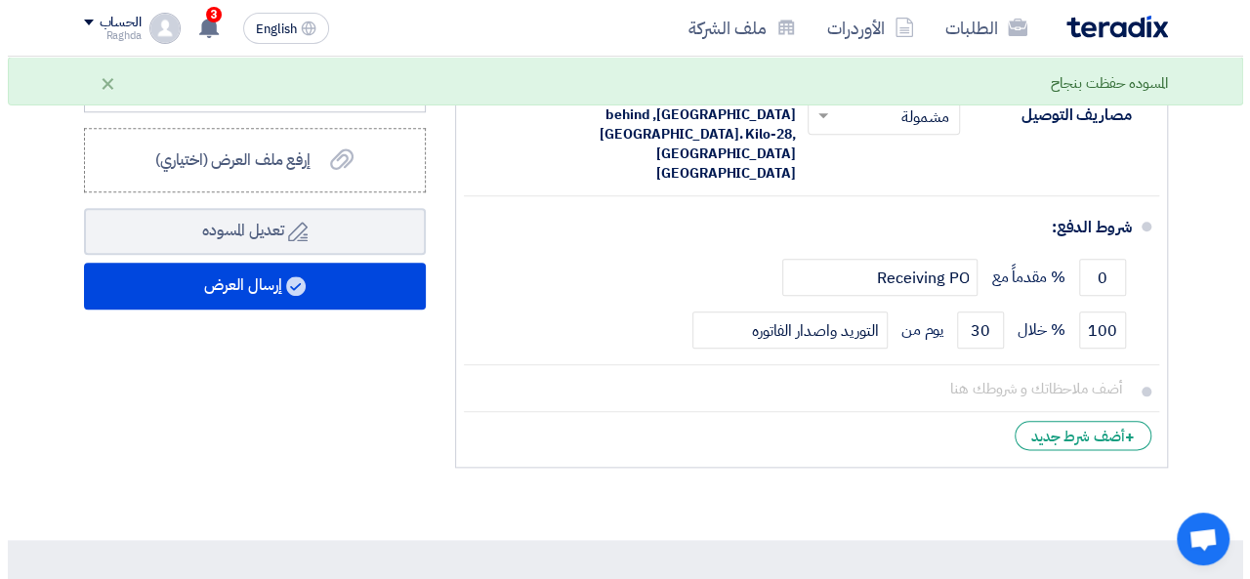
scroll to position [1018, 0]
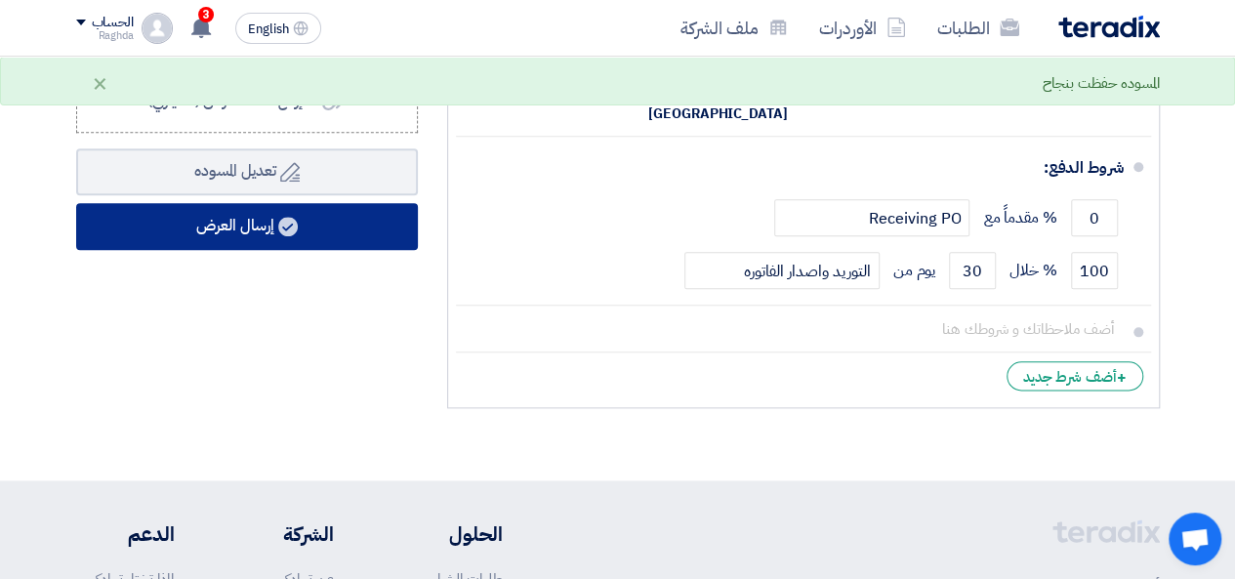
type input "5500"
click at [322, 245] on button "إرسال العرض" at bounding box center [247, 226] width 342 height 47
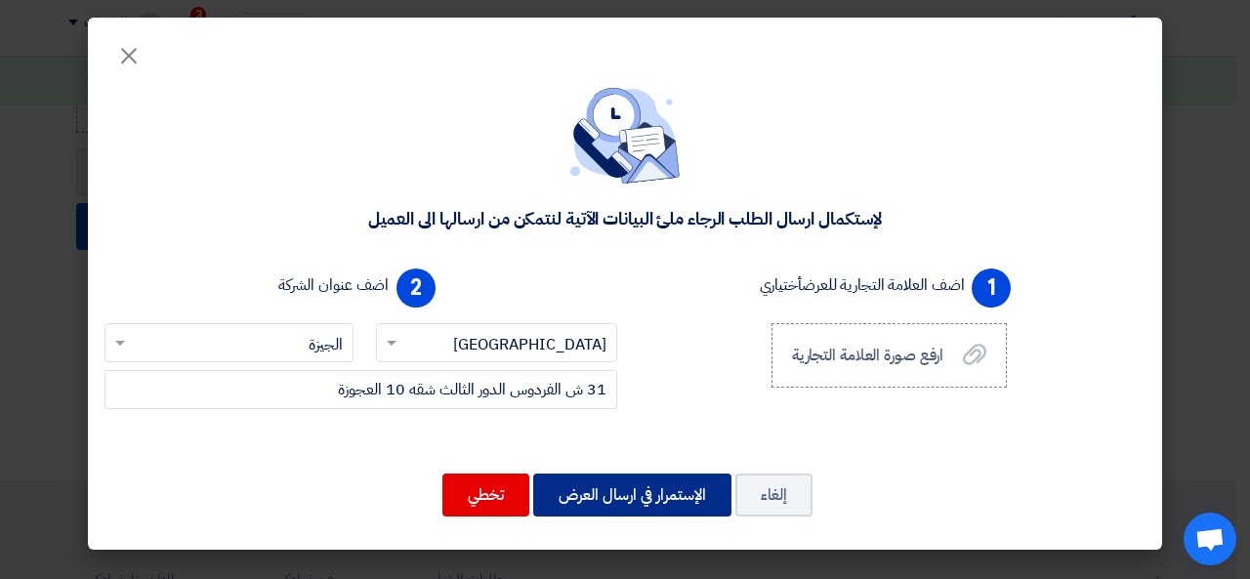
click at [654, 501] on button "الإستمرار في ارسال العرض" at bounding box center [632, 495] width 198 height 43
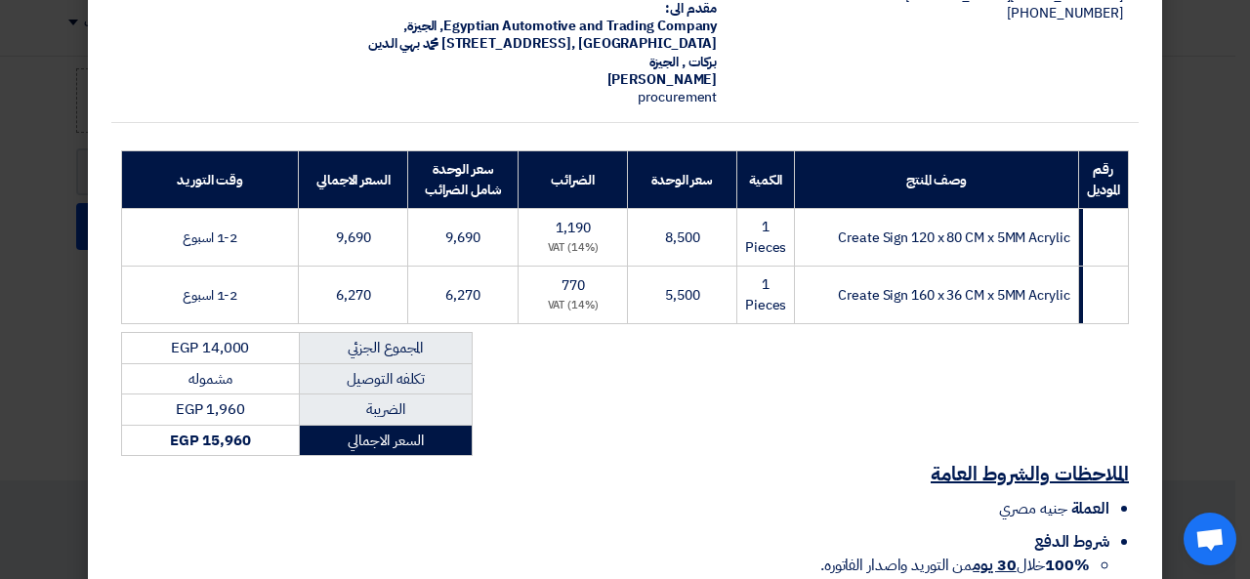
scroll to position [337, 0]
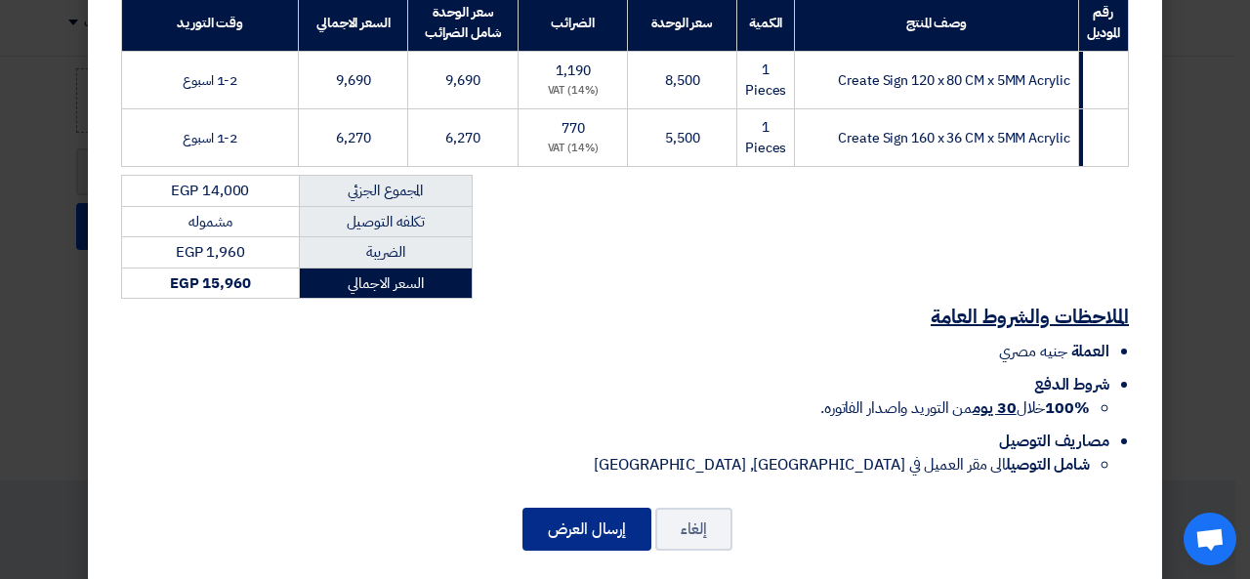
click at [590, 513] on button "إرسال العرض" at bounding box center [586, 529] width 129 height 43
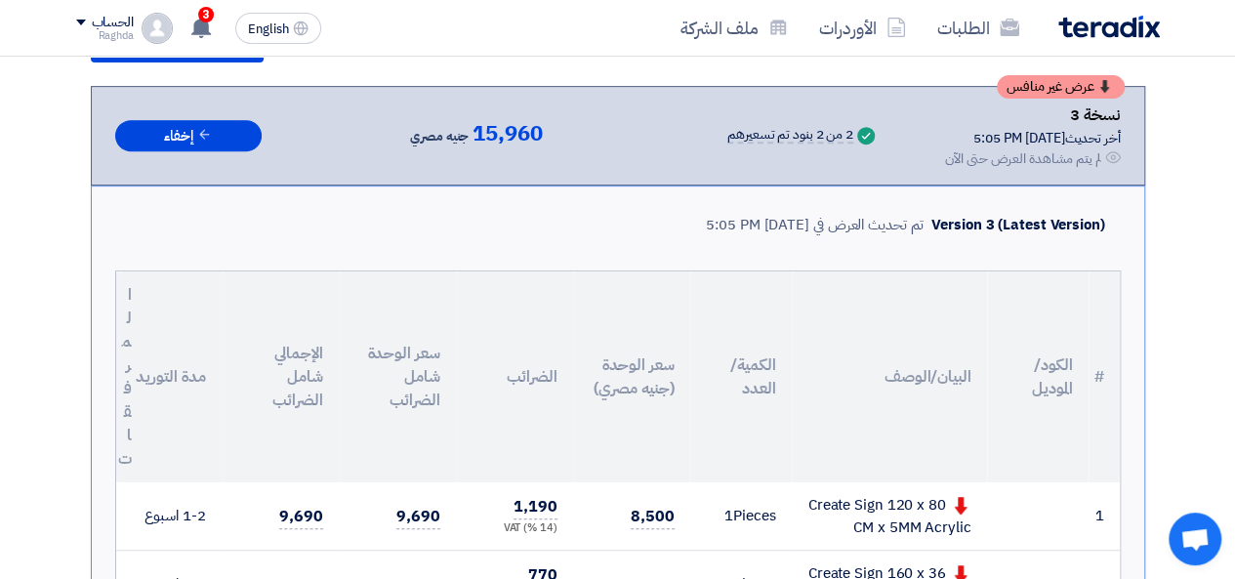
scroll to position [335, 0]
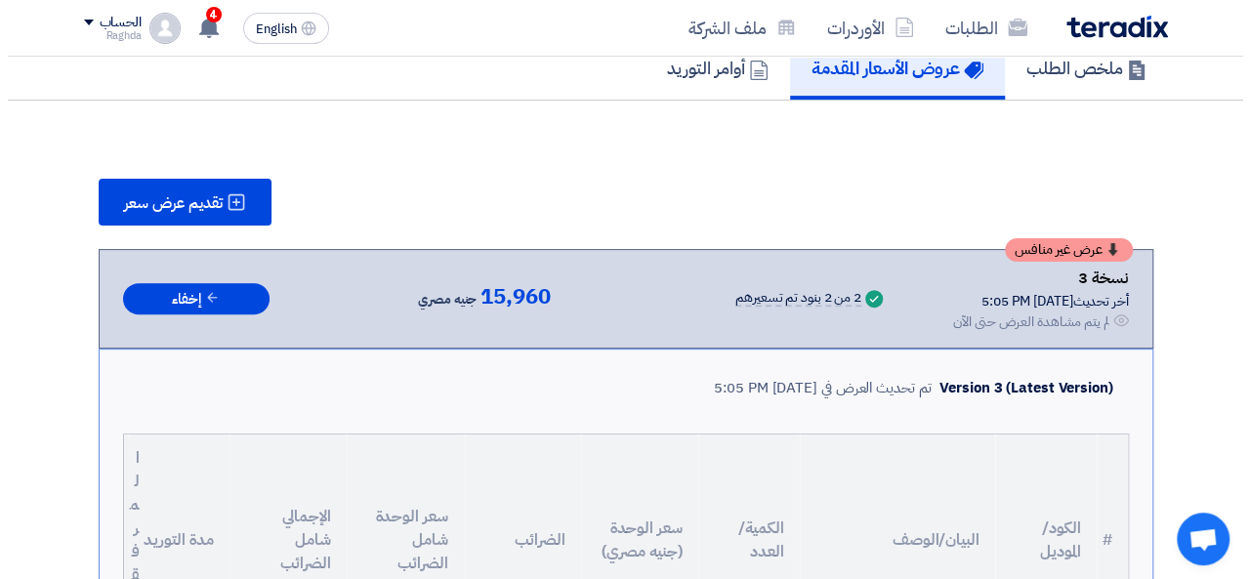
scroll to position [172, 0]
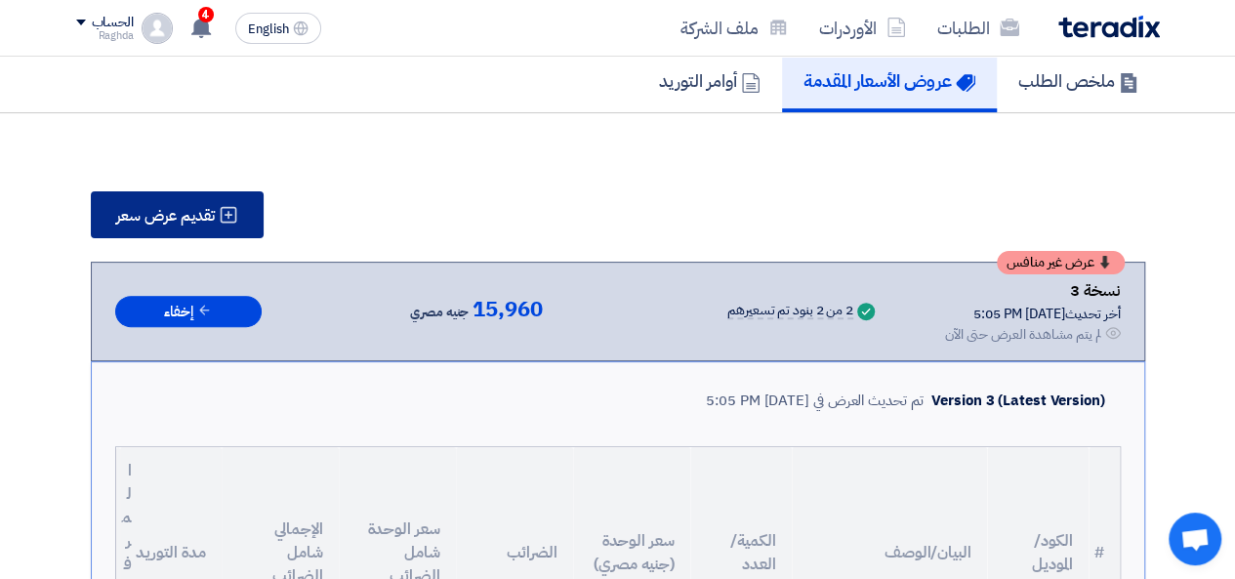
click at [216, 206] on button "تقديم عرض سعر" at bounding box center [177, 214] width 173 height 47
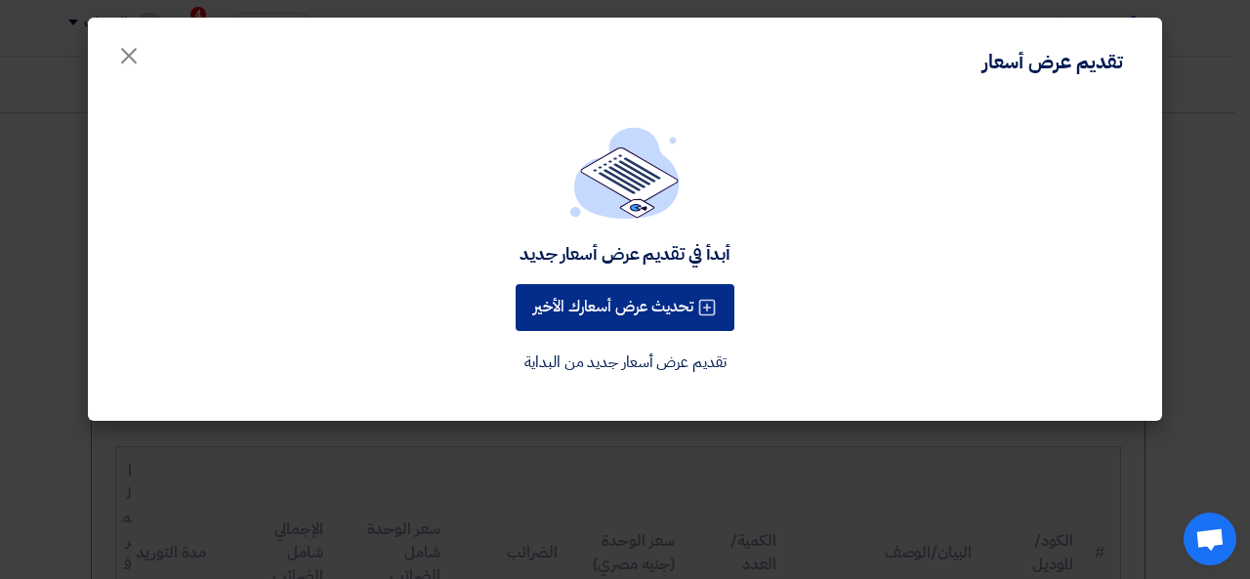
click at [607, 306] on button "تحديث عرض أسعارك الأخير" at bounding box center [625, 307] width 219 height 47
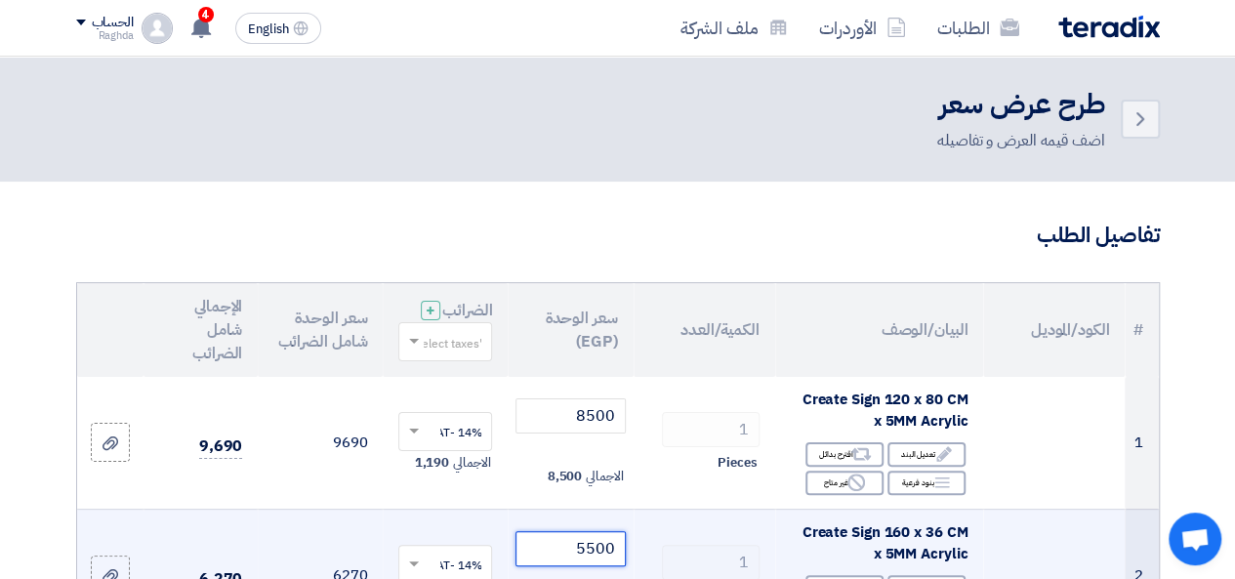
drag, startPoint x: 590, startPoint y: 565, endPoint x: 570, endPoint y: 565, distance: 19.5
click at [570, 565] on input "5500" at bounding box center [570, 548] width 109 height 35
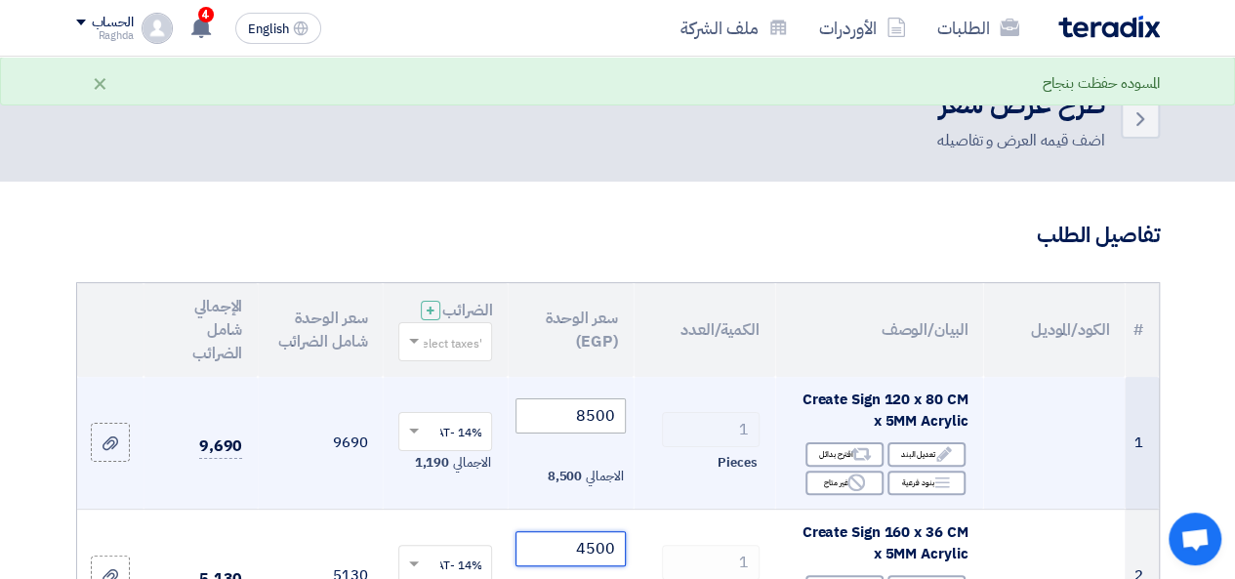
type input "4500"
click at [595, 433] on input "8500" at bounding box center [570, 415] width 109 height 35
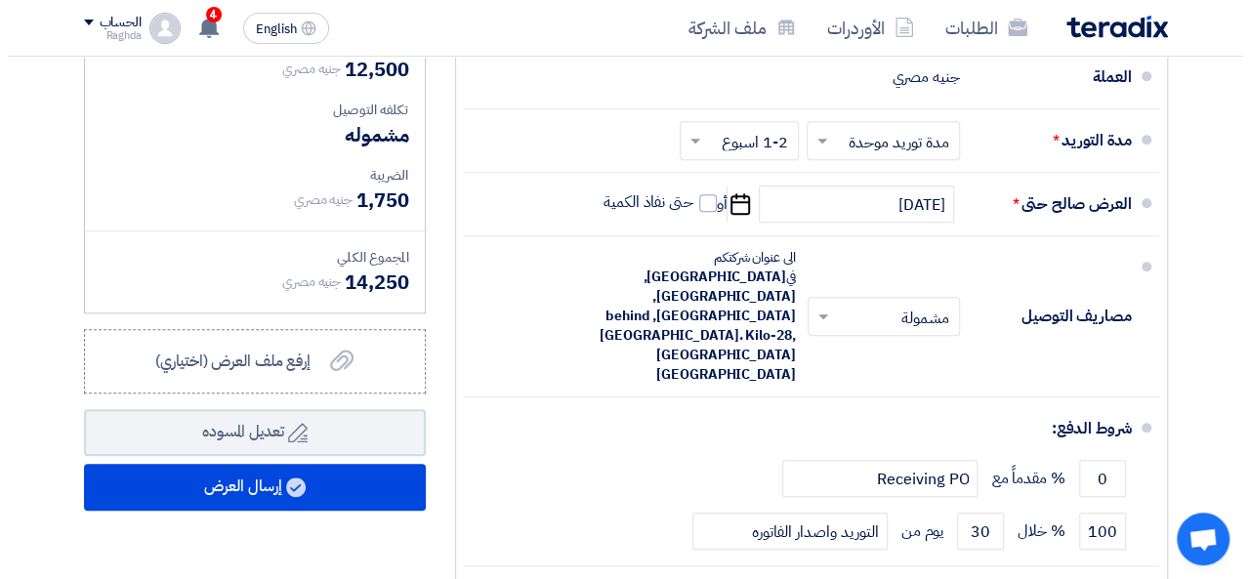
scroll to position [816, 0]
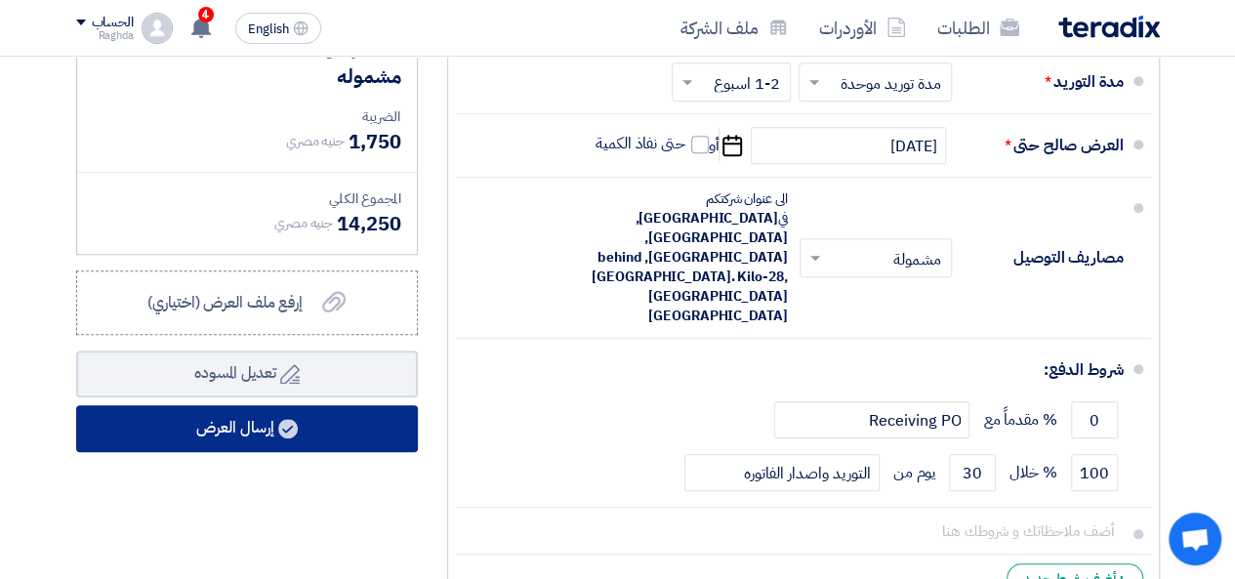
type input "8000"
click at [204, 429] on button "إرسال العرض" at bounding box center [247, 428] width 342 height 47
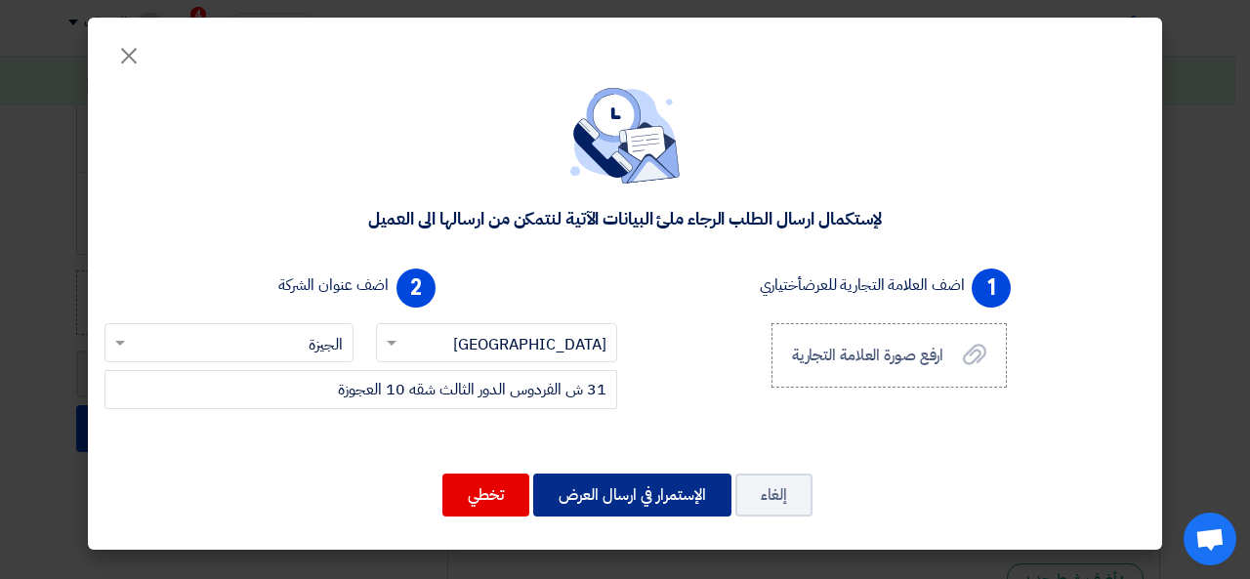
click at [646, 485] on button "الإستمرار في ارسال العرض" at bounding box center [632, 495] width 198 height 43
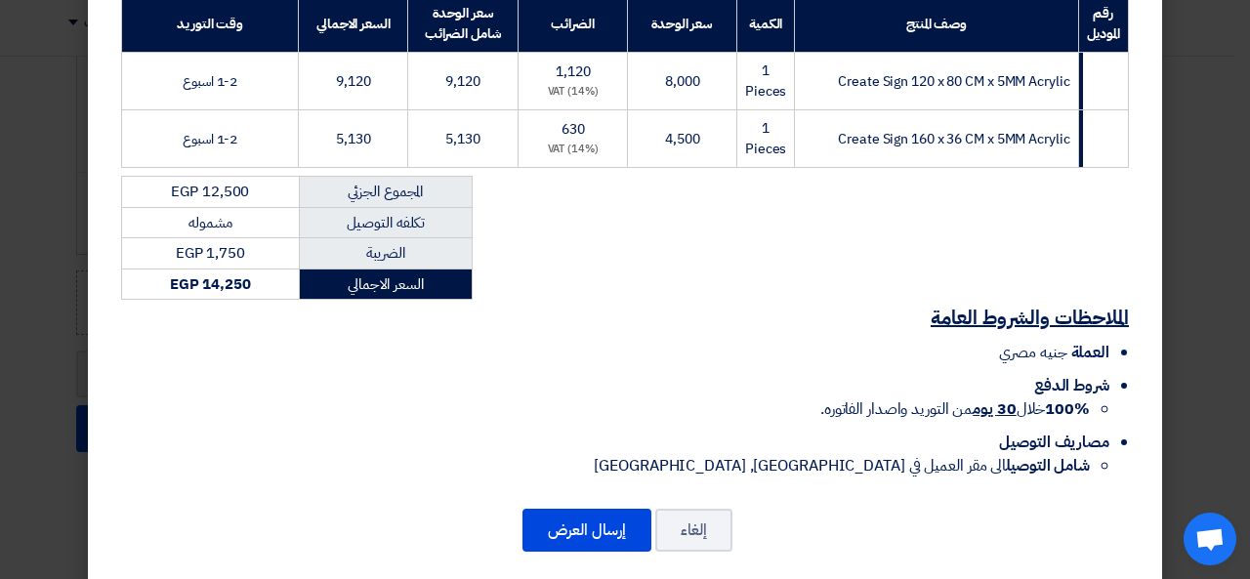
scroll to position [337, 0]
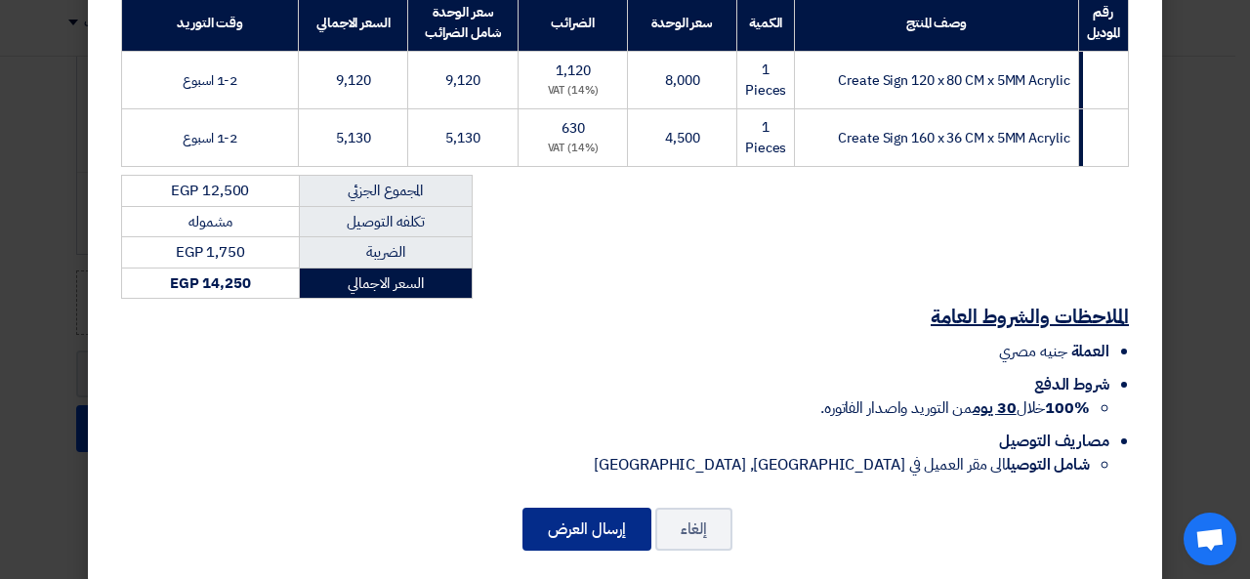
click at [625, 513] on button "إرسال العرض" at bounding box center [586, 529] width 129 height 43
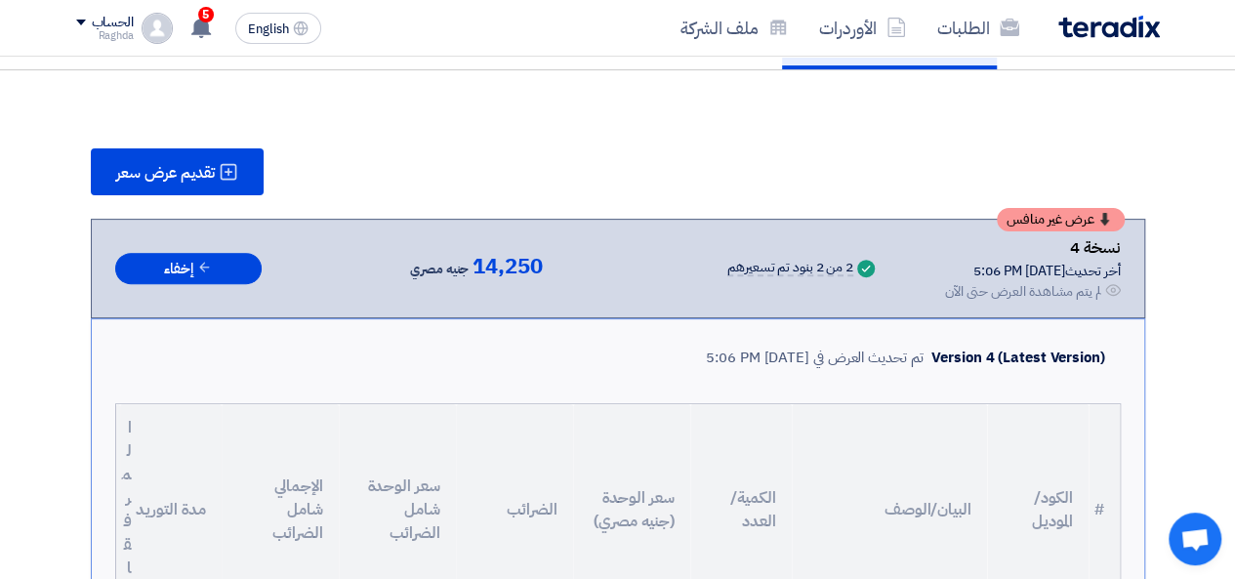
scroll to position [151, 0]
